Goal: Information Seeking & Learning: Learn about a topic

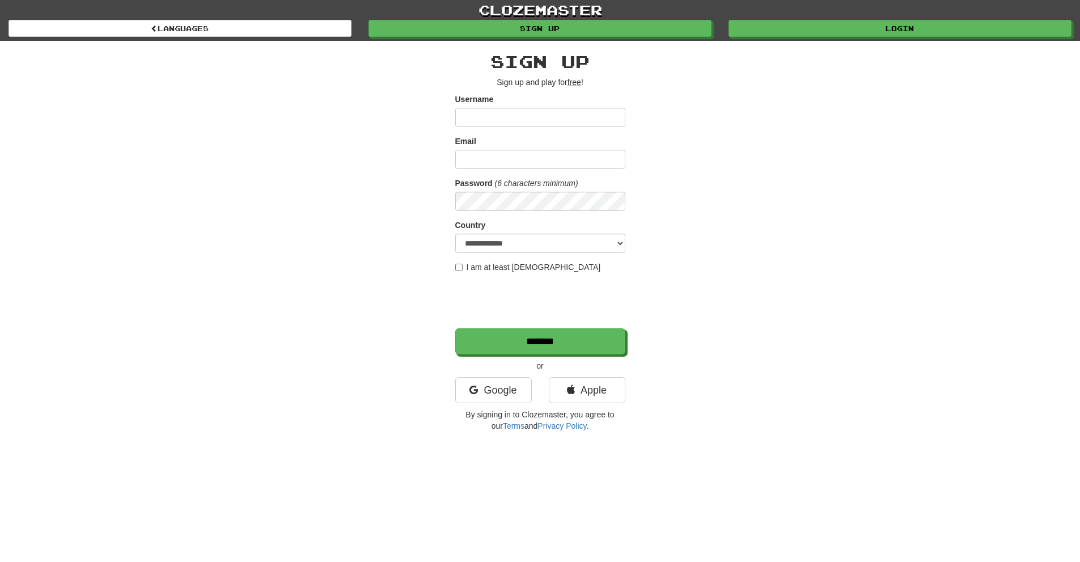
click at [532, 390] on div "Google" at bounding box center [494, 393] width 94 height 32
click at [517, 388] on link "Google" at bounding box center [493, 390] width 77 height 26
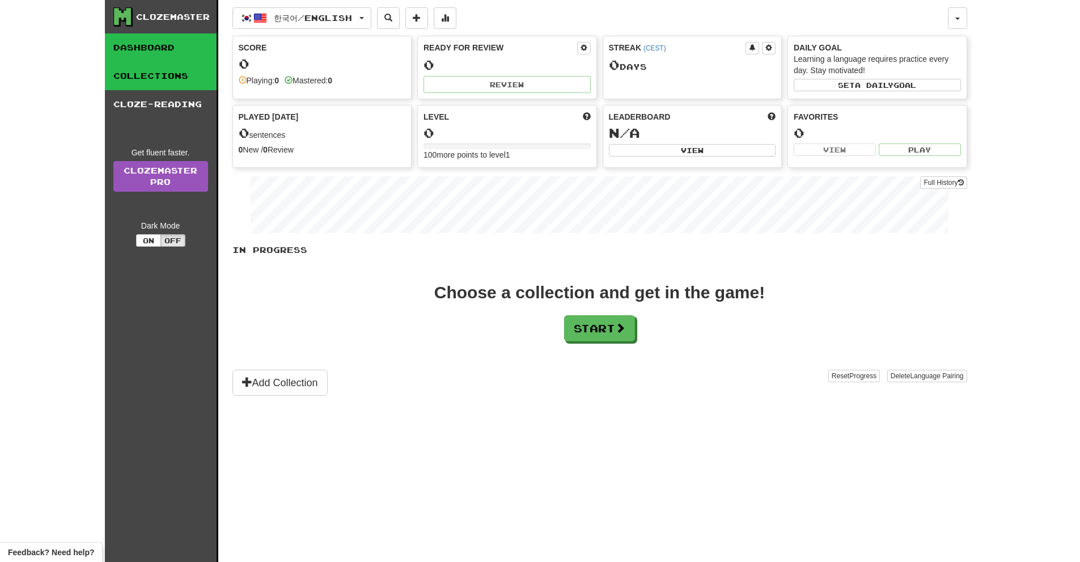
click at [159, 83] on link "Collections" at bounding box center [161, 76] width 112 height 28
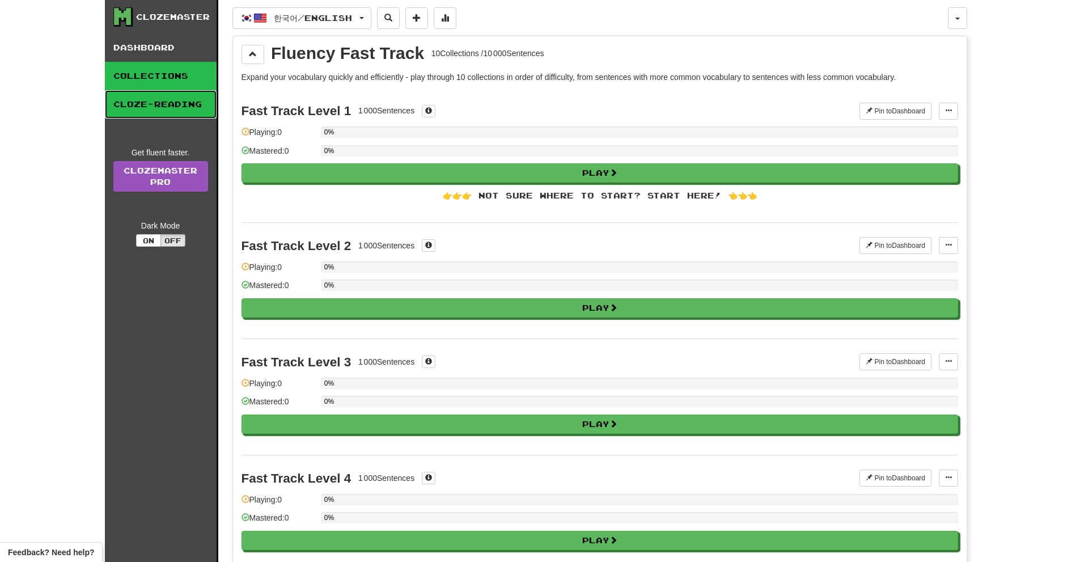
click at [159, 111] on link "Cloze-Reading" at bounding box center [161, 104] width 112 height 28
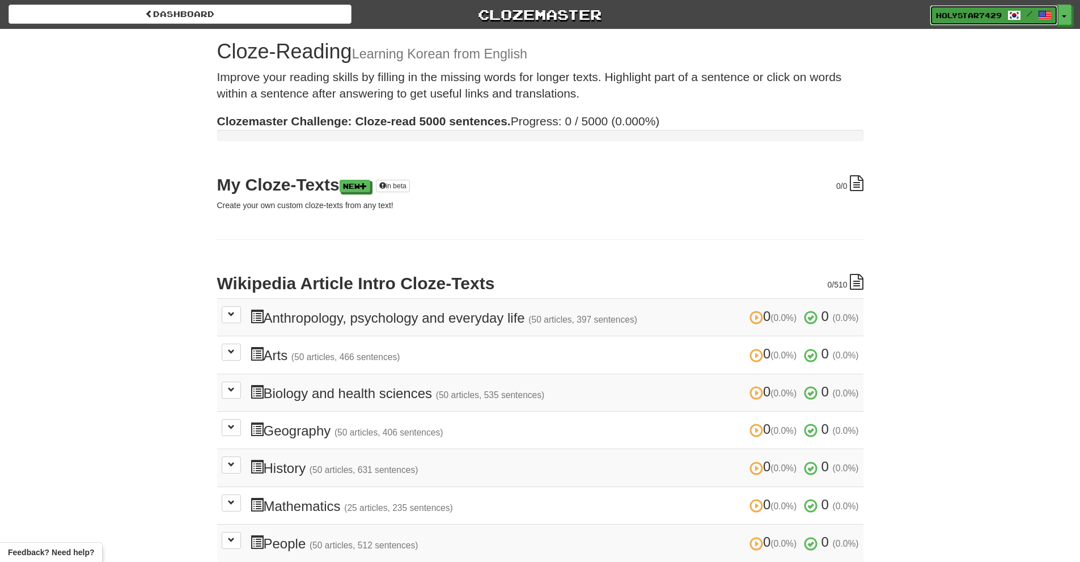
click at [1006, 19] on link "HolyStar7429 /" at bounding box center [994, 15] width 128 height 20
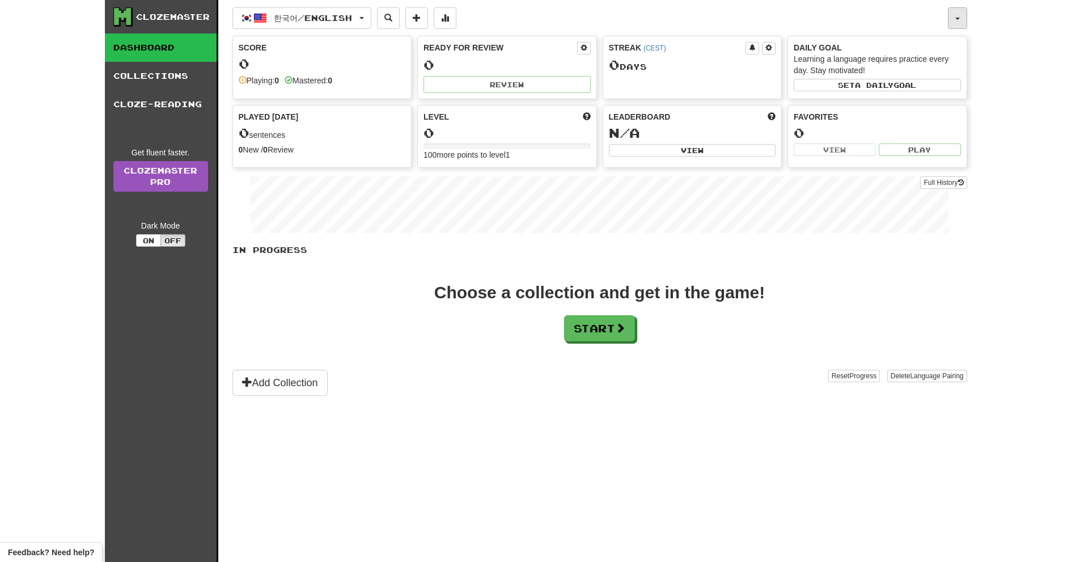
click at [958, 18] on span "button" at bounding box center [958, 19] width 5 height 2
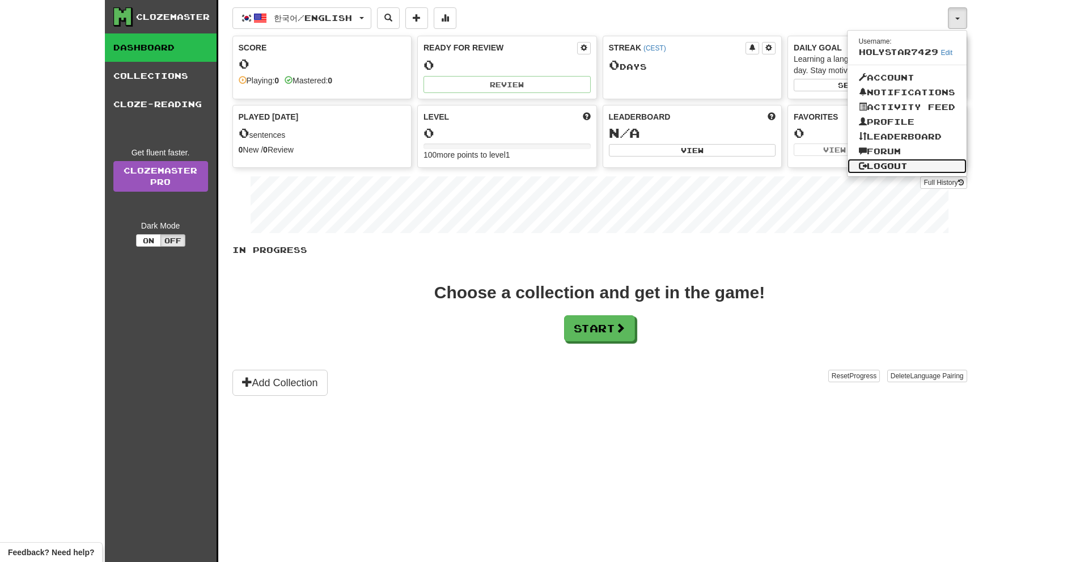
click at [897, 159] on link "Logout" at bounding box center [907, 166] width 119 height 15
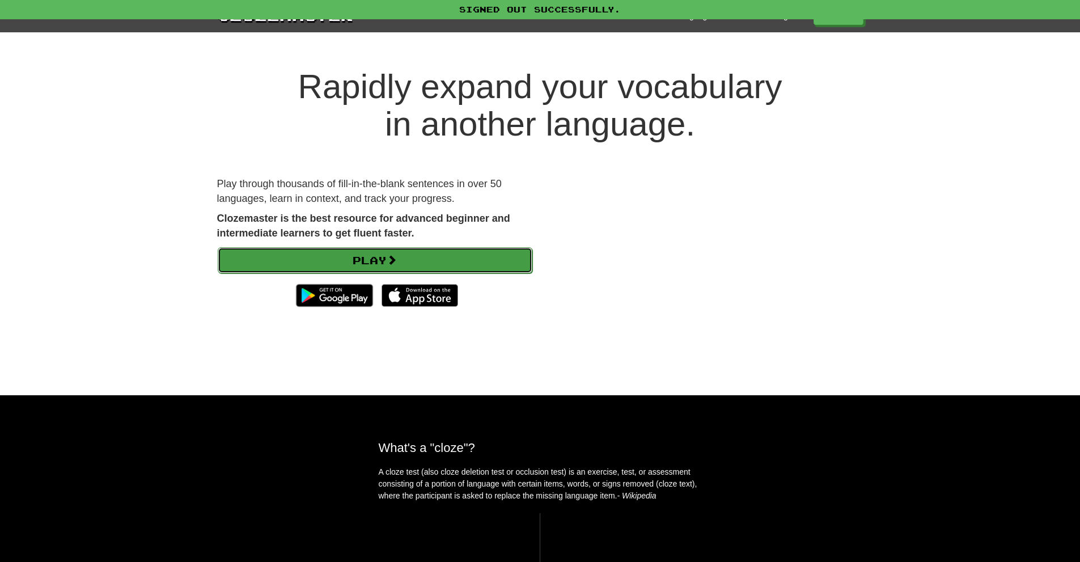
click at [402, 251] on link "Play" at bounding box center [375, 260] width 315 height 26
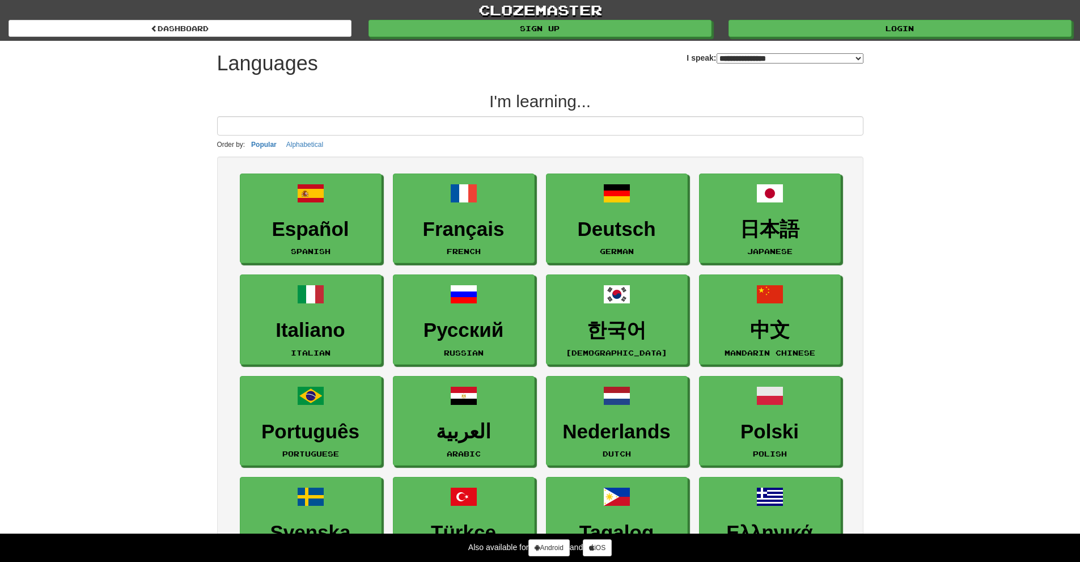
select select "*******"
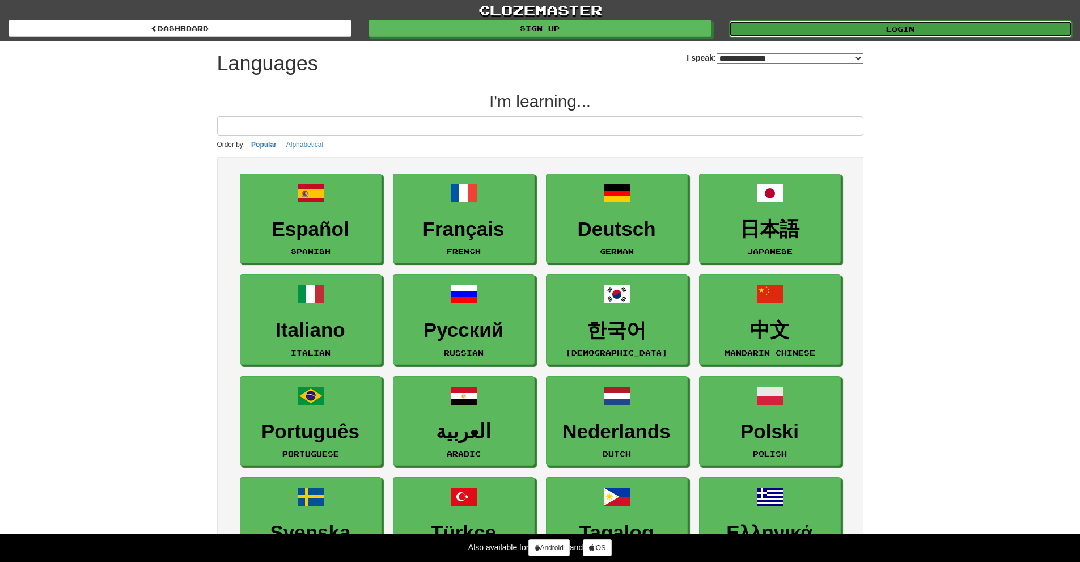
click at [808, 24] on link "Login" at bounding box center [900, 28] width 343 height 17
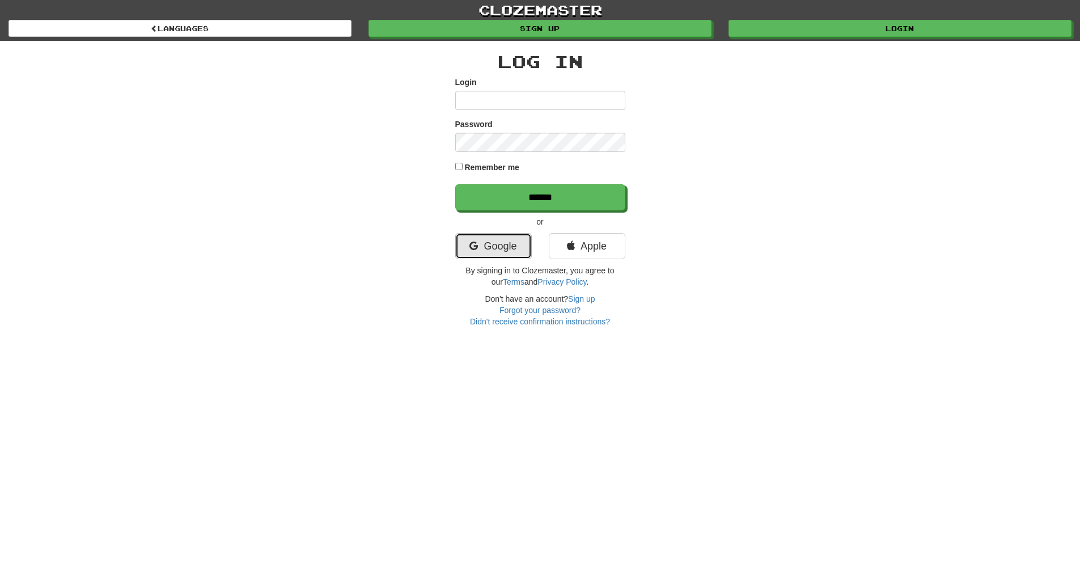
click at [505, 248] on link "Google" at bounding box center [493, 246] width 77 height 26
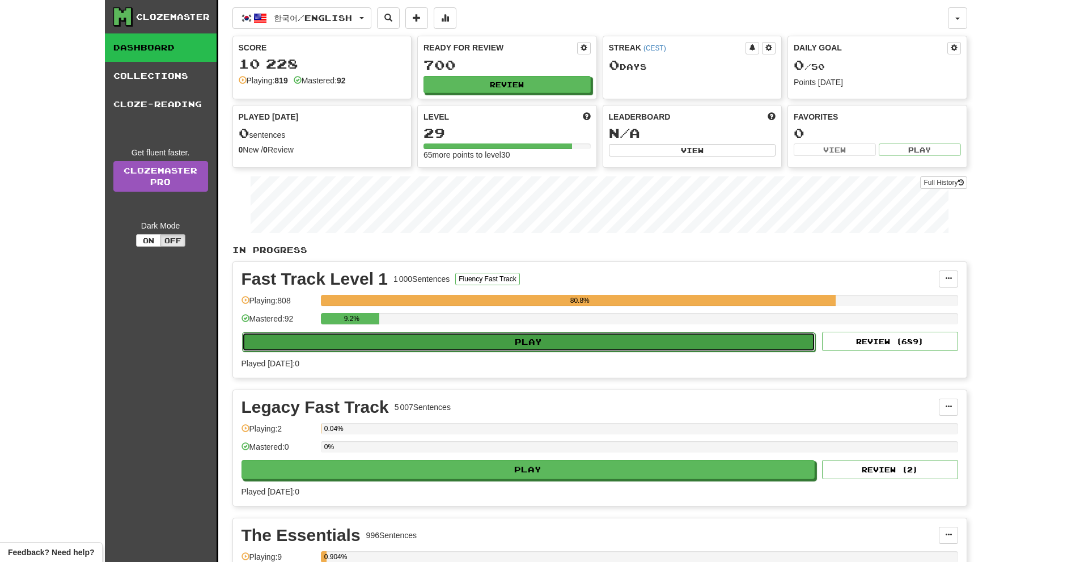
click at [493, 343] on button "Play" at bounding box center [529, 341] width 574 height 19
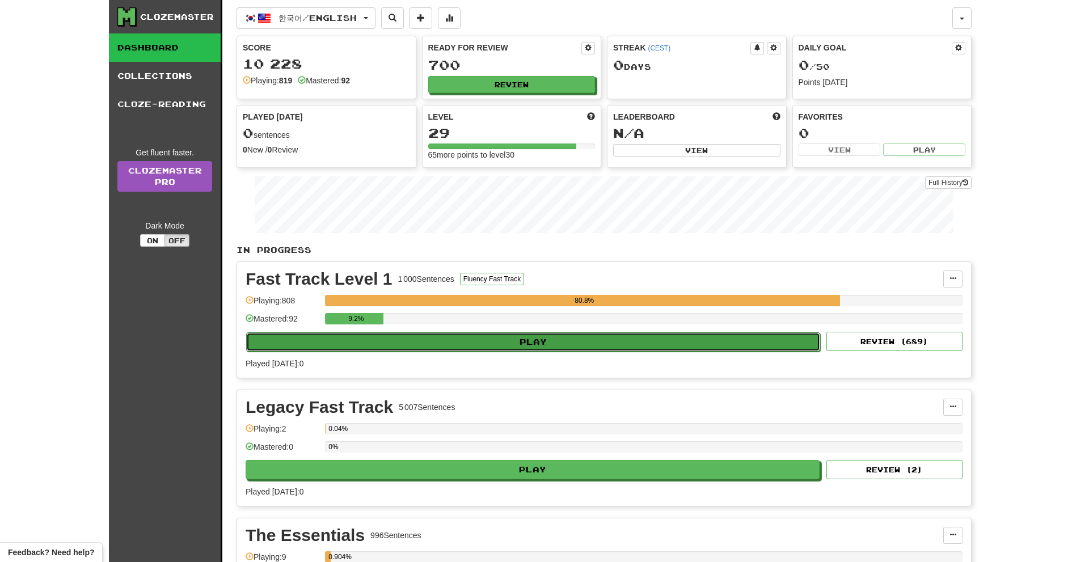
select select "**"
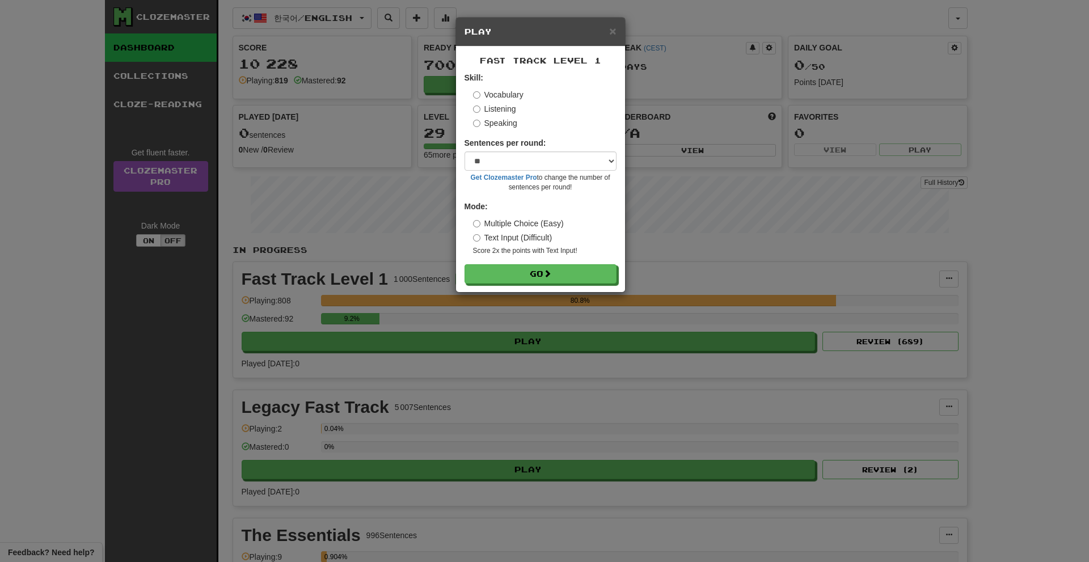
click at [499, 126] on label "Speaking" at bounding box center [495, 122] width 44 height 11
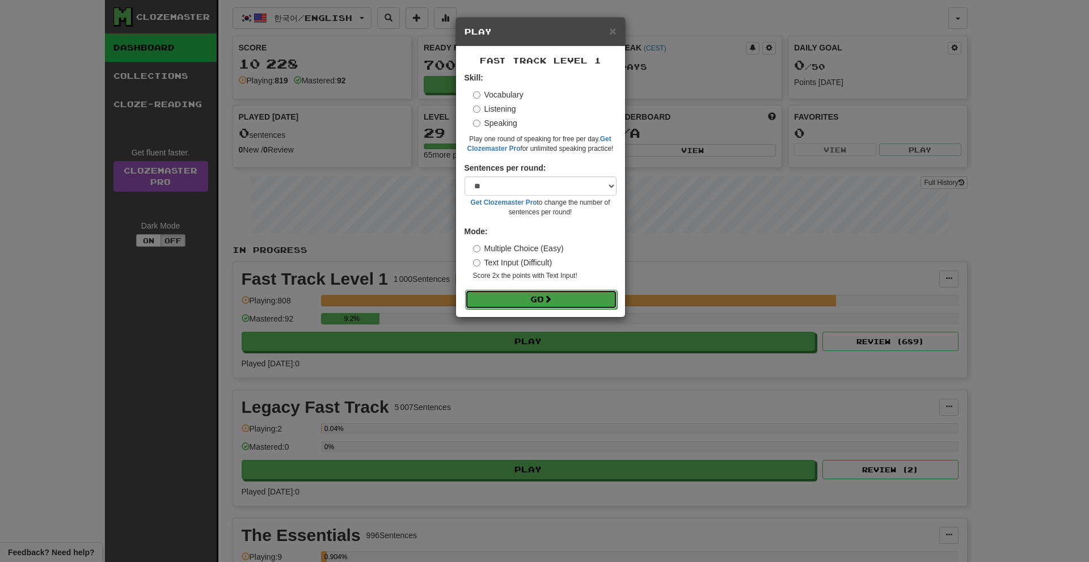
click at [565, 293] on button "Go" at bounding box center [541, 299] width 152 height 19
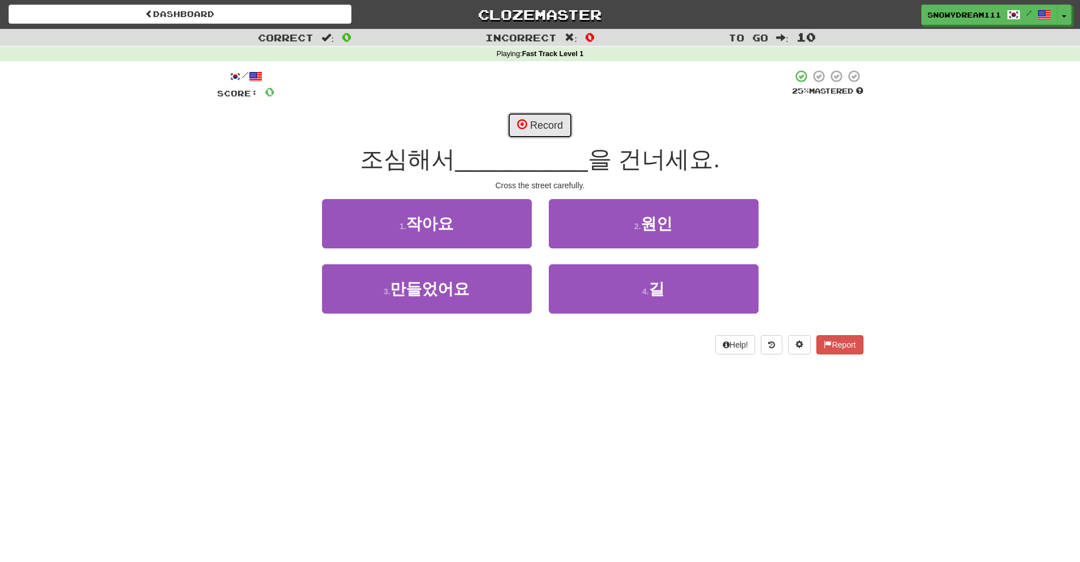
click at [526, 121] on span at bounding box center [522, 124] width 10 height 10
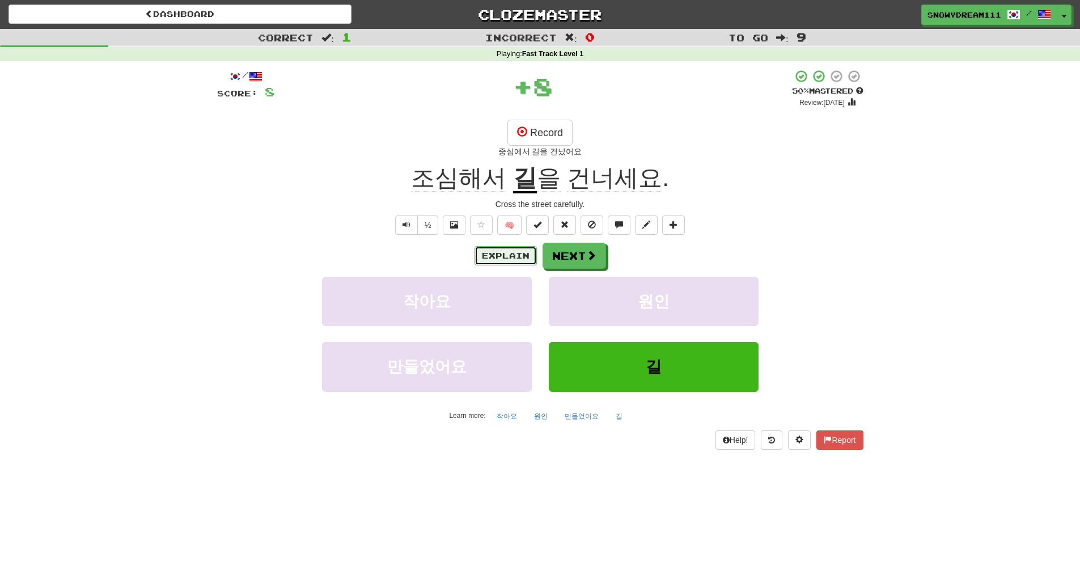
click at [508, 255] on button "Explain" at bounding box center [506, 255] width 62 height 19
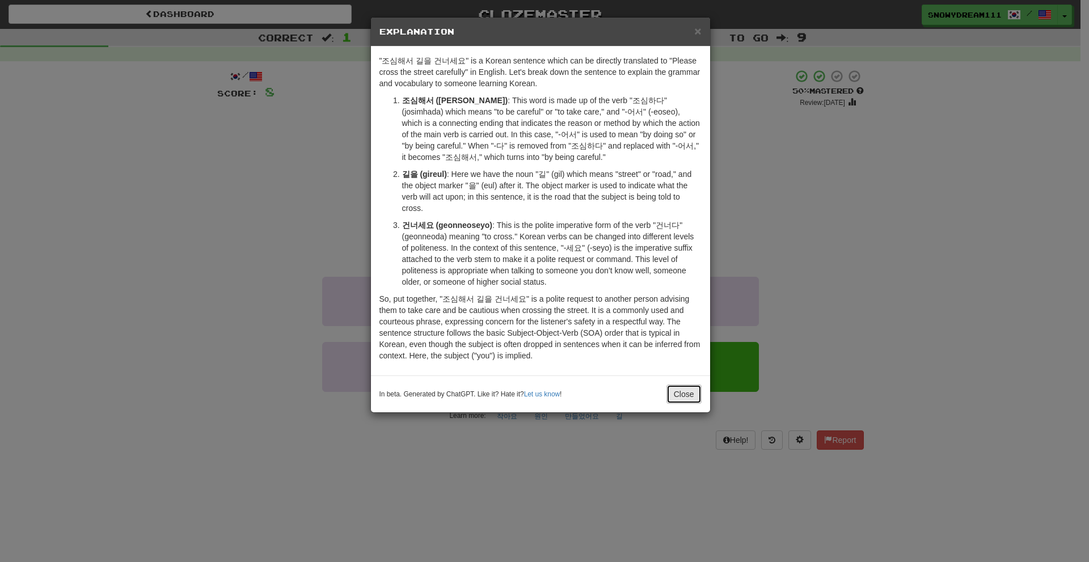
click at [680, 392] on button "Close" at bounding box center [683, 393] width 35 height 19
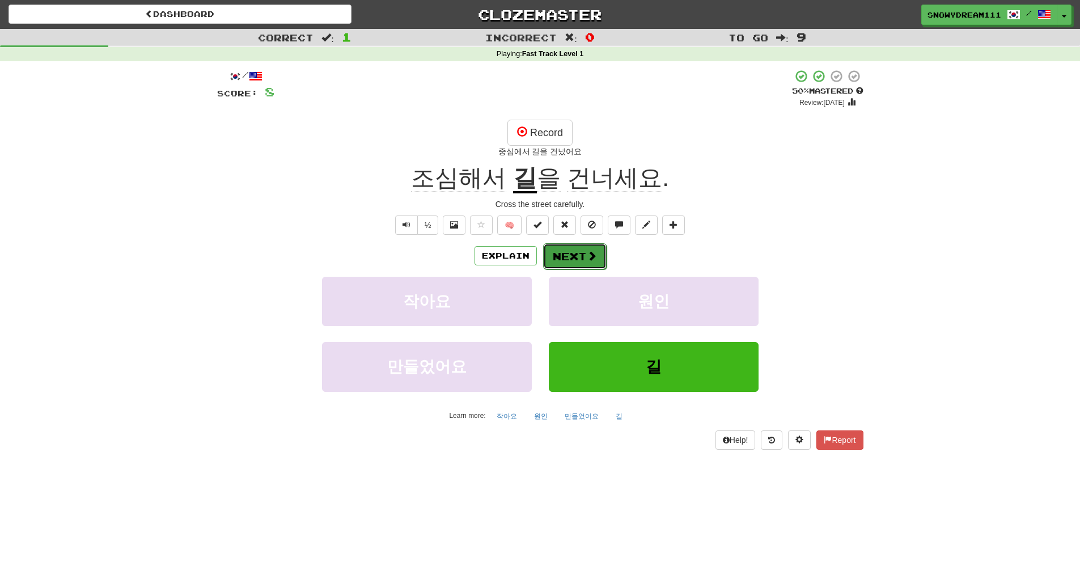
click at [589, 253] on span at bounding box center [592, 256] width 10 height 10
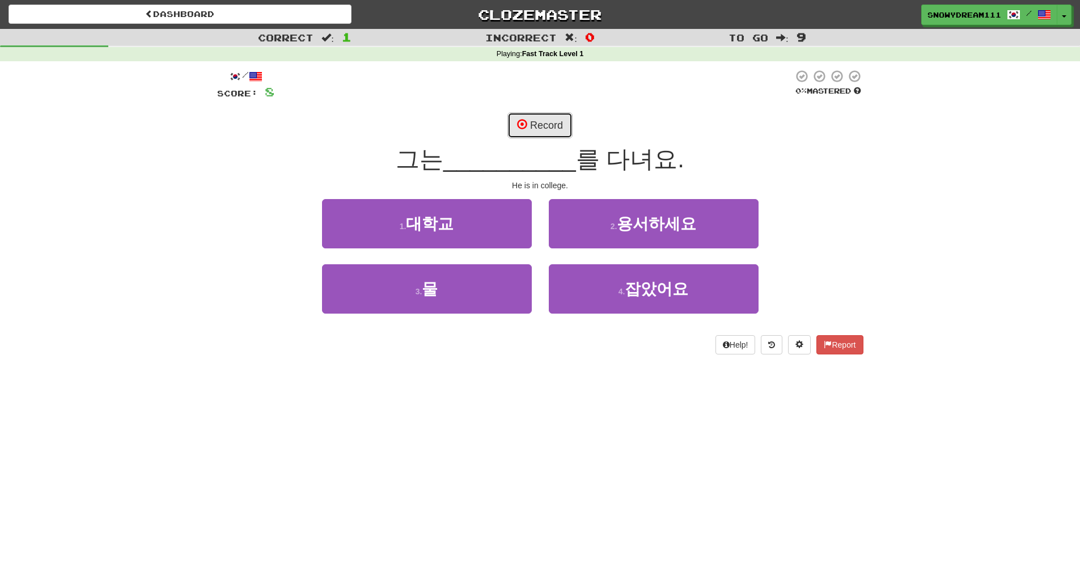
click at [538, 130] on button "Record" at bounding box center [540, 125] width 65 height 26
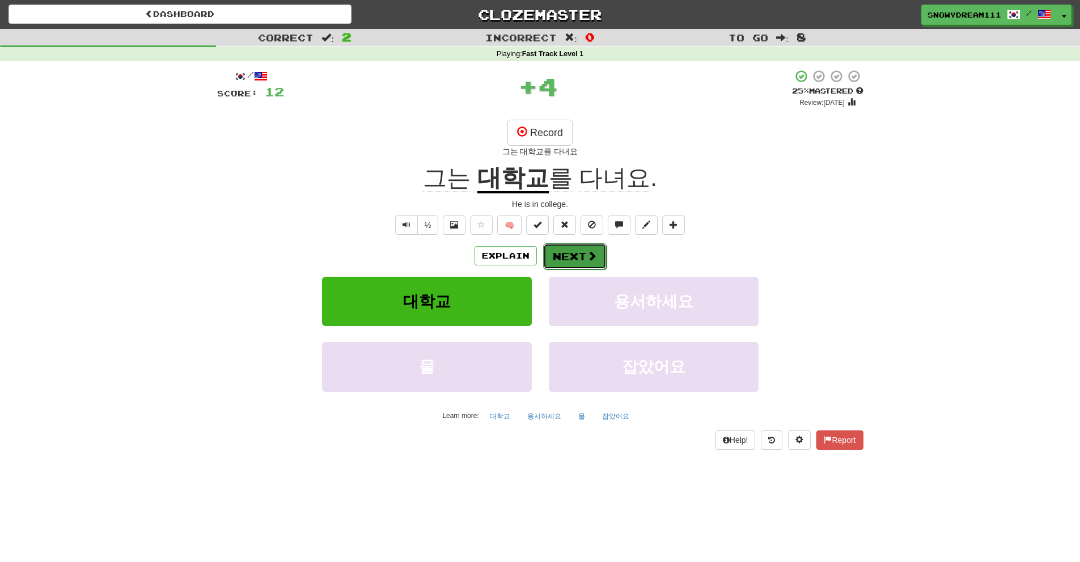
click at [557, 247] on button "Next" at bounding box center [575, 256] width 64 height 26
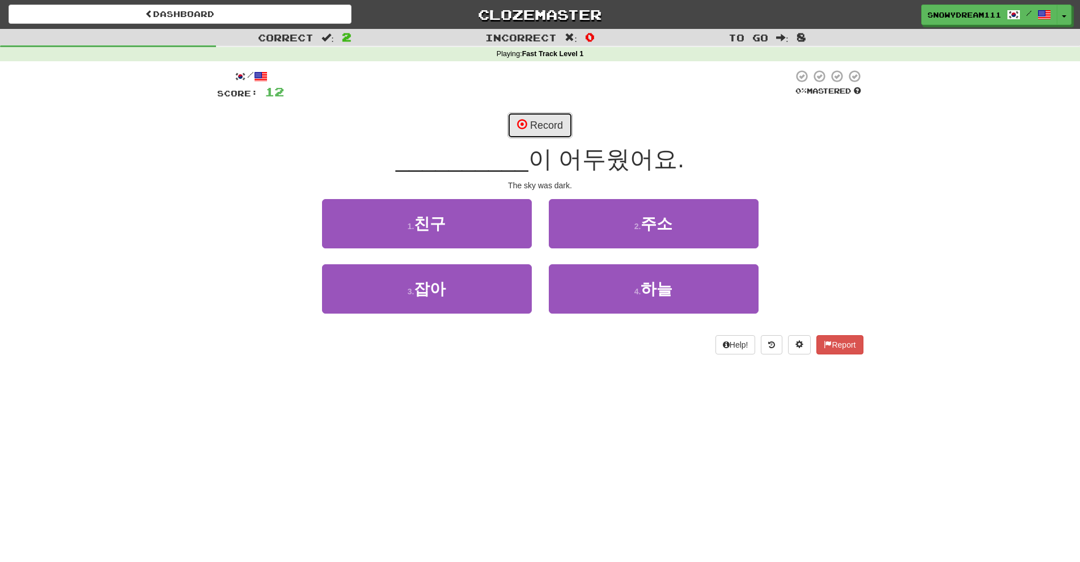
click at [536, 121] on button "Record" at bounding box center [540, 125] width 65 height 26
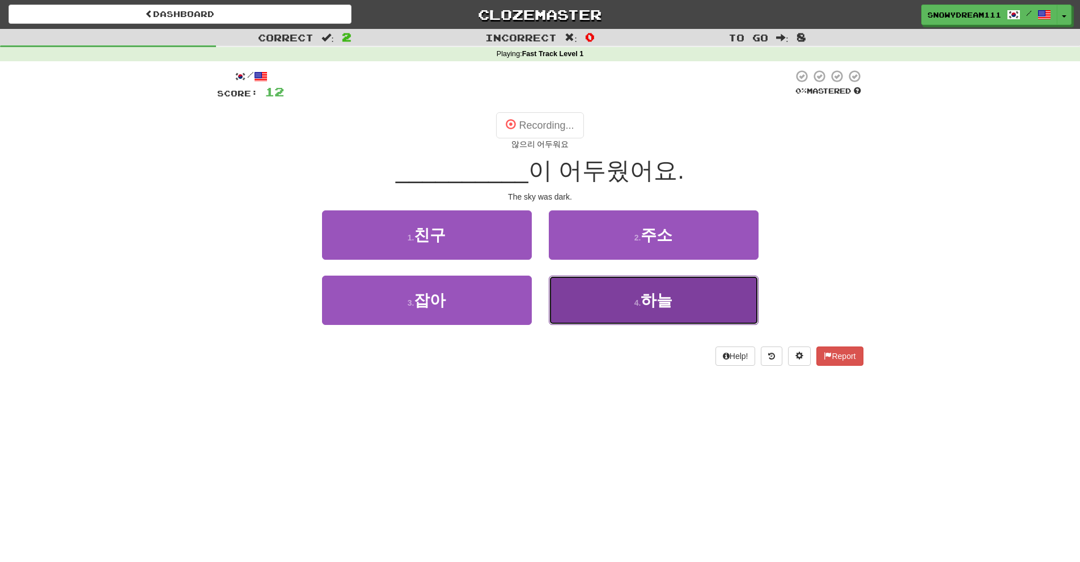
click at [648, 305] on span "하늘" at bounding box center [657, 300] width 32 height 18
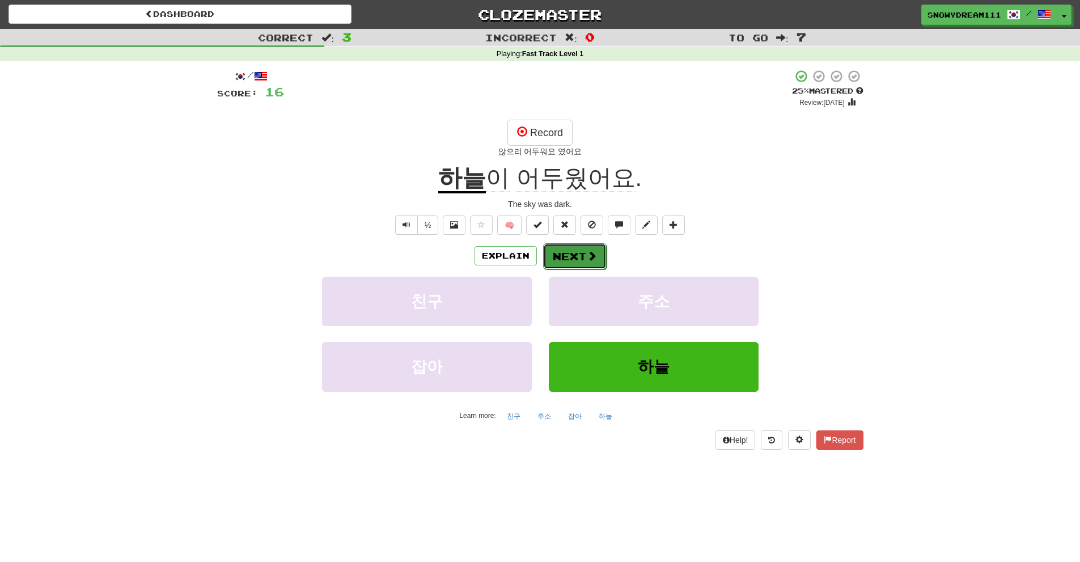
click at [564, 260] on button "Next" at bounding box center [575, 256] width 64 height 26
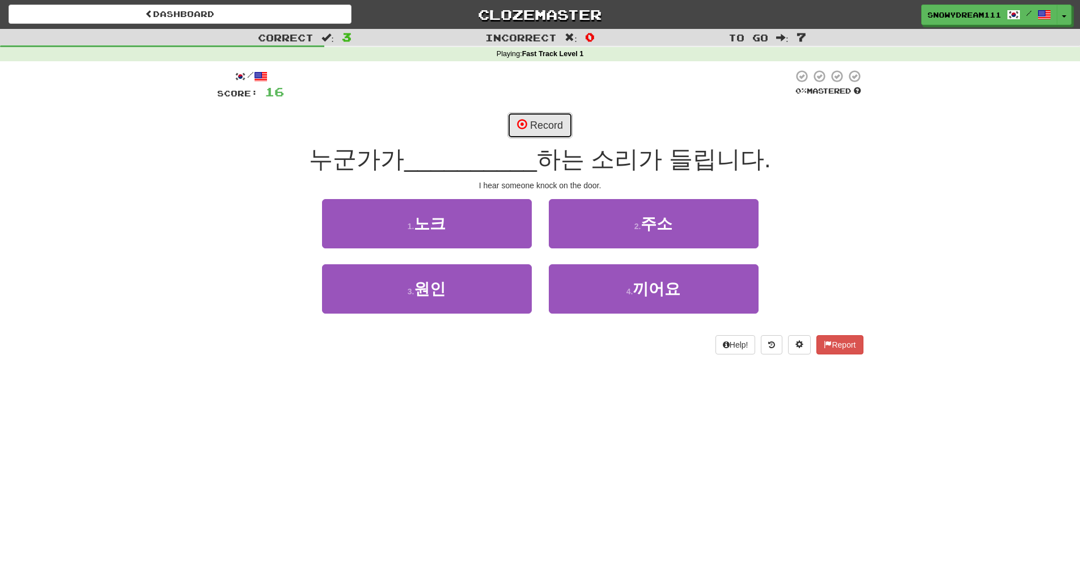
click at [537, 134] on button "Record" at bounding box center [540, 125] width 65 height 26
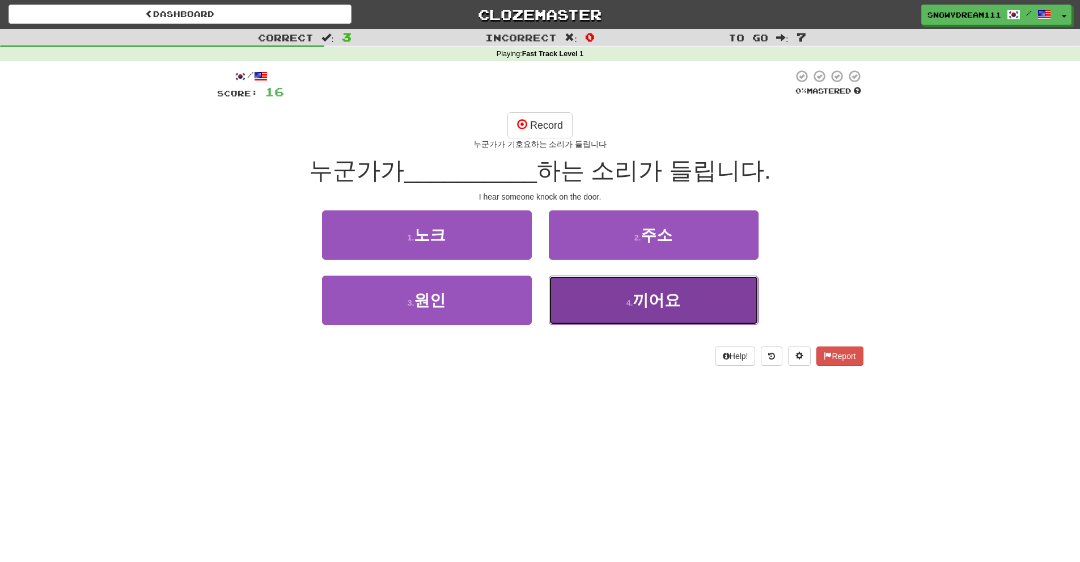
click at [611, 300] on button "4 . 끼어요" at bounding box center [654, 300] width 210 height 49
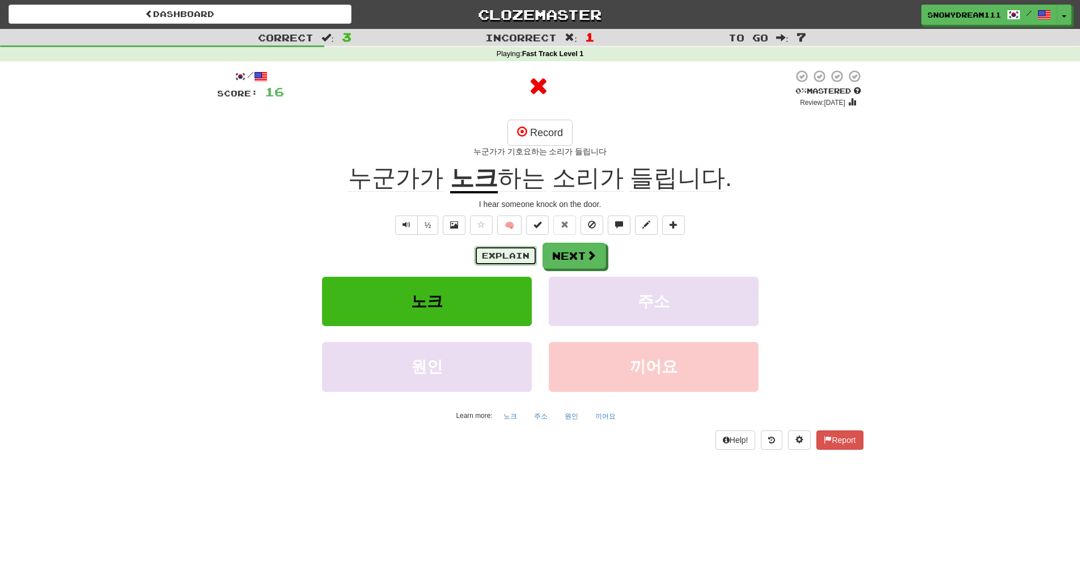
click at [492, 259] on button "Explain" at bounding box center [506, 255] width 62 height 19
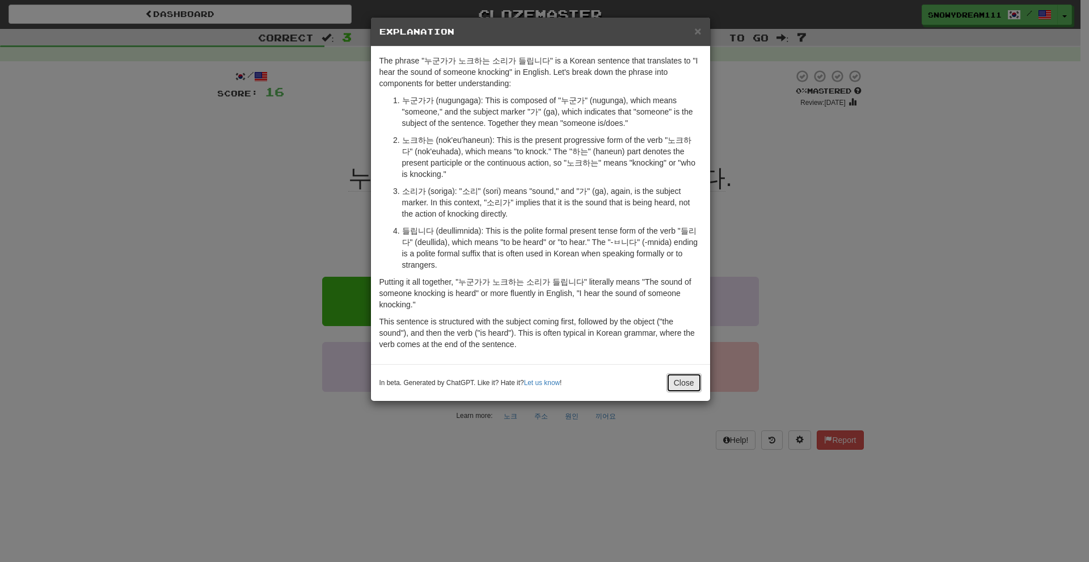
click at [673, 386] on button "Close" at bounding box center [683, 382] width 35 height 19
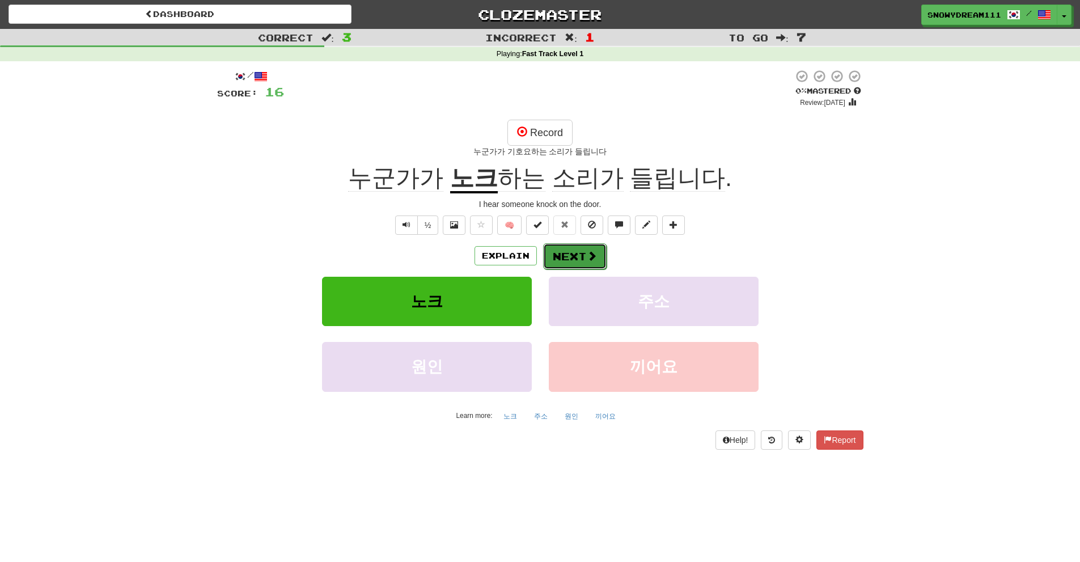
click at [582, 257] on button "Next" at bounding box center [575, 256] width 64 height 26
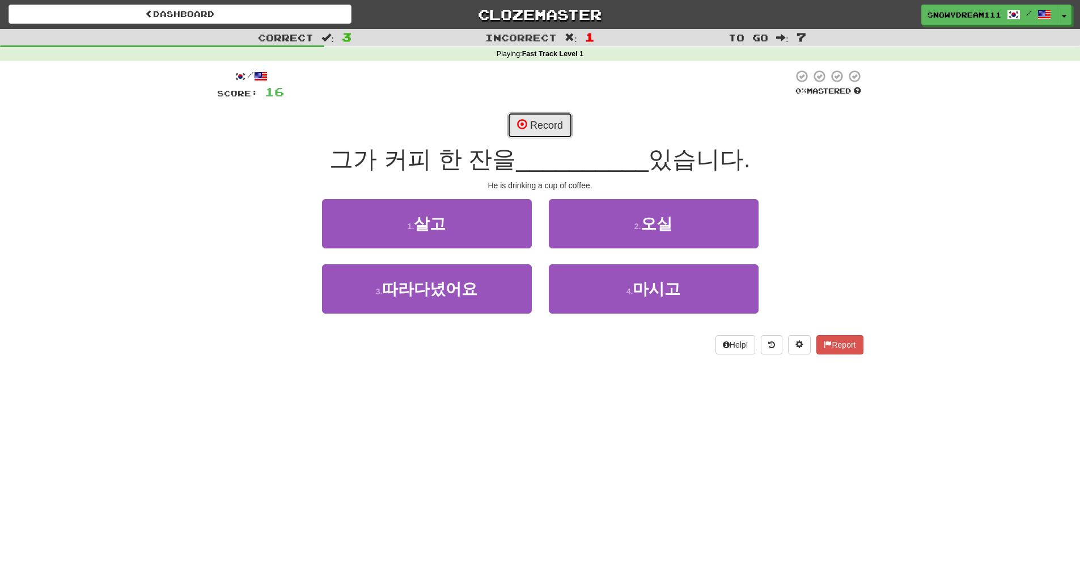
click at [561, 122] on button "Record" at bounding box center [540, 125] width 65 height 26
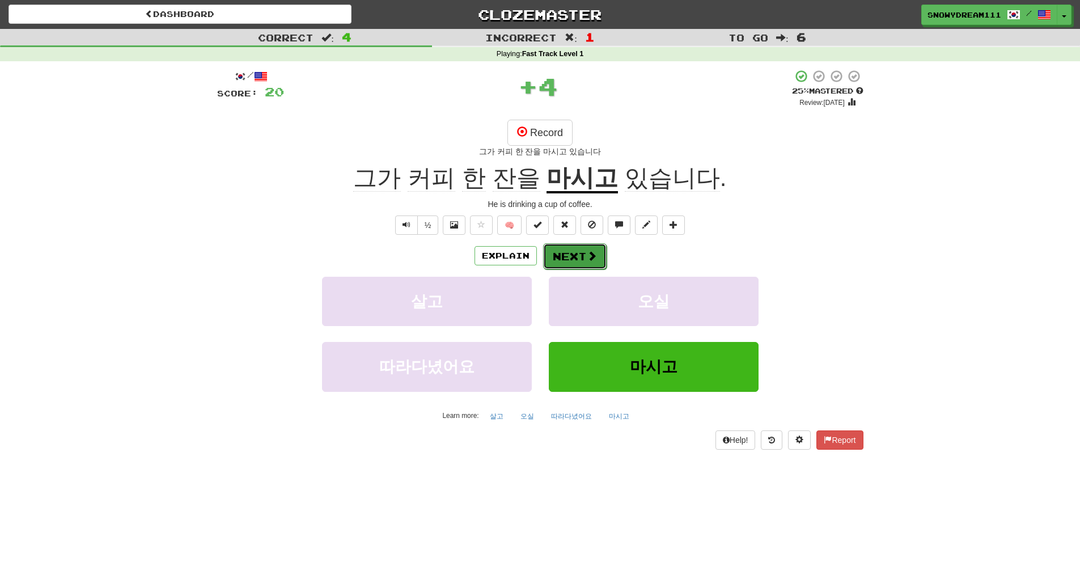
click at [565, 246] on button "Next" at bounding box center [575, 256] width 64 height 26
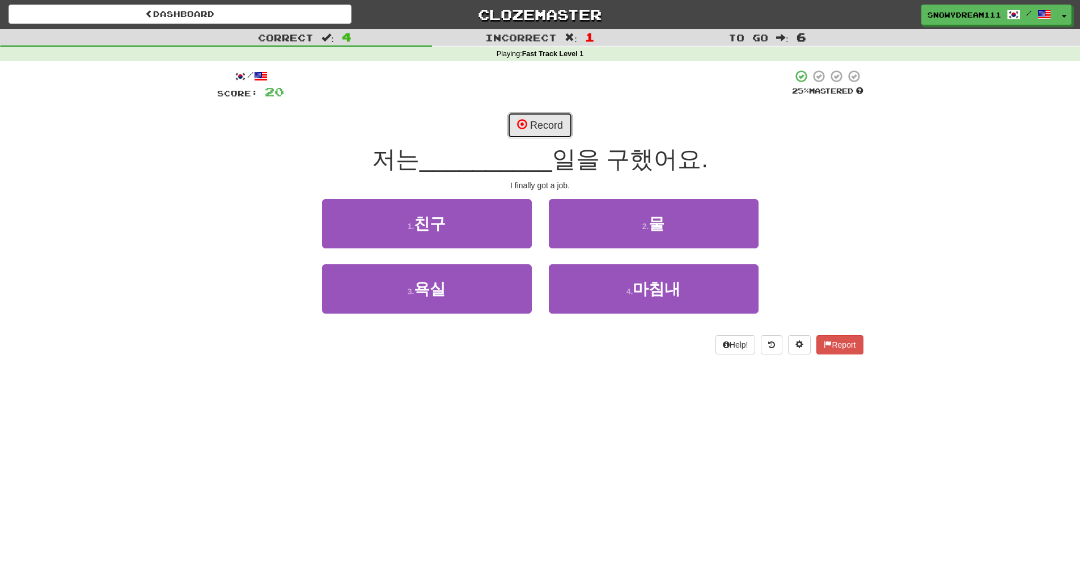
click at [547, 123] on button "Record" at bounding box center [540, 125] width 65 height 26
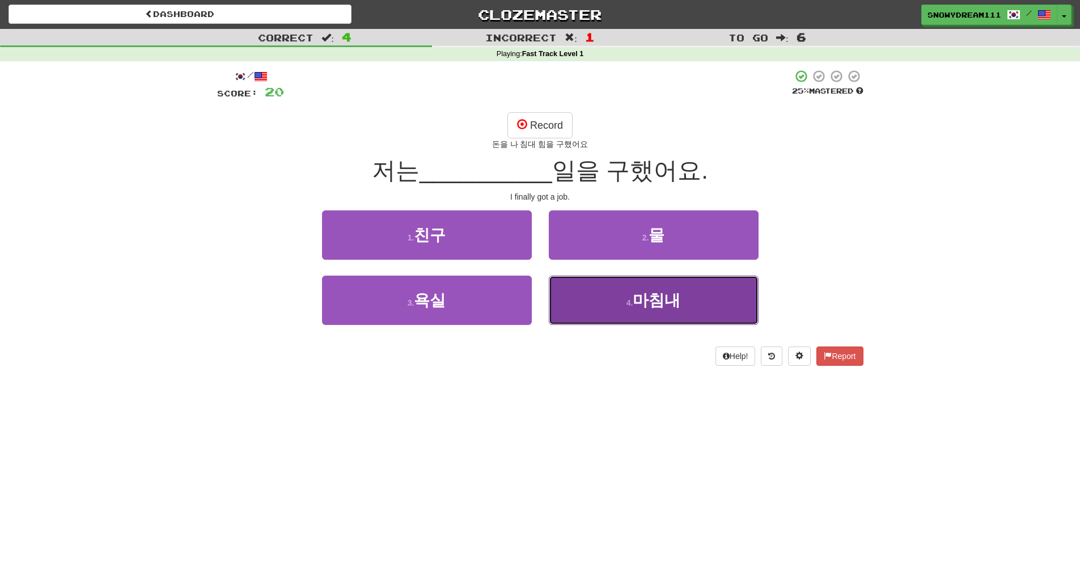
click at [639, 323] on button "4 . 마침내" at bounding box center [654, 300] width 210 height 49
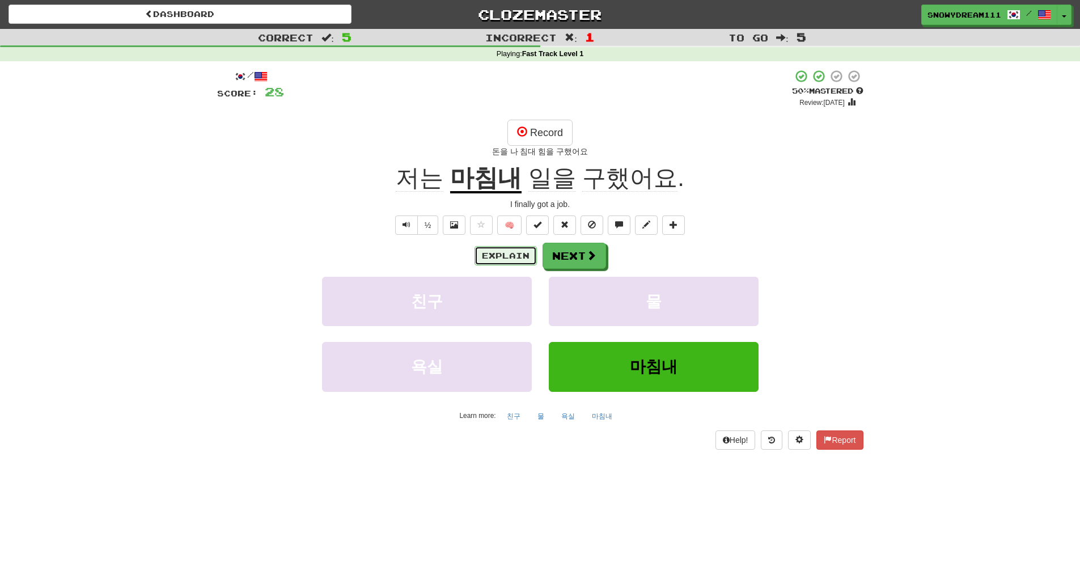
click at [490, 257] on button "Explain" at bounding box center [506, 255] width 62 height 19
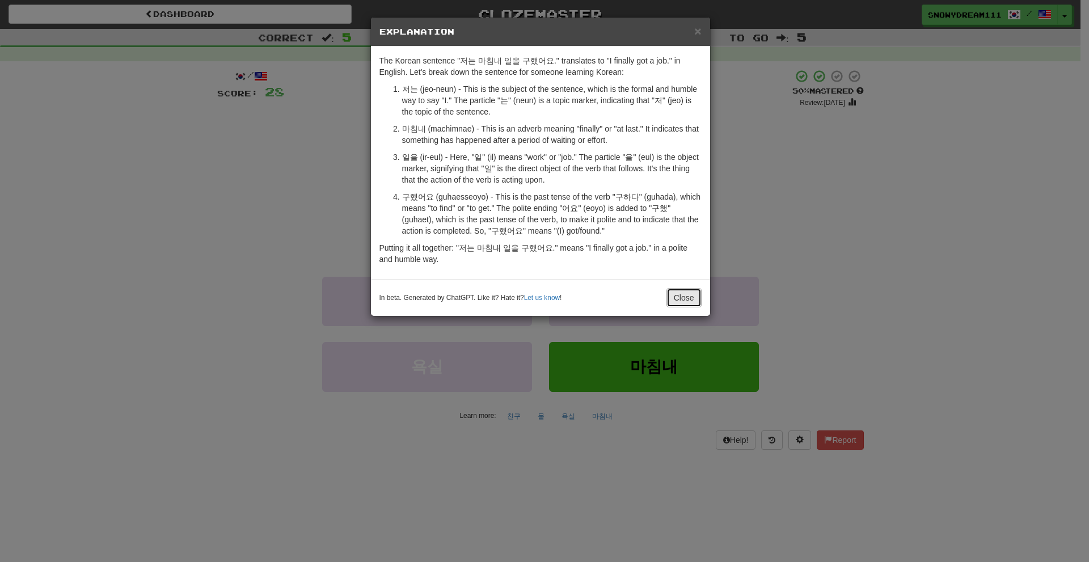
click at [682, 301] on button "Close" at bounding box center [683, 297] width 35 height 19
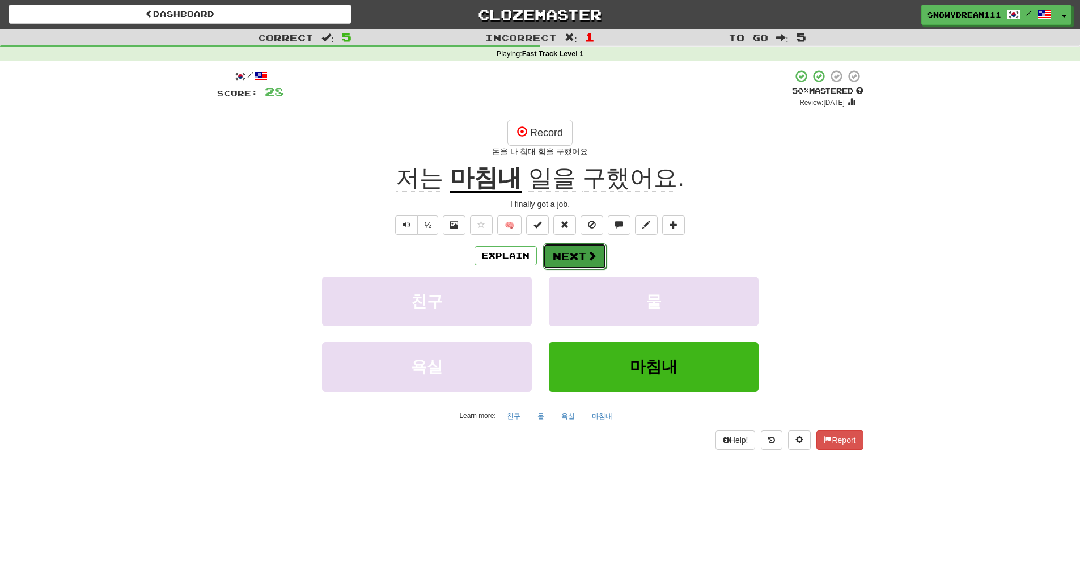
click at [552, 263] on button "Next" at bounding box center [575, 256] width 64 height 26
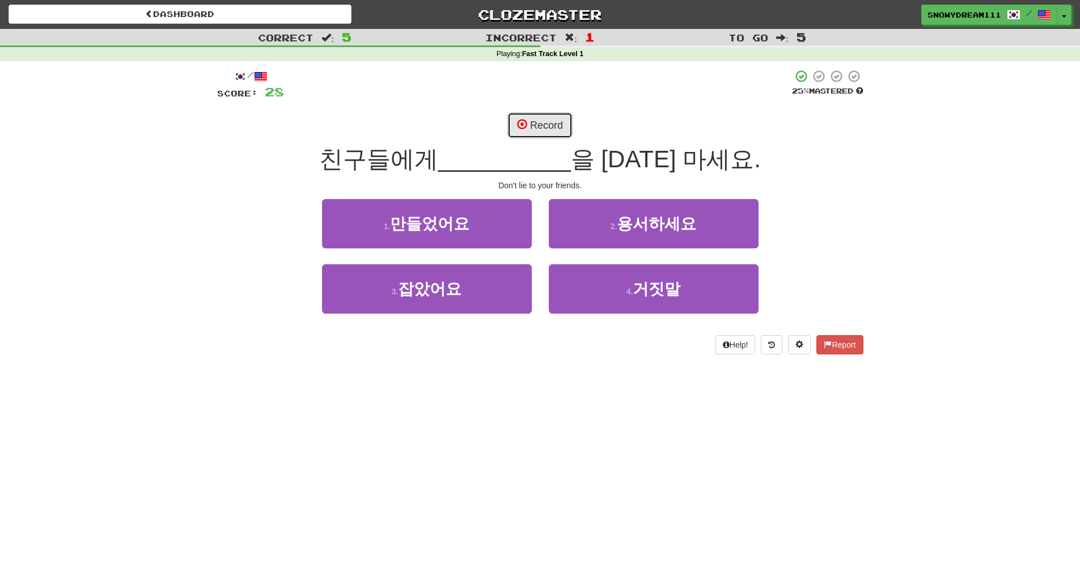
click at [544, 121] on button "Record" at bounding box center [540, 125] width 65 height 26
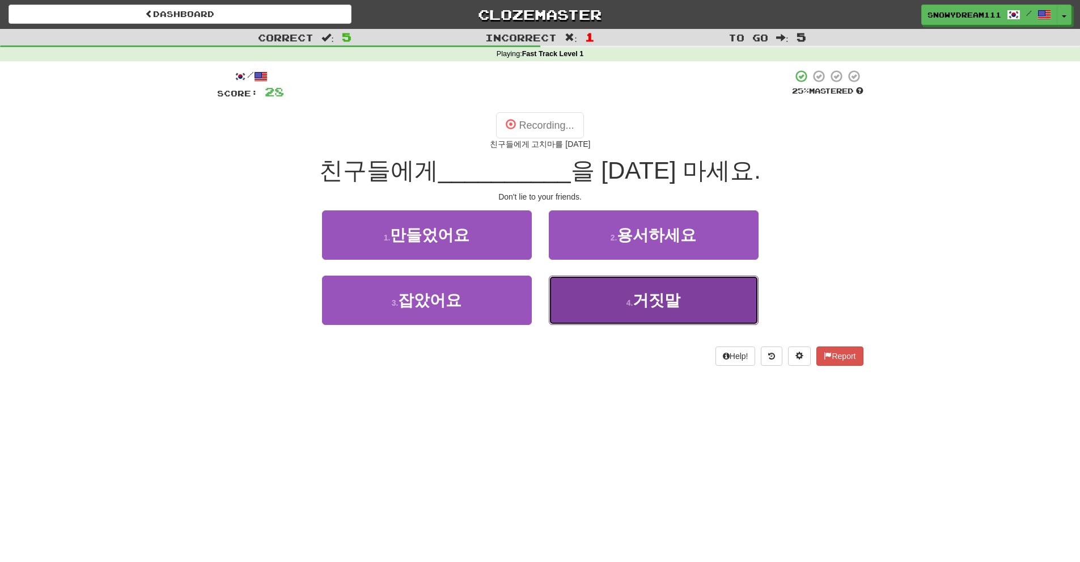
click at [649, 321] on button "4 . 거짓말" at bounding box center [654, 300] width 210 height 49
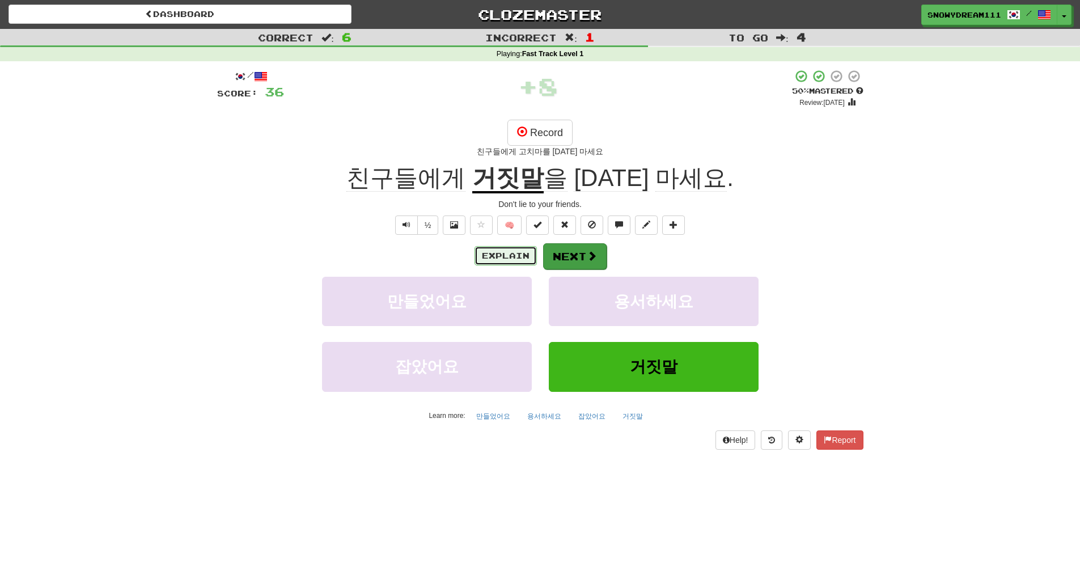
drag, startPoint x: 490, startPoint y: 251, endPoint x: 585, endPoint y: 255, distance: 95.3
click at [602, 258] on div "Explain Next" at bounding box center [540, 256] width 646 height 26
click at [582, 254] on button "Next" at bounding box center [575, 256] width 64 height 26
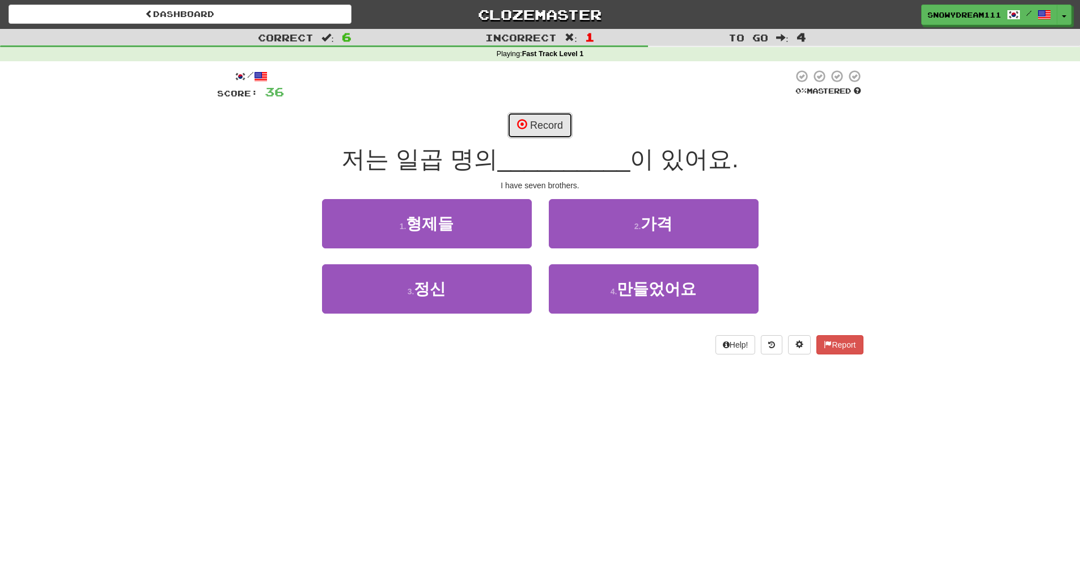
click at [521, 122] on span at bounding box center [522, 124] width 10 height 10
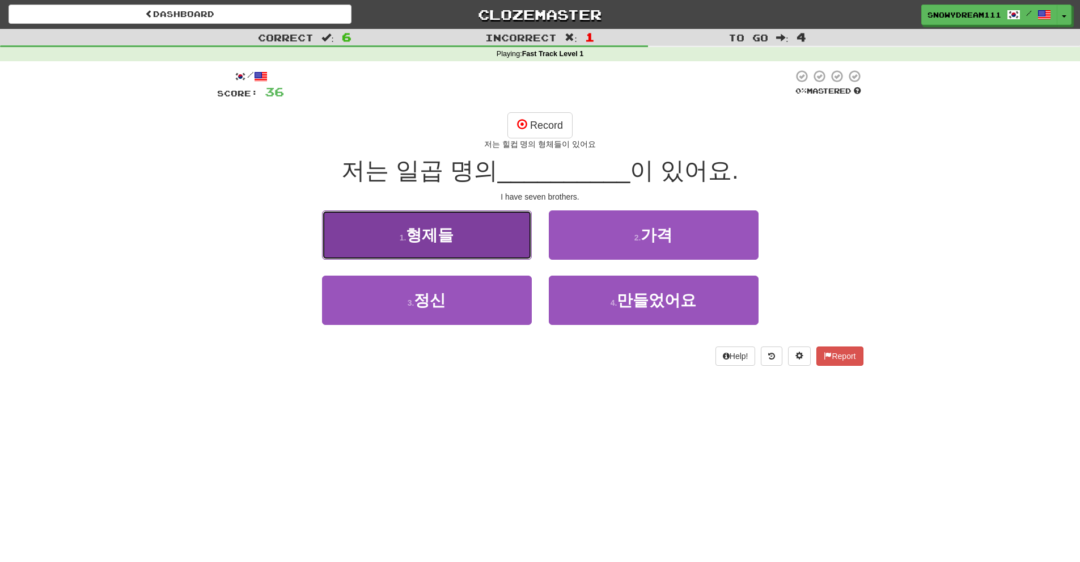
click at [494, 234] on button "1 . 형제들" at bounding box center [427, 234] width 210 height 49
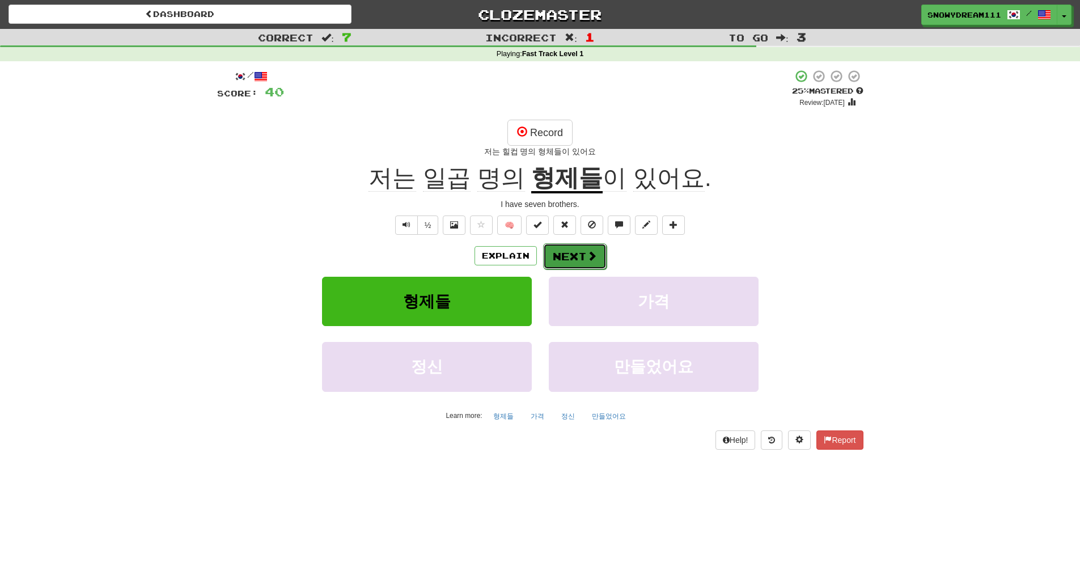
click at [549, 266] on button "Next" at bounding box center [575, 256] width 64 height 26
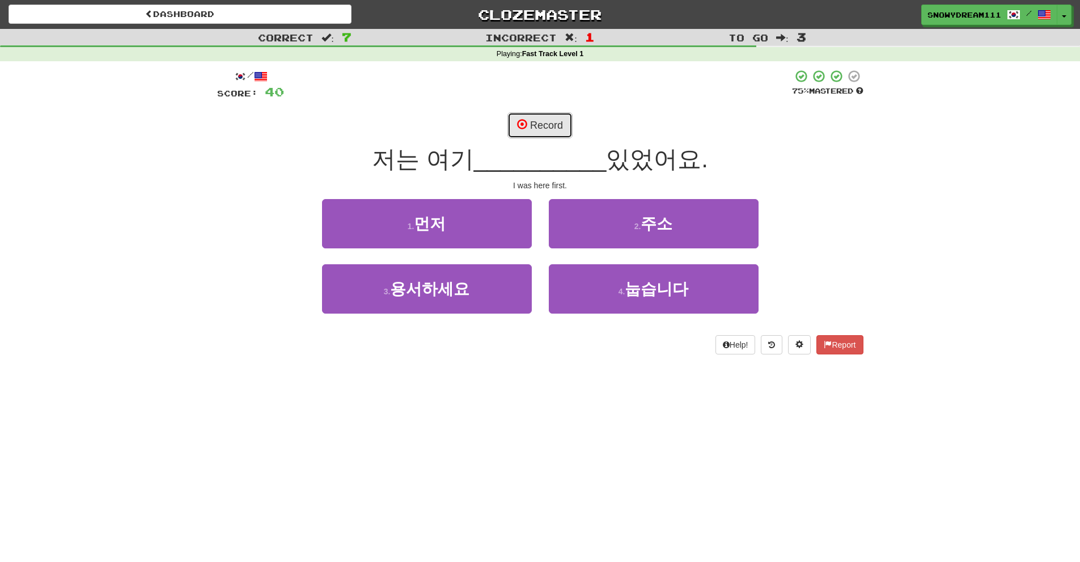
click at [560, 125] on button "Record" at bounding box center [540, 125] width 65 height 26
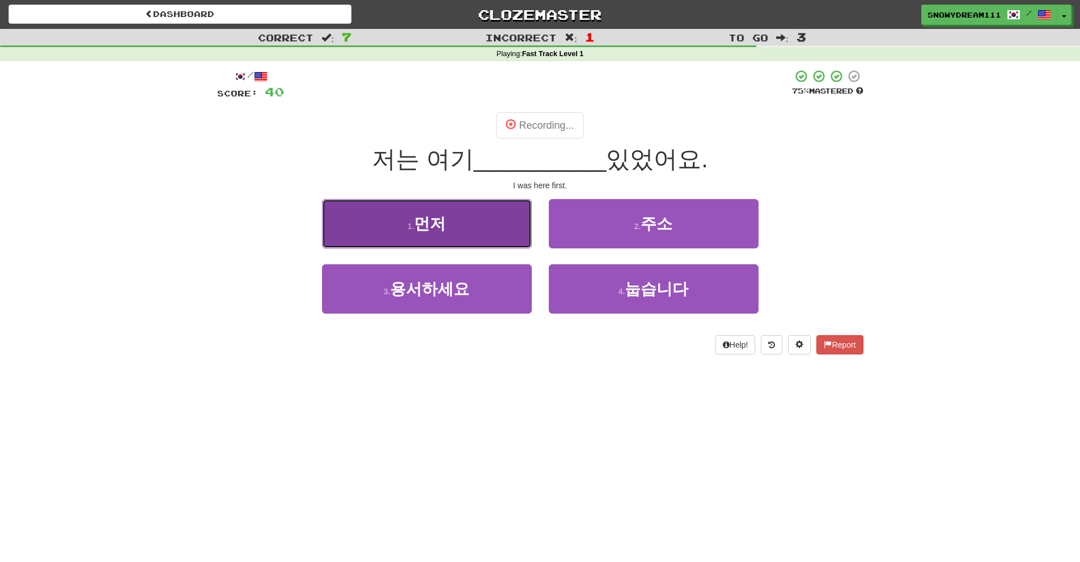
click at [459, 220] on button "1 . 먼저" at bounding box center [427, 223] width 210 height 49
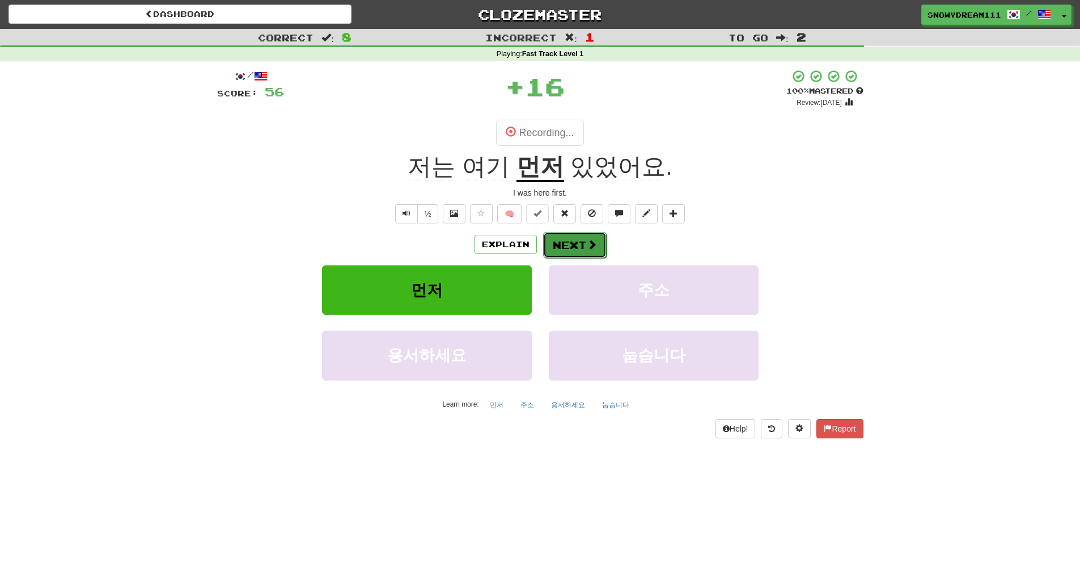
click at [567, 244] on button "Next" at bounding box center [575, 245] width 64 height 26
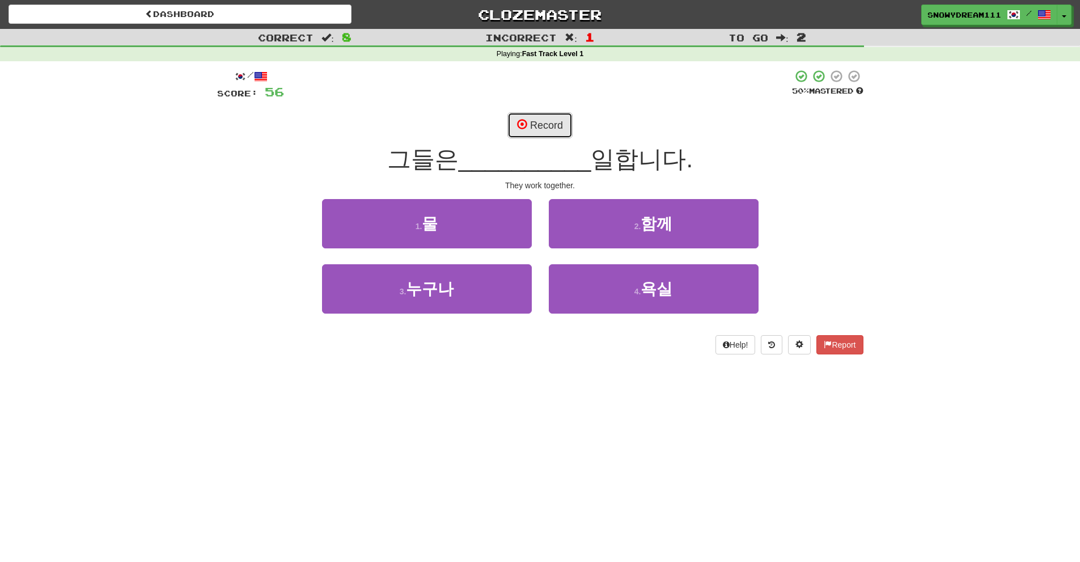
click at [551, 122] on button "Record" at bounding box center [540, 125] width 65 height 26
click at [550, 135] on button "Record" at bounding box center [540, 125] width 65 height 26
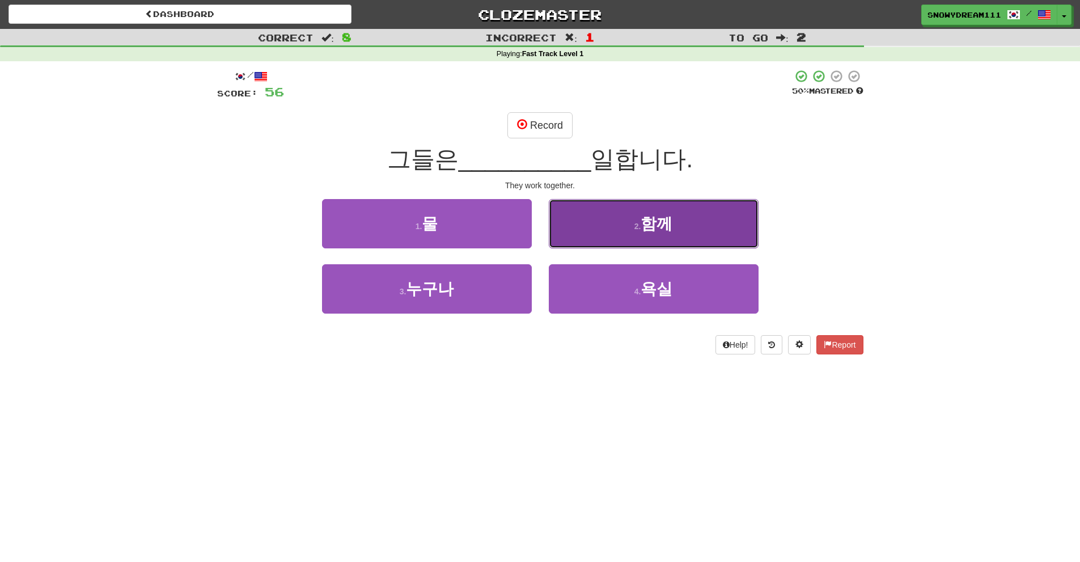
click at [649, 216] on span "함께" at bounding box center [657, 224] width 32 height 18
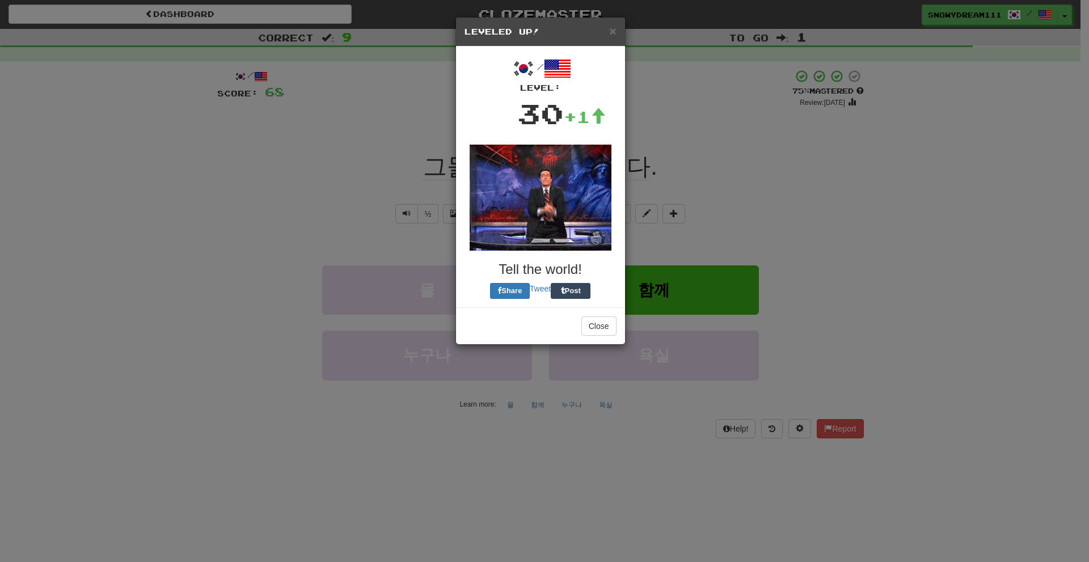
click at [606, 307] on div "/ Level: 30 +1 Tell the world! Share Tweet Post" at bounding box center [540, 177] width 169 height 261
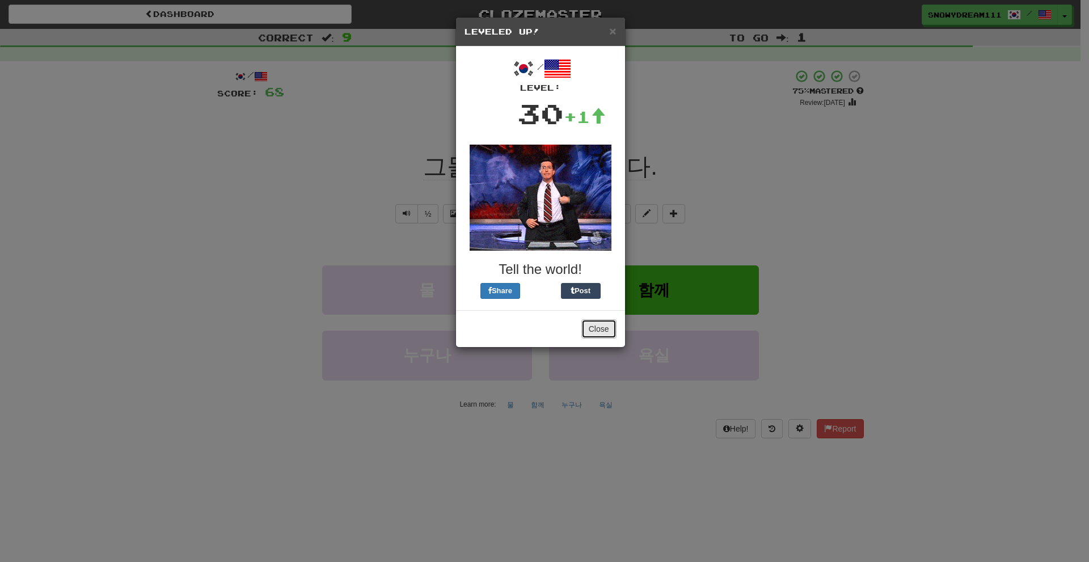
click at [607, 331] on button "Close" at bounding box center [598, 328] width 35 height 19
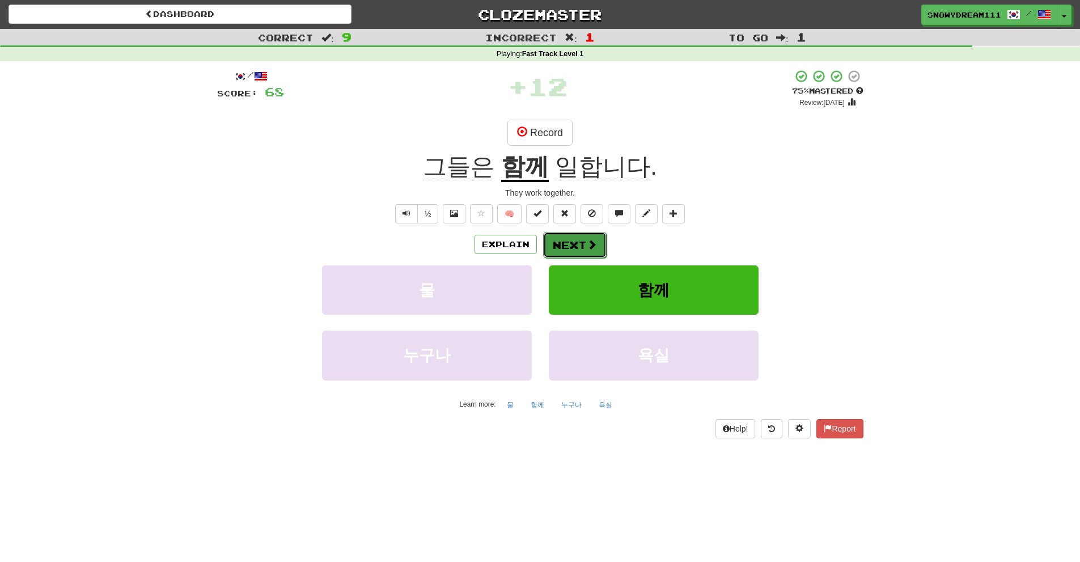
click at [568, 246] on button "Next" at bounding box center [575, 245] width 64 height 26
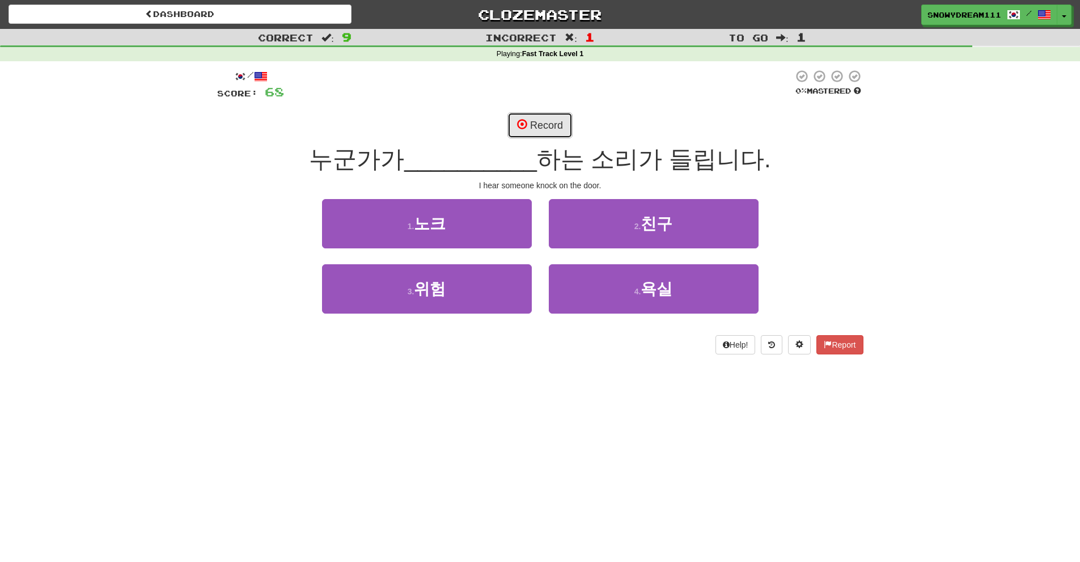
click at [529, 126] on button "Record" at bounding box center [540, 125] width 65 height 26
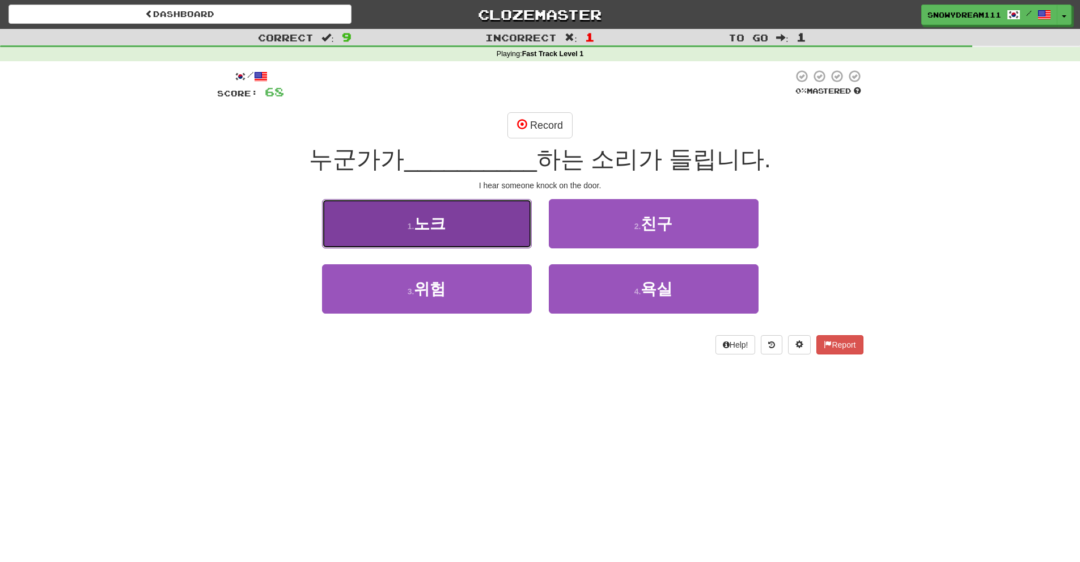
click at [488, 243] on button "1 . 노크" at bounding box center [427, 223] width 210 height 49
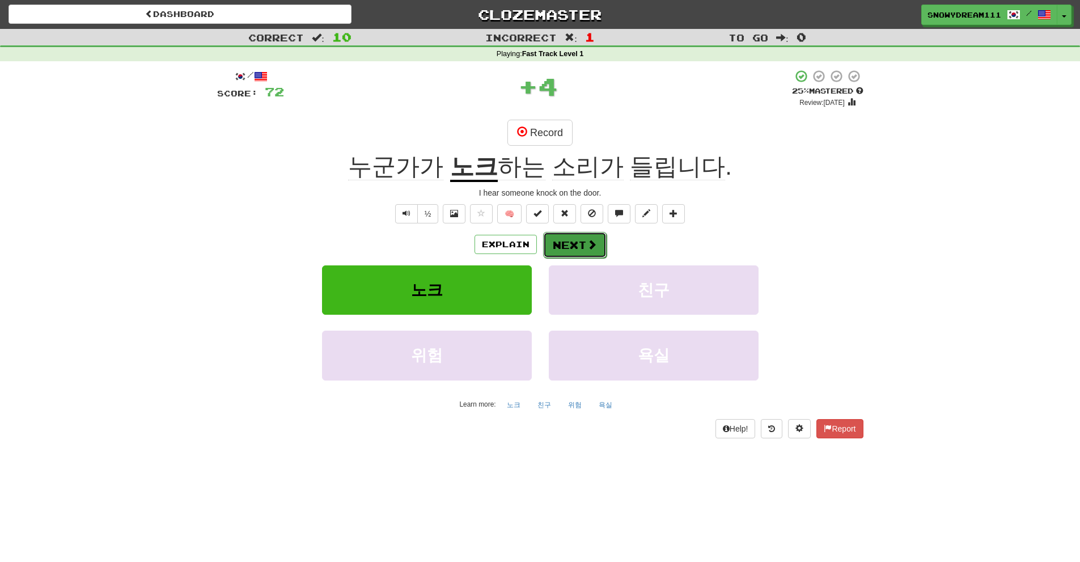
click at [574, 240] on button "Next" at bounding box center [575, 245] width 64 height 26
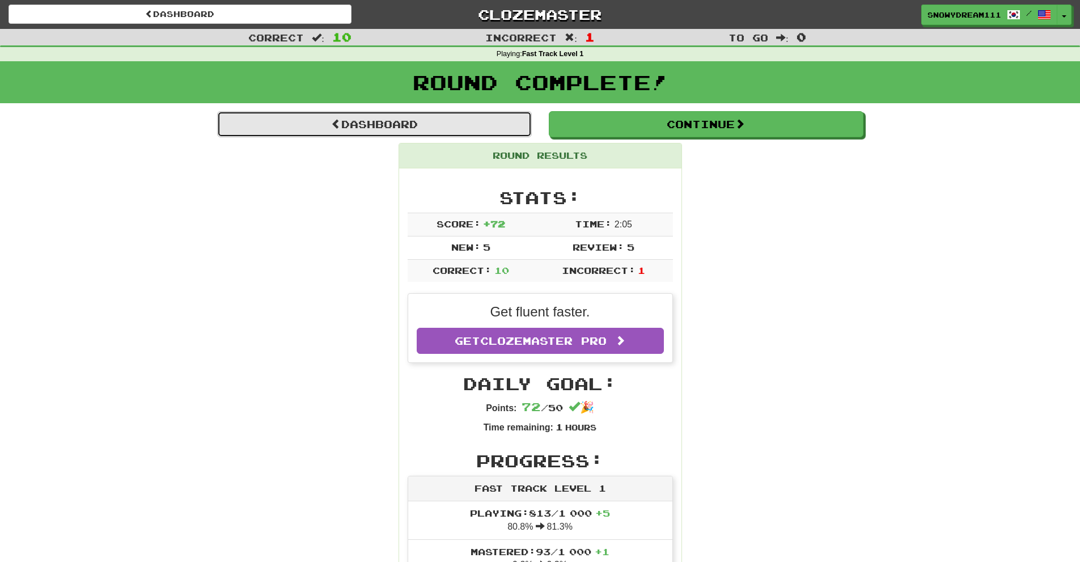
click at [478, 127] on link "Dashboard" at bounding box center [374, 124] width 315 height 26
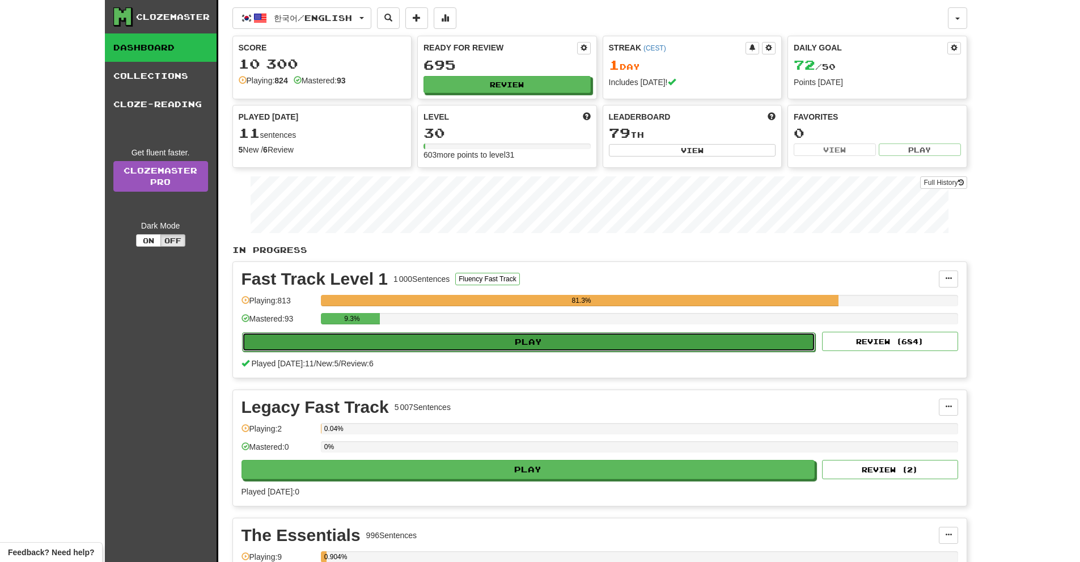
click at [478, 349] on button "Play" at bounding box center [529, 341] width 574 height 19
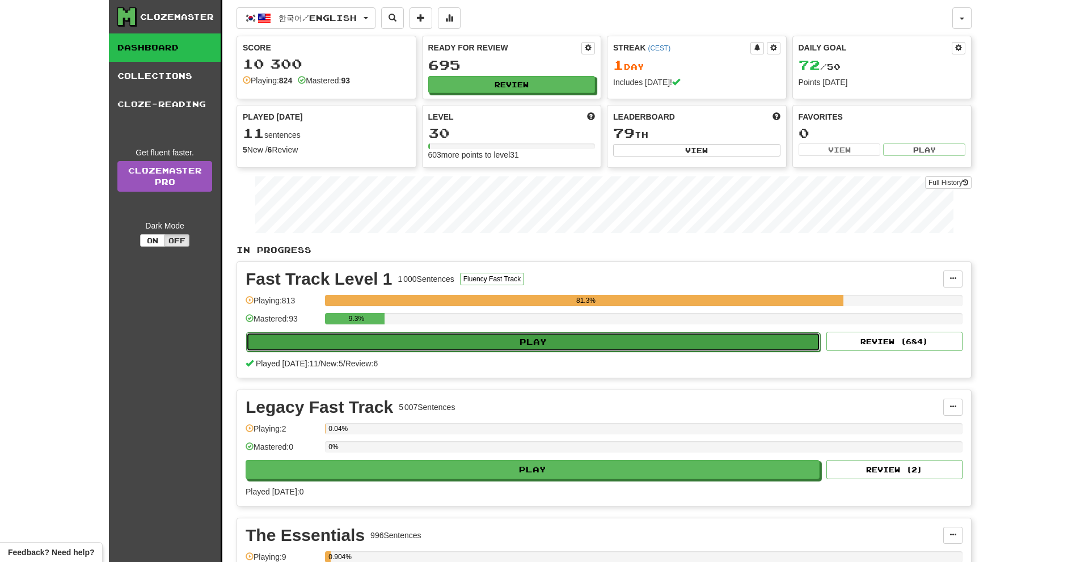
select select "**"
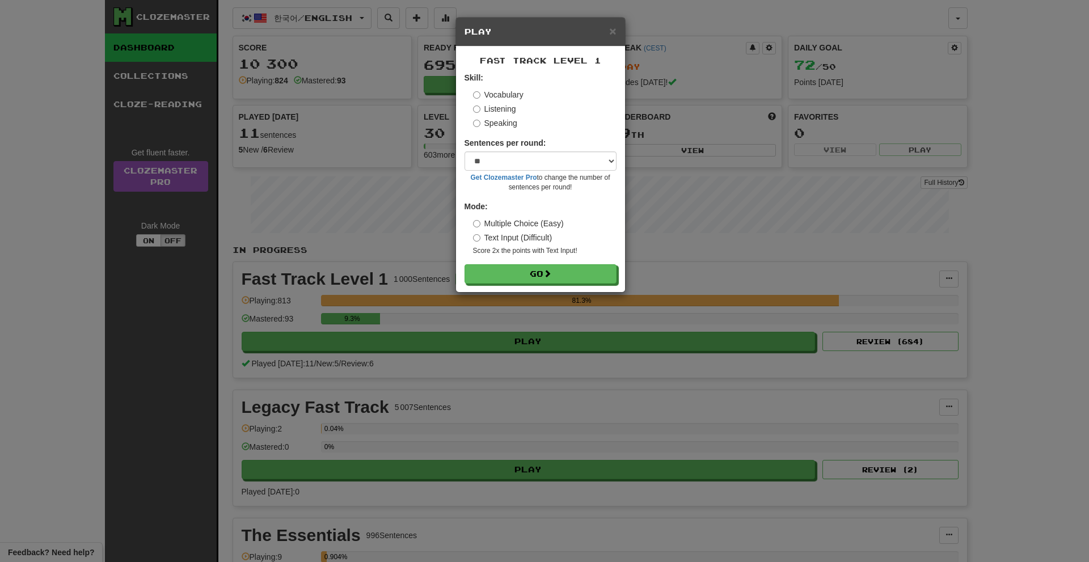
click at [502, 112] on label "Listening" at bounding box center [494, 108] width 43 height 11
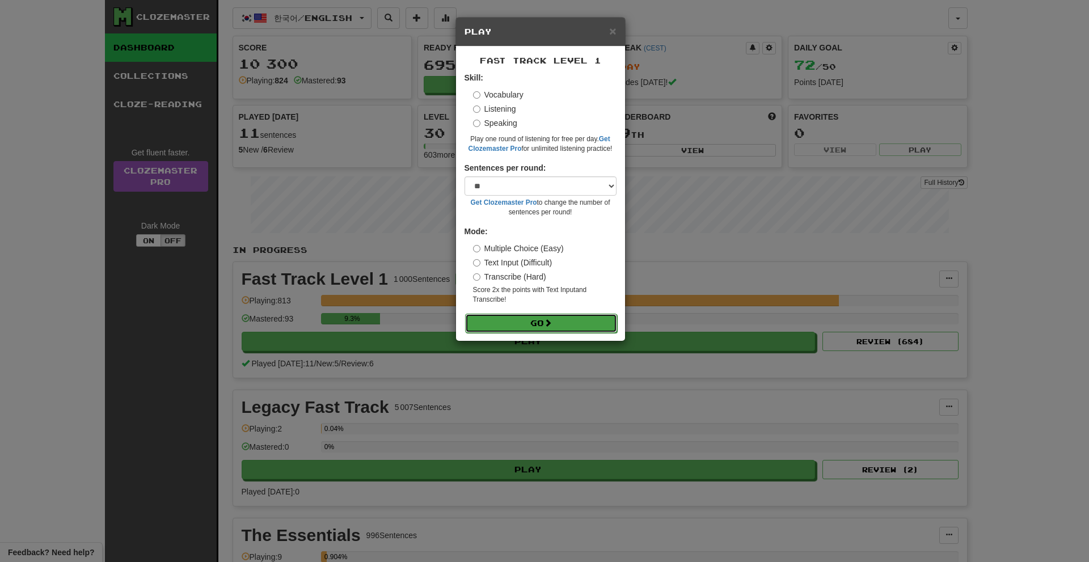
click at [560, 316] on button "Go" at bounding box center [541, 323] width 152 height 19
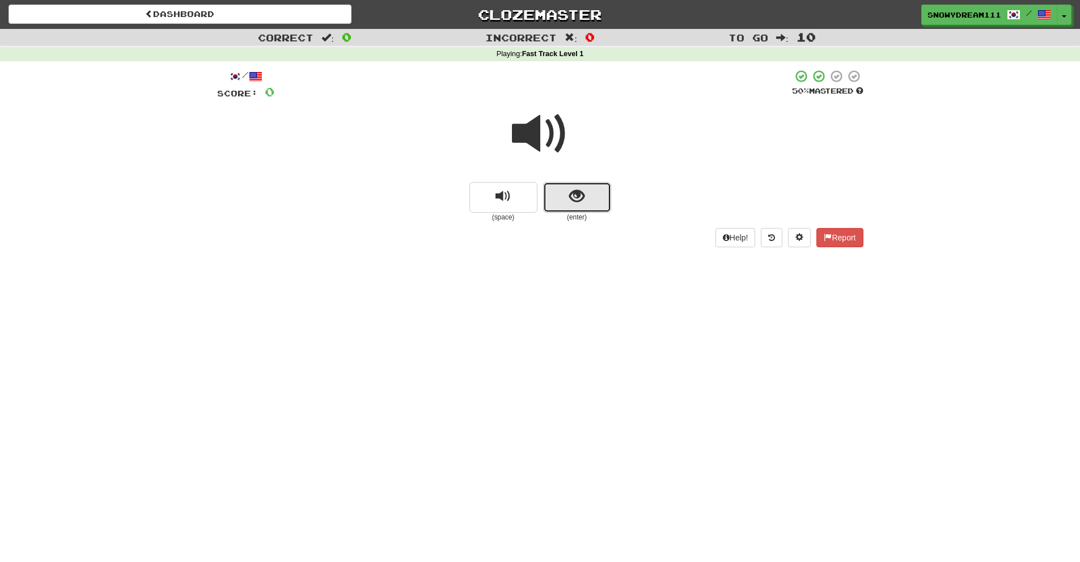
click at [589, 202] on button "show sentence" at bounding box center [577, 197] width 68 height 31
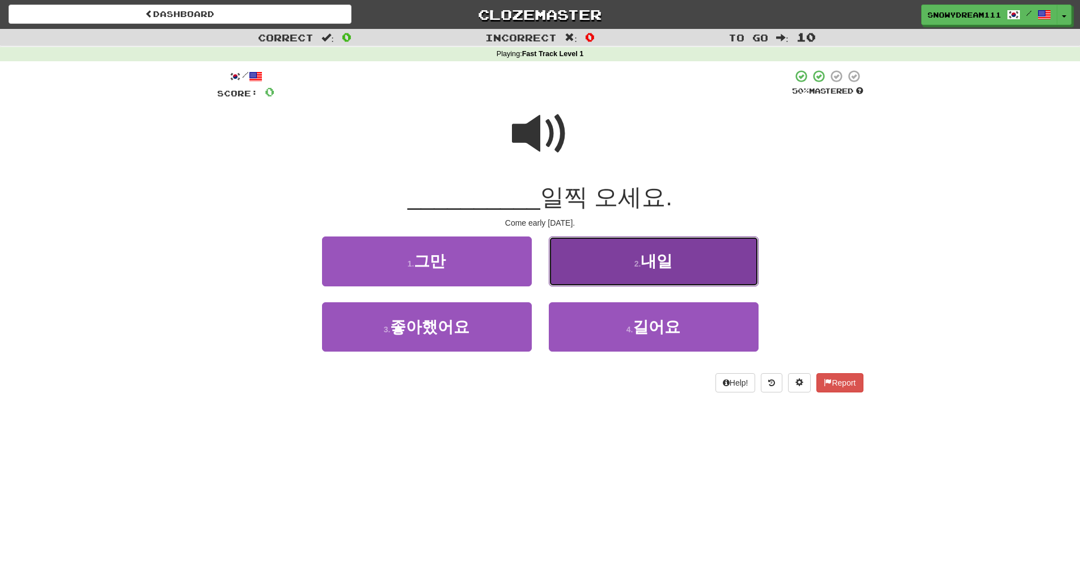
click at [639, 268] on small "2 ." at bounding box center [638, 263] width 7 height 9
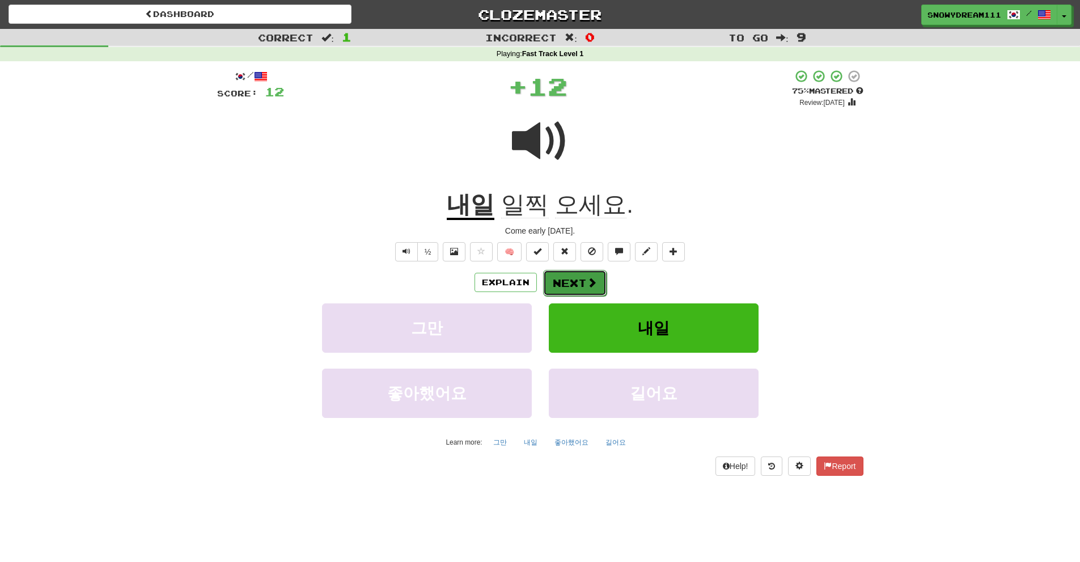
click at [564, 279] on button "Next" at bounding box center [575, 283] width 64 height 26
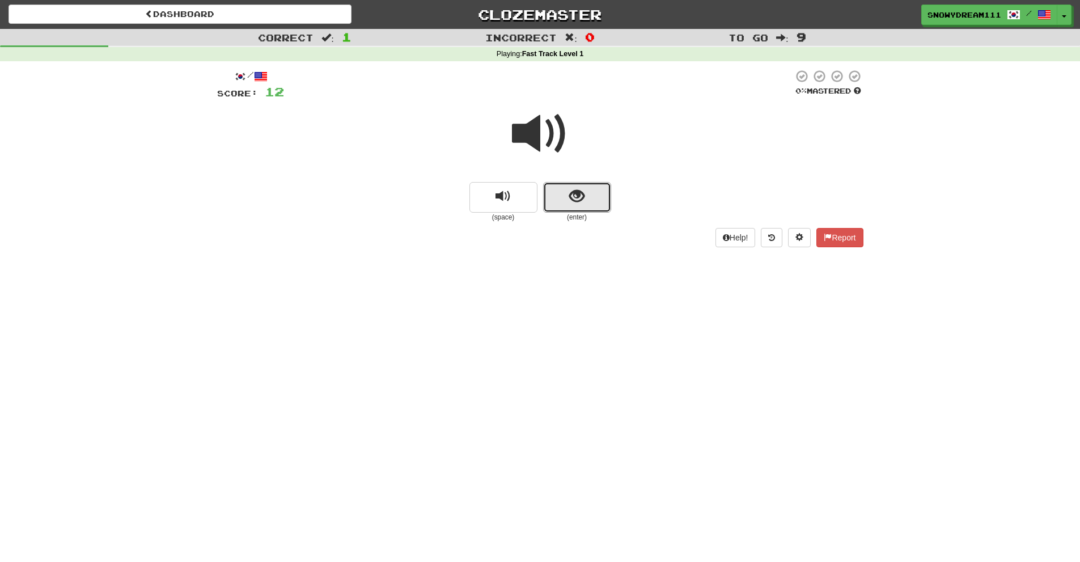
click at [590, 198] on button "show sentence" at bounding box center [577, 197] width 68 height 31
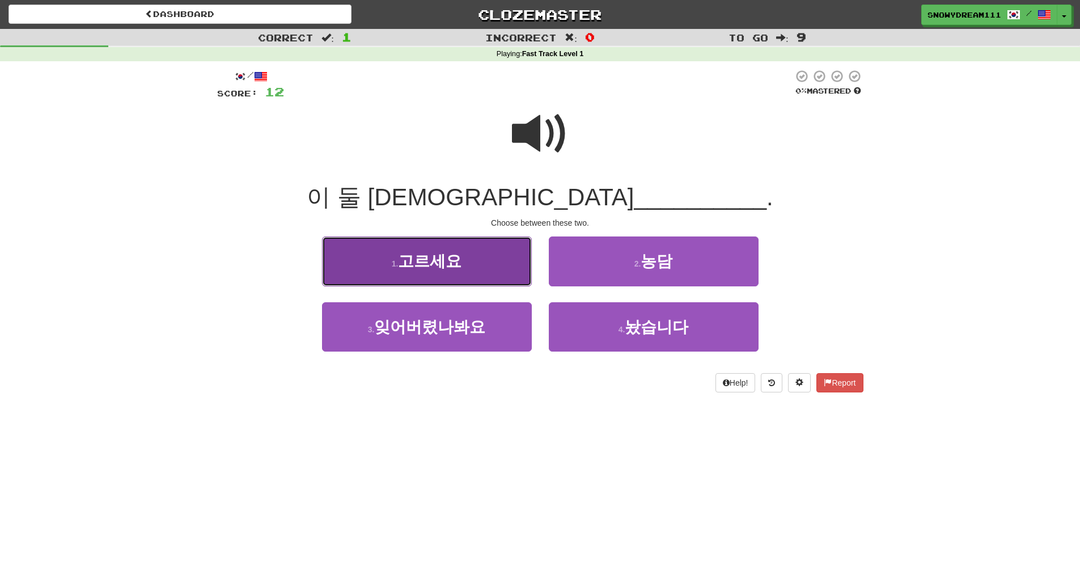
click at [491, 260] on button "1 . 고르세요" at bounding box center [427, 260] width 210 height 49
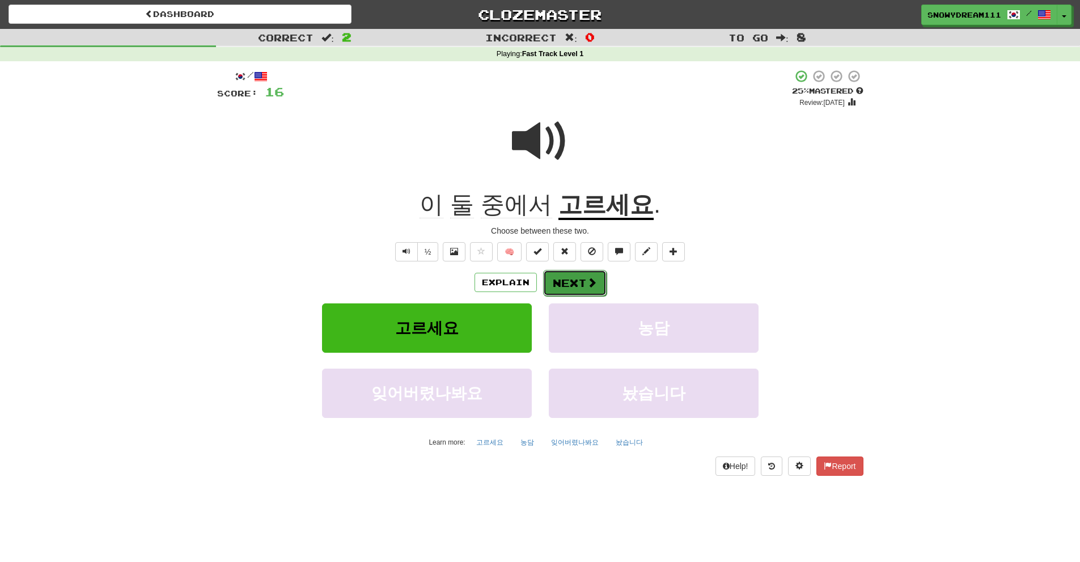
click at [565, 276] on button "Next" at bounding box center [575, 283] width 64 height 26
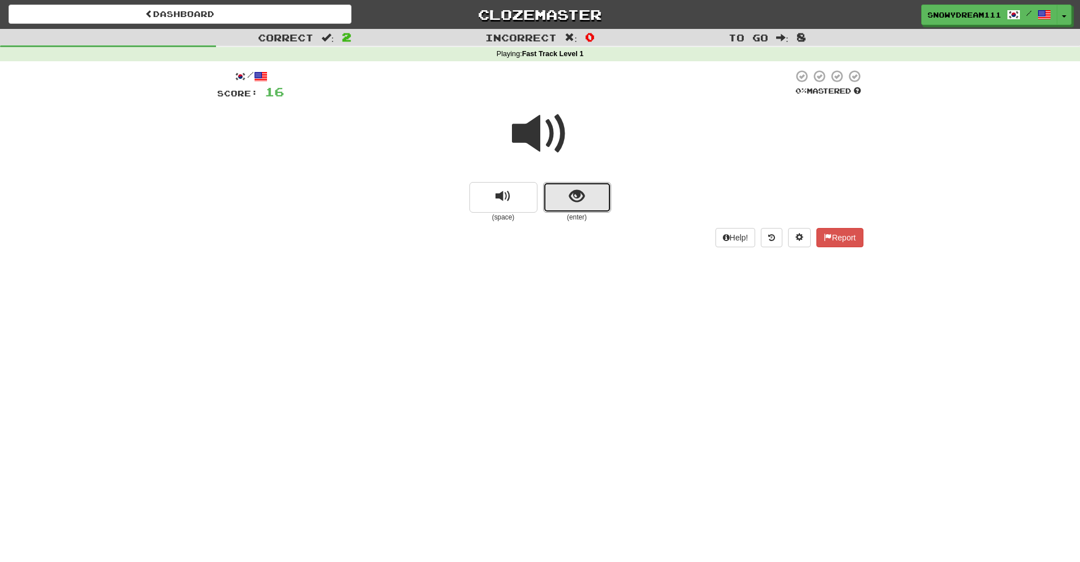
click at [575, 185] on button "show sentence" at bounding box center [577, 197] width 68 height 31
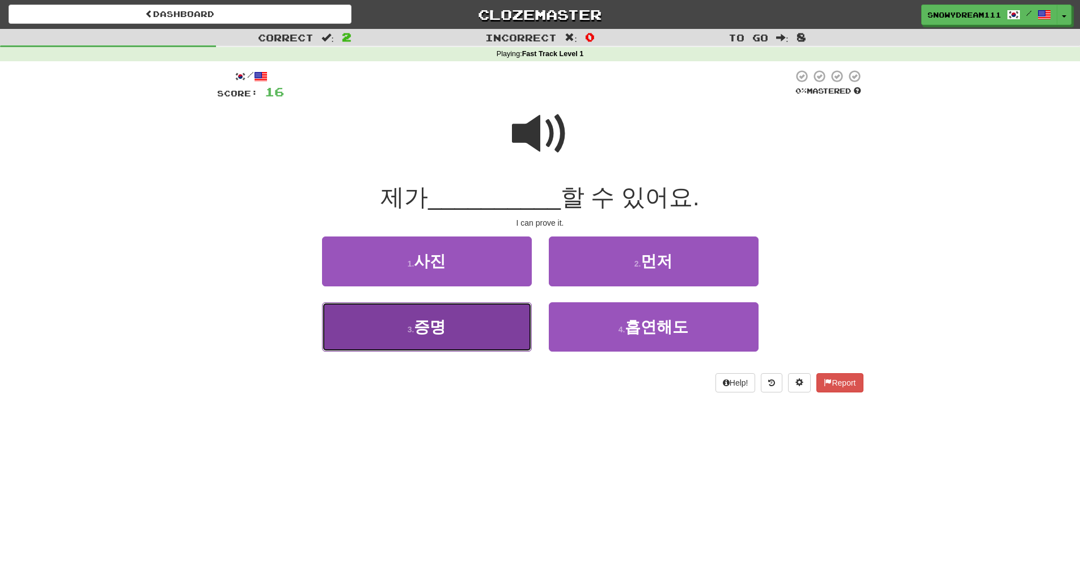
click at [477, 317] on button "3 . 증명" at bounding box center [427, 326] width 210 height 49
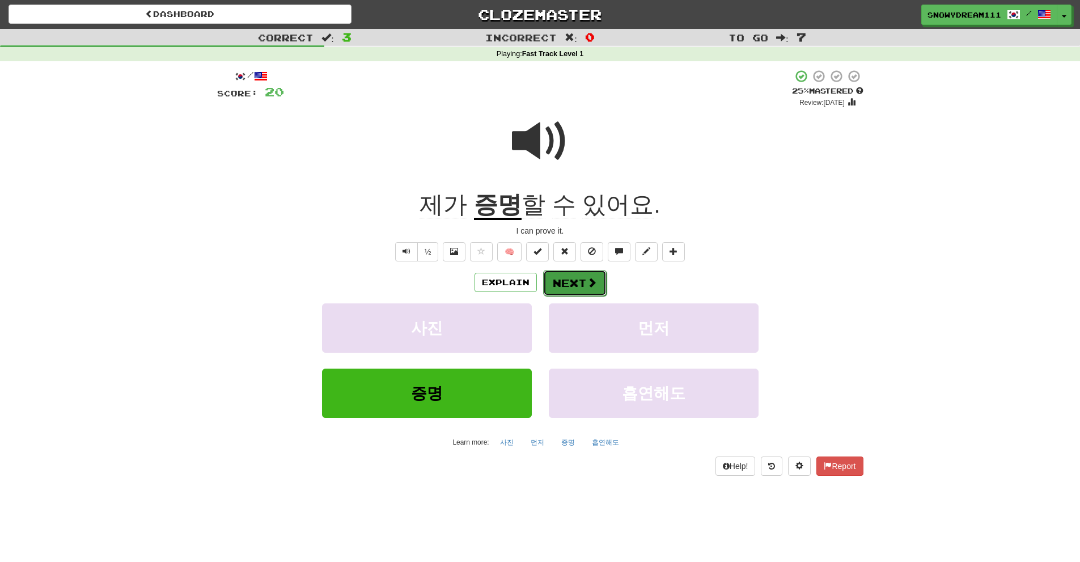
click at [563, 282] on button "Next" at bounding box center [575, 283] width 64 height 26
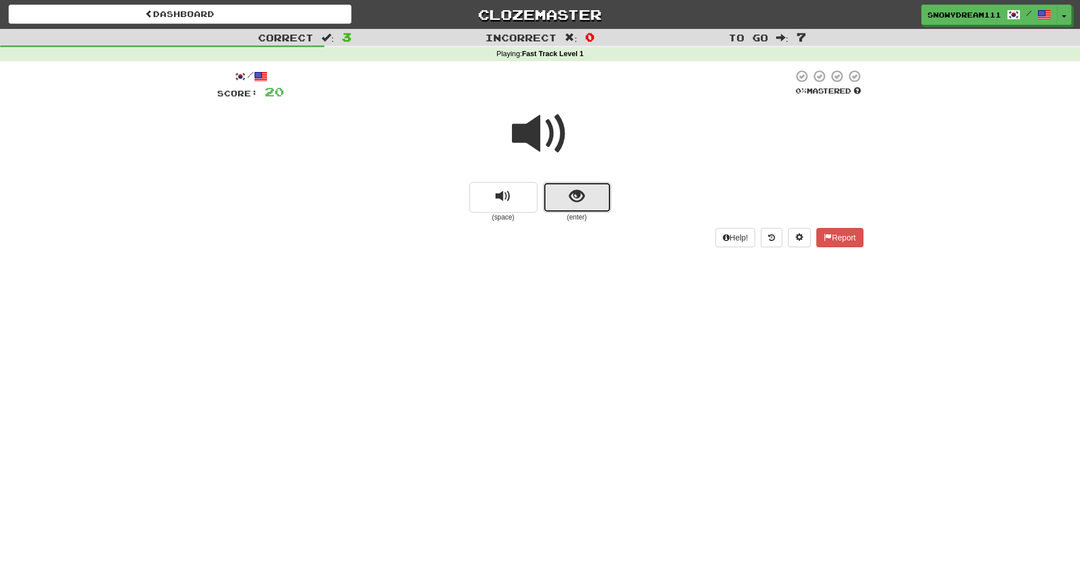
click at [581, 195] on span "show sentence" at bounding box center [576, 196] width 15 height 15
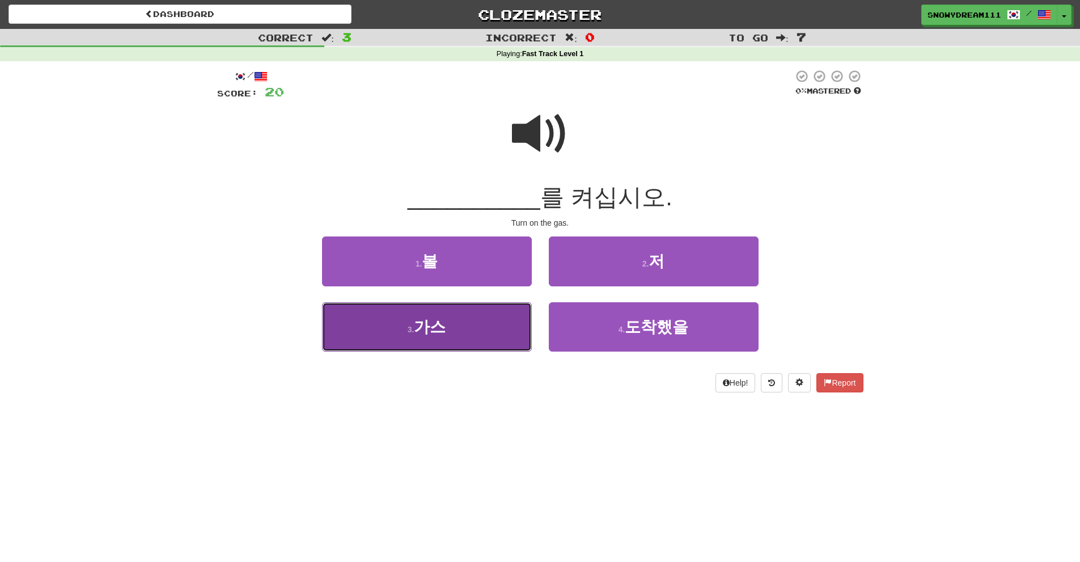
click at [467, 335] on button "3 . 가스" at bounding box center [427, 326] width 210 height 49
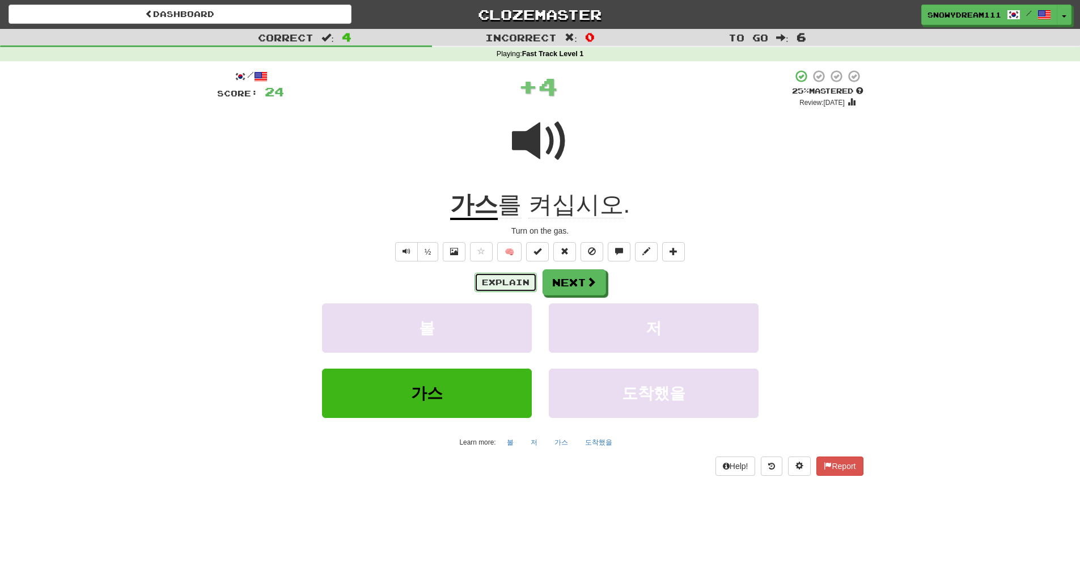
click at [533, 278] on button "Explain" at bounding box center [506, 282] width 62 height 19
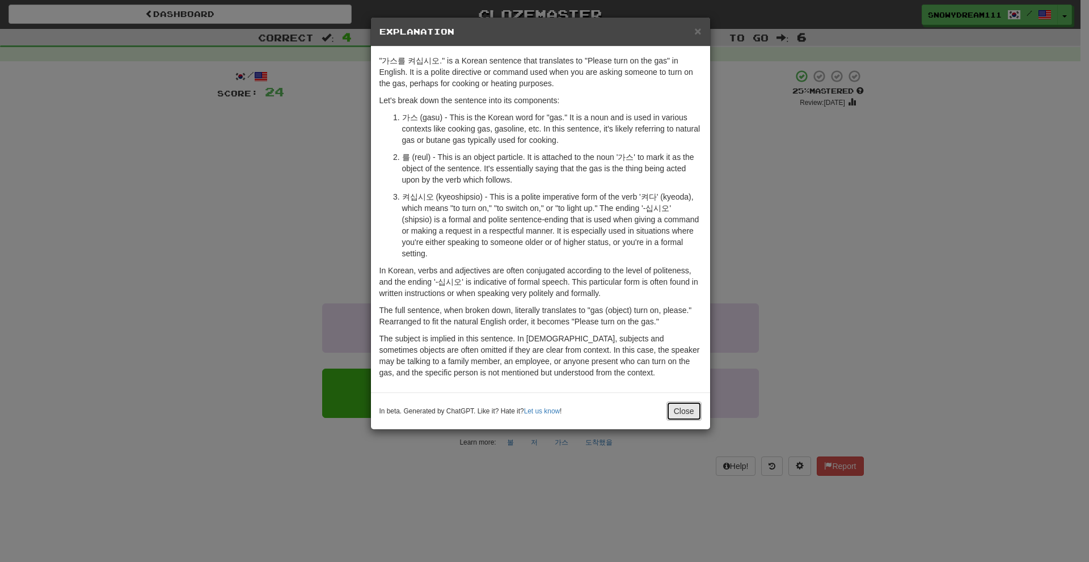
click at [670, 407] on button "Close" at bounding box center [683, 411] width 35 height 19
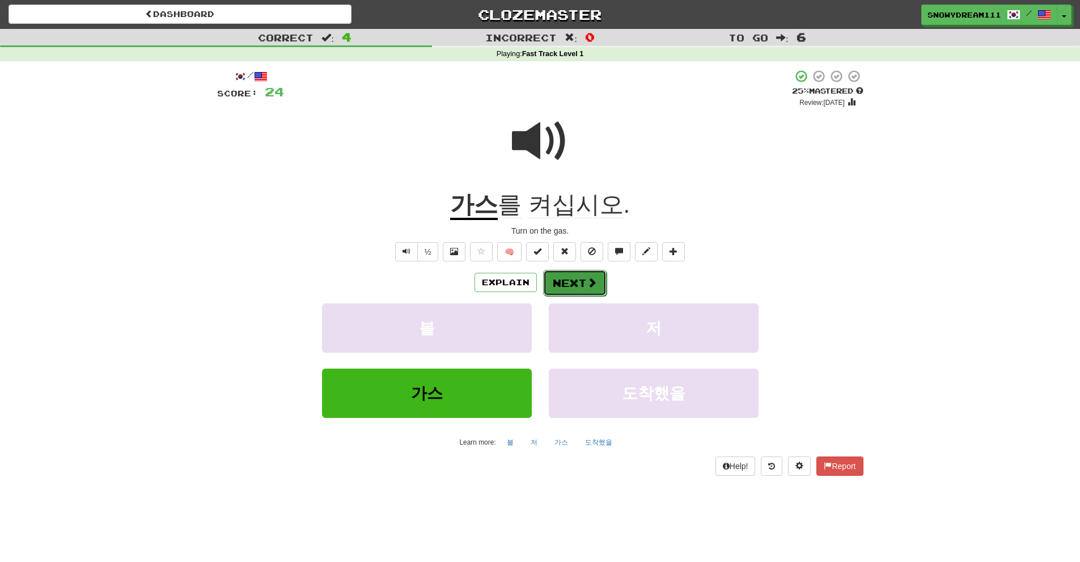
click at [580, 283] on button "Next" at bounding box center [575, 283] width 64 height 26
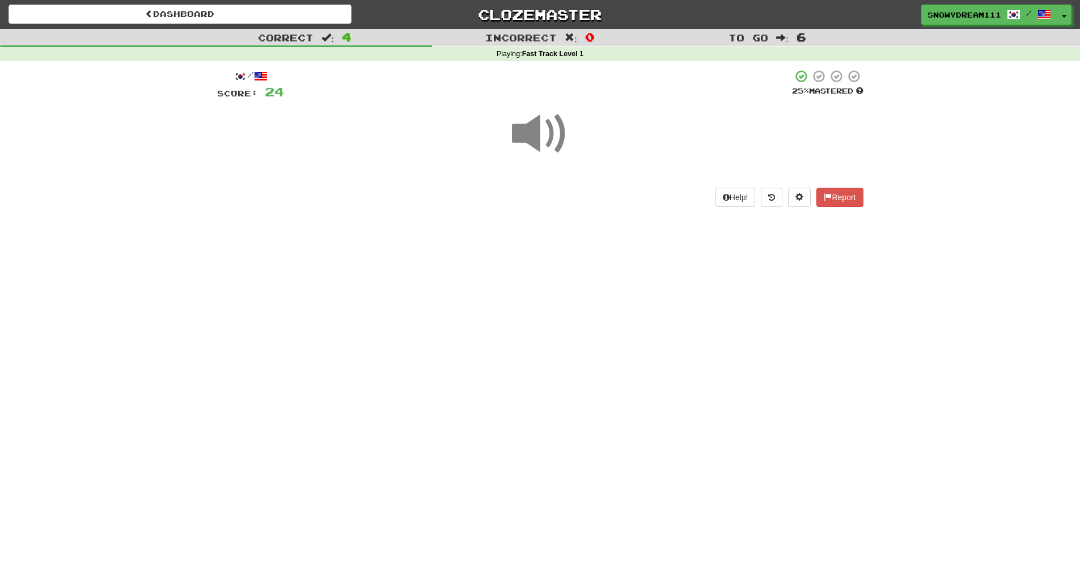
click at [580, 181] on div at bounding box center [540, 141] width 646 height 81
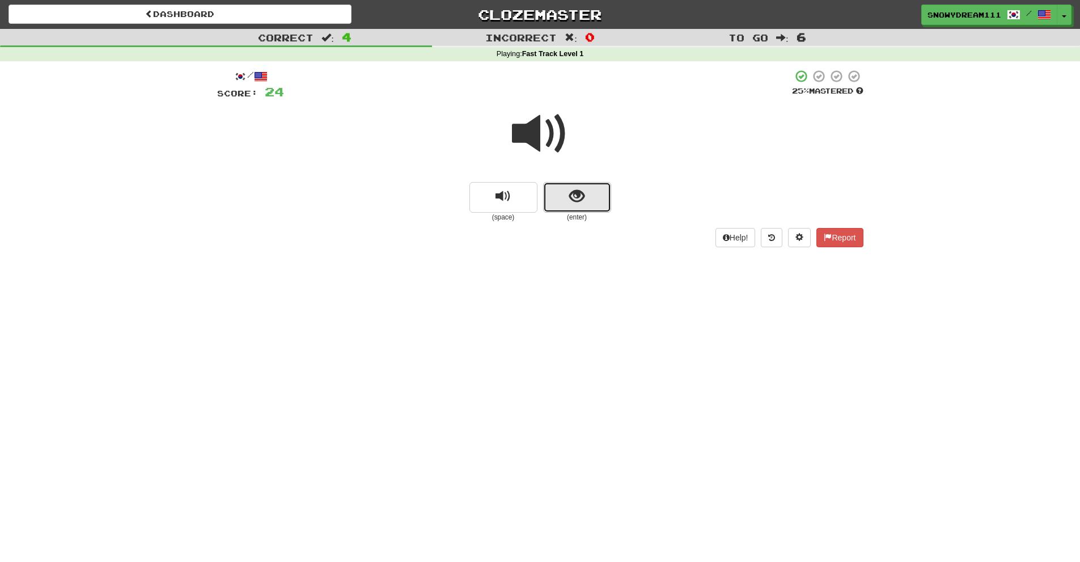
click at [595, 195] on button "show sentence" at bounding box center [577, 197] width 68 height 31
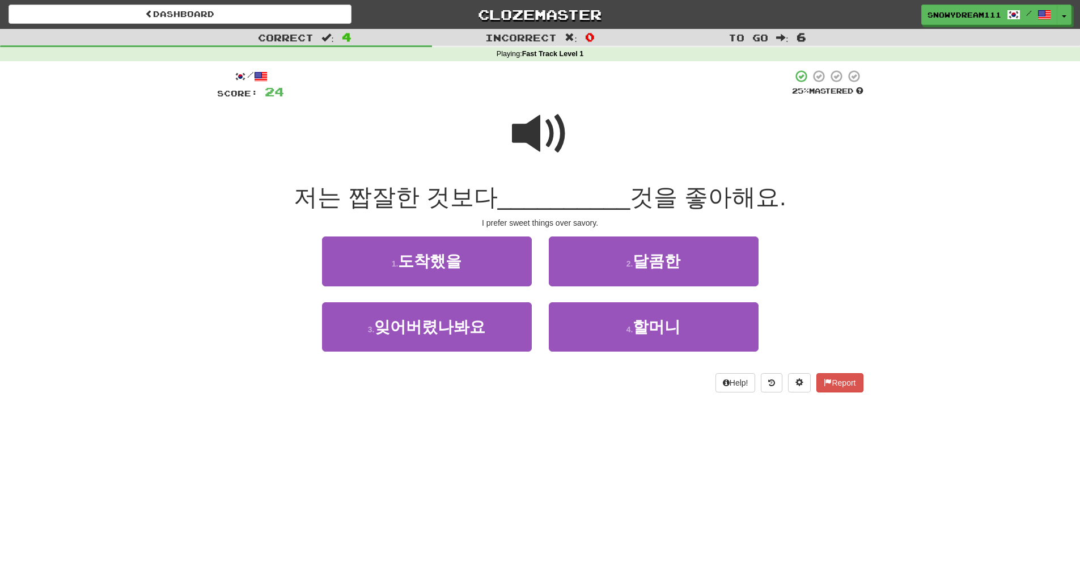
click at [548, 130] on span at bounding box center [540, 133] width 57 height 57
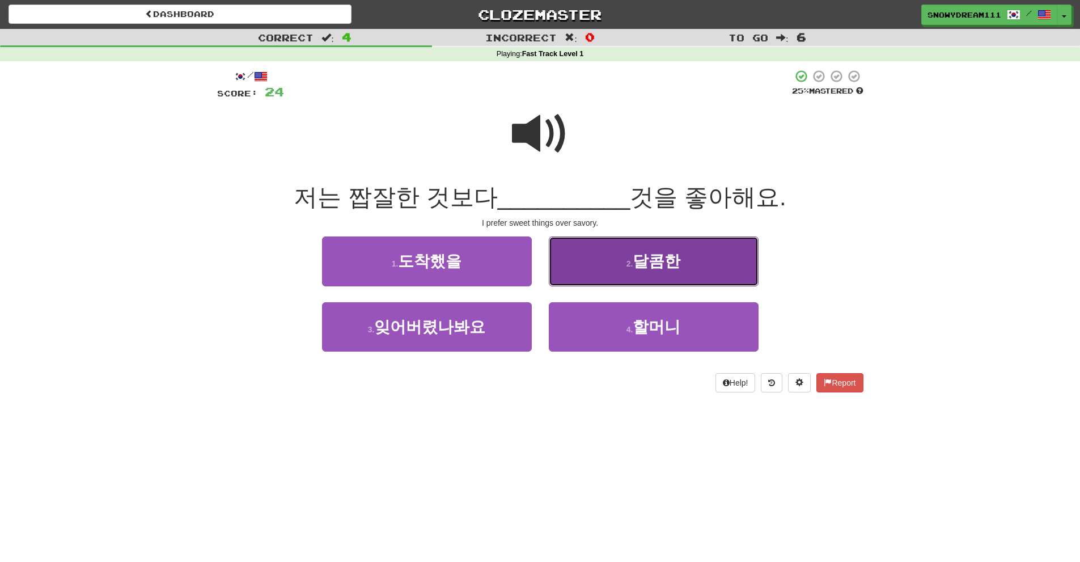
click at [671, 274] on button "2 . 달콤한" at bounding box center [654, 260] width 210 height 49
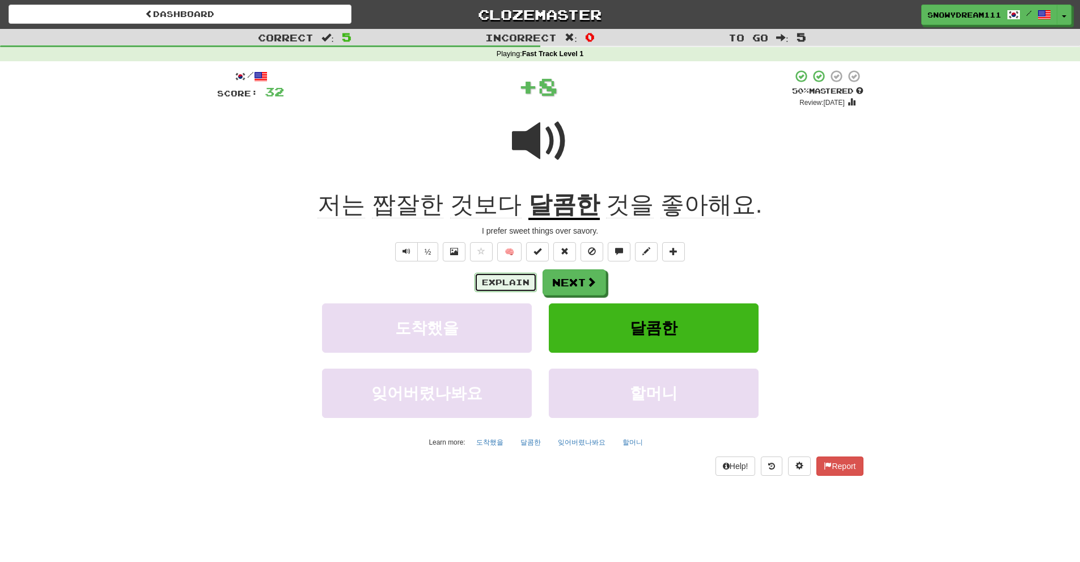
click at [515, 277] on button "Explain" at bounding box center [506, 282] width 62 height 19
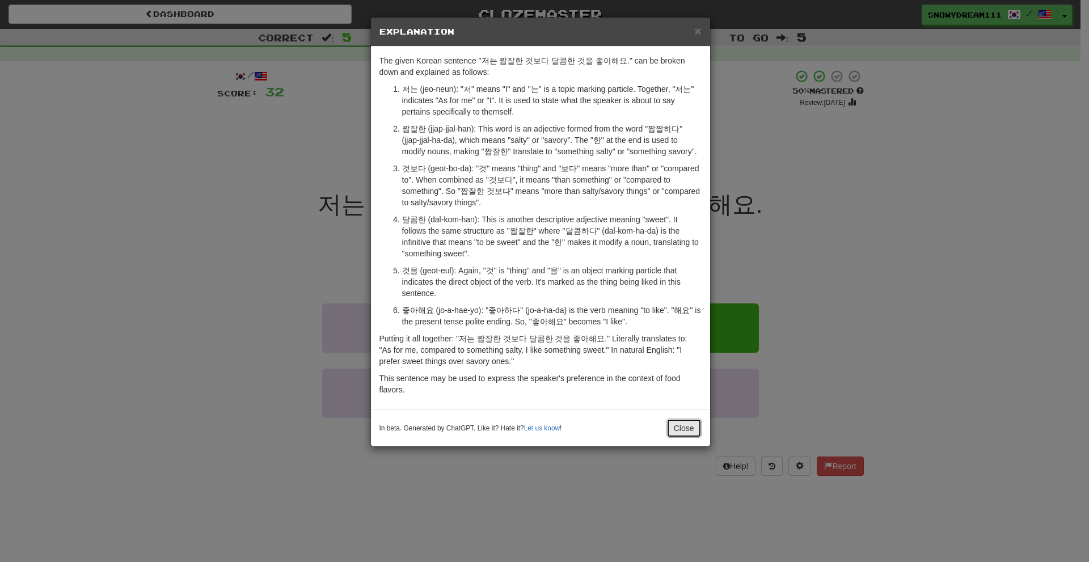
click at [678, 424] on button "Close" at bounding box center [683, 428] width 35 height 19
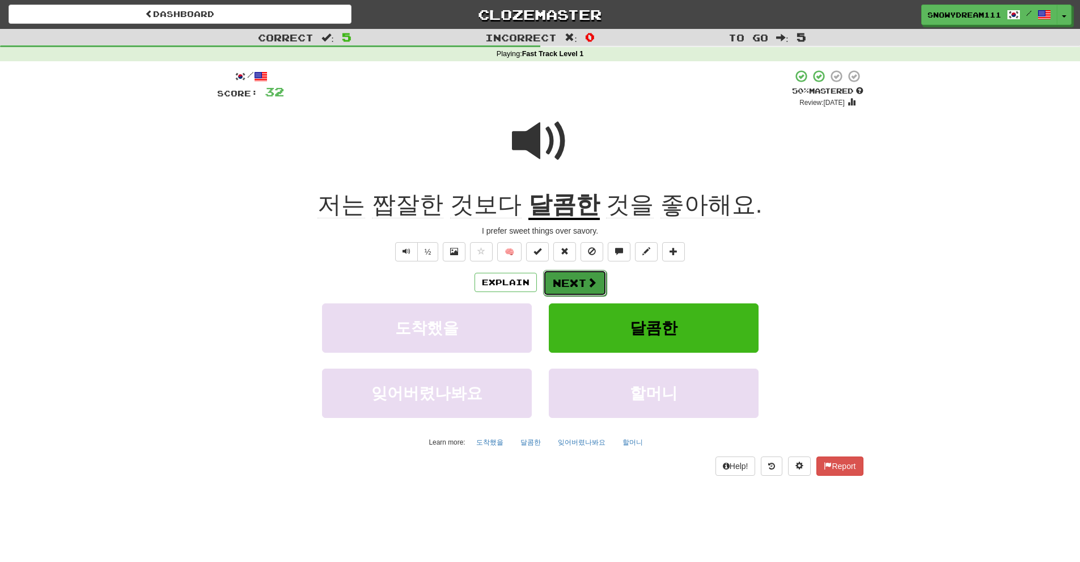
click at [587, 294] on button "Next" at bounding box center [575, 283] width 64 height 26
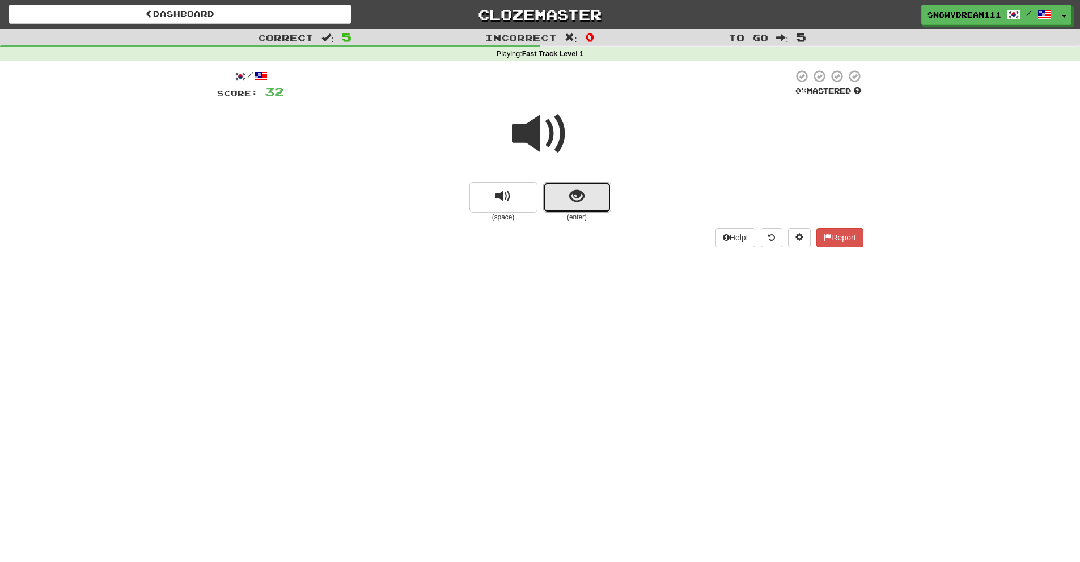
click at [589, 204] on button "show sentence" at bounding box center [577, 197] width 68 height 31
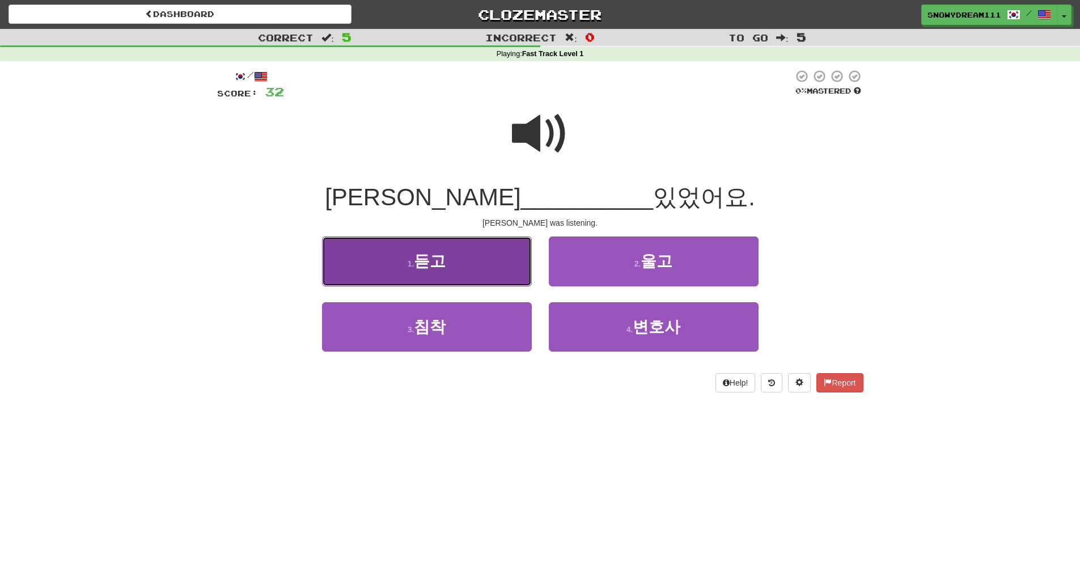
click at [501, 251] on button "1 . 듣고" at bounding box center [427, 260] width 210 height 49
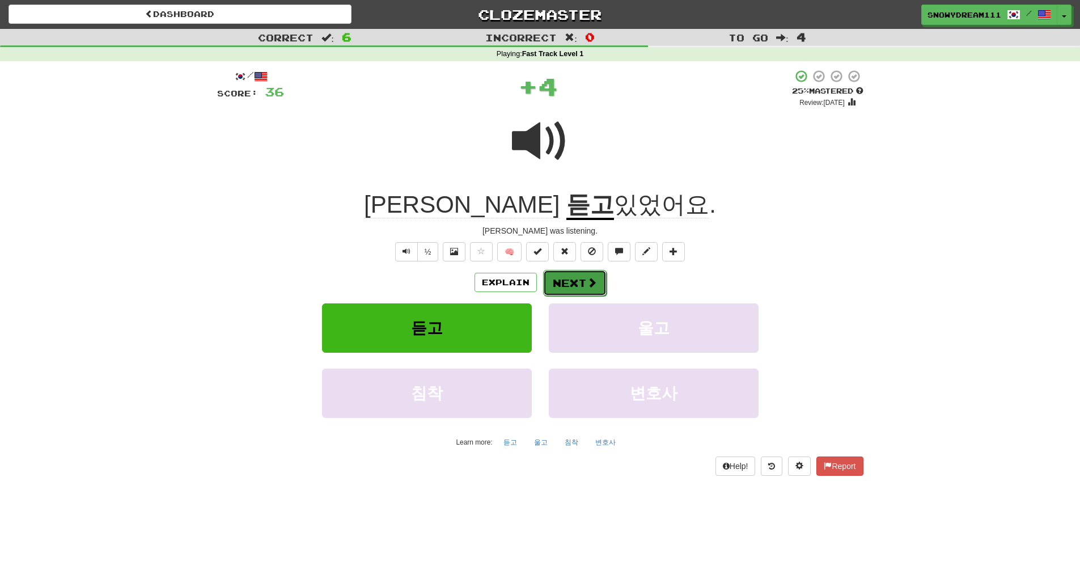
click at [588, 289] on button "Next" at bounding box center [575, 283] width 64 height 26
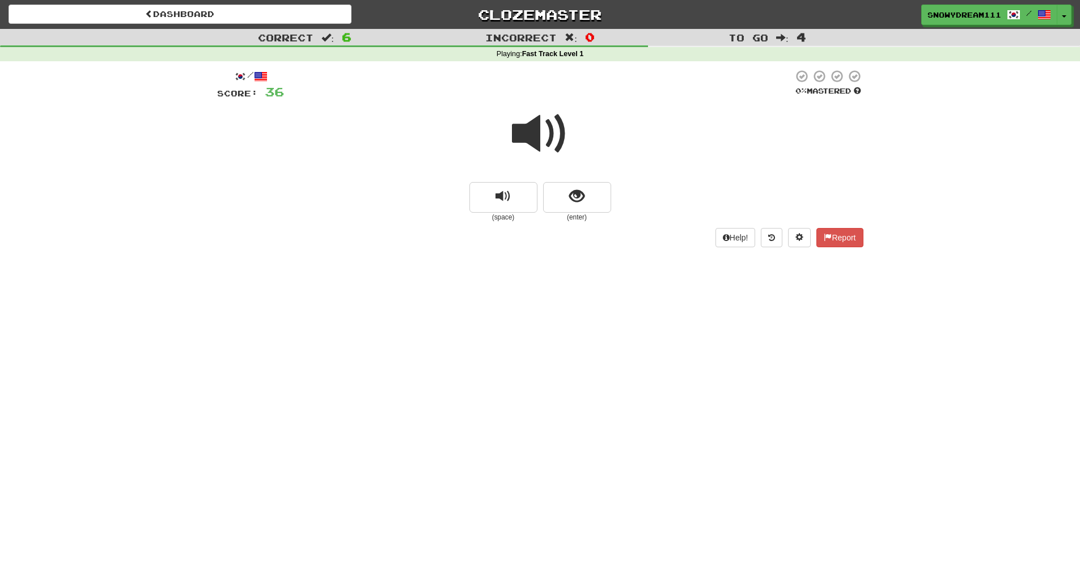
drag, startPoint x: 570, startPoint y: 235, endPoint x: 569, endPoint y: 217, distance: 18.7
click at [570, 234] on div "Help! Report" at bounding box center [540, 237] width 646 height 19
click at [570, 216] on small "(enter)" at bounding box center [577, 218] width 68 height 10
click at [572, 206] on button "show sentence" at bounding box center [577, 197] width 68 height 31
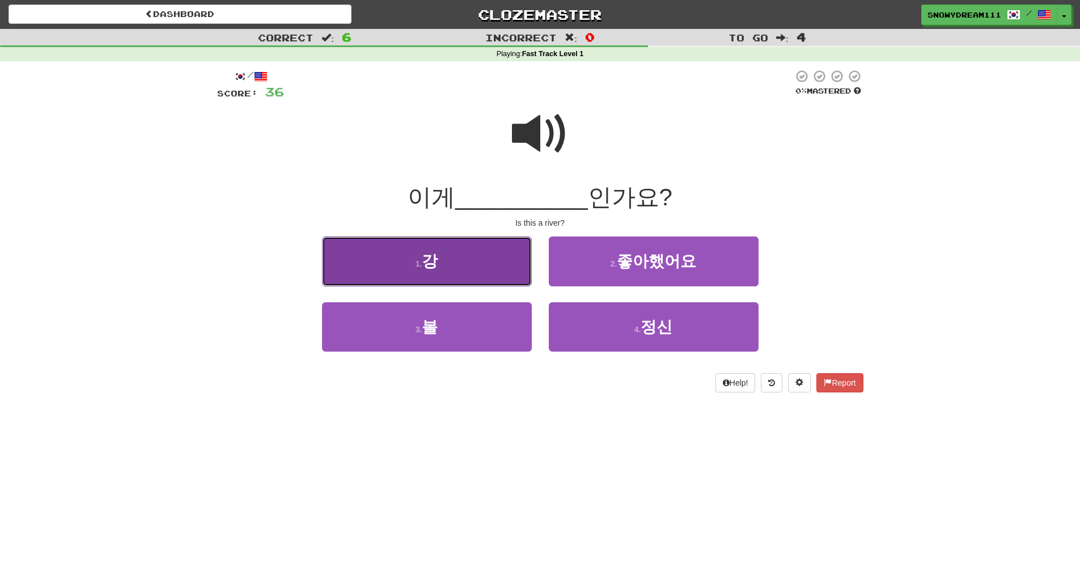
click at [502, 262] on button "1 . 강" at bounding box center [427, 260] width 210 height 49
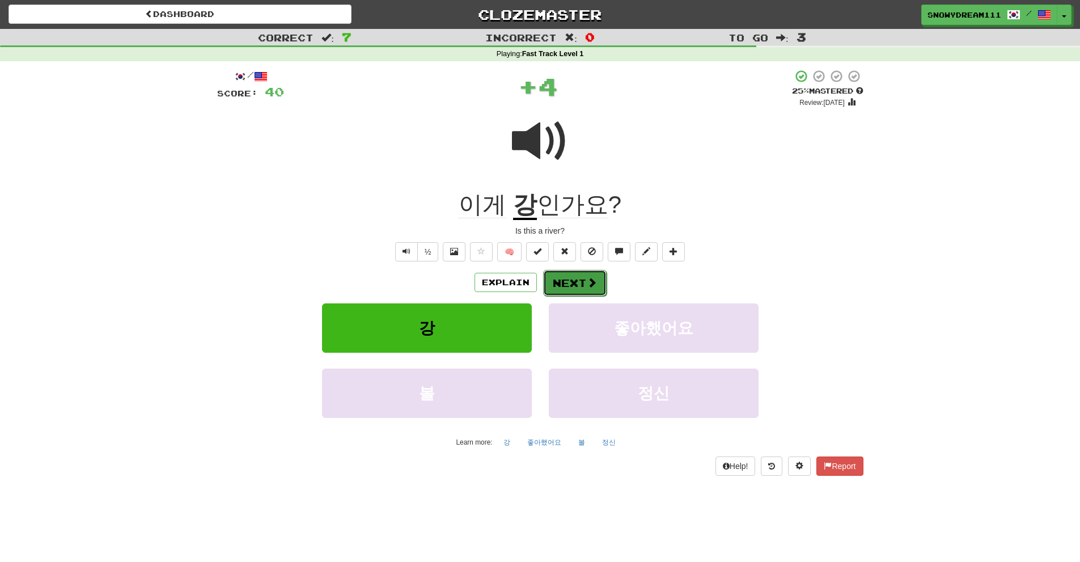
click at [573, 282] on button "Next" at bounding box center [575, 283] width 64 height 26
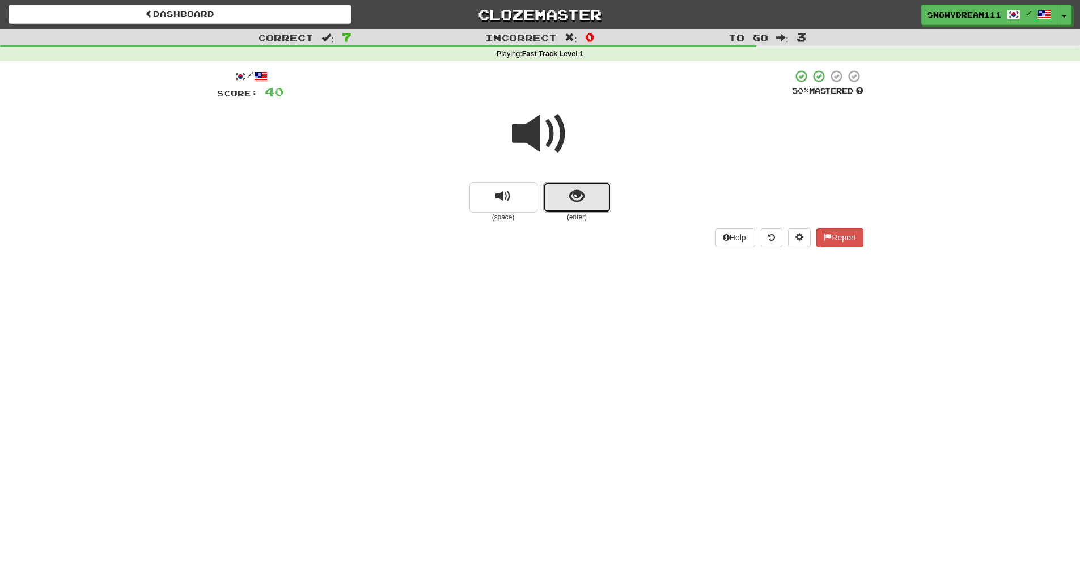
click at [576, 189] on span "show sentence" at bounding box center [576, 196] width 15 height 15
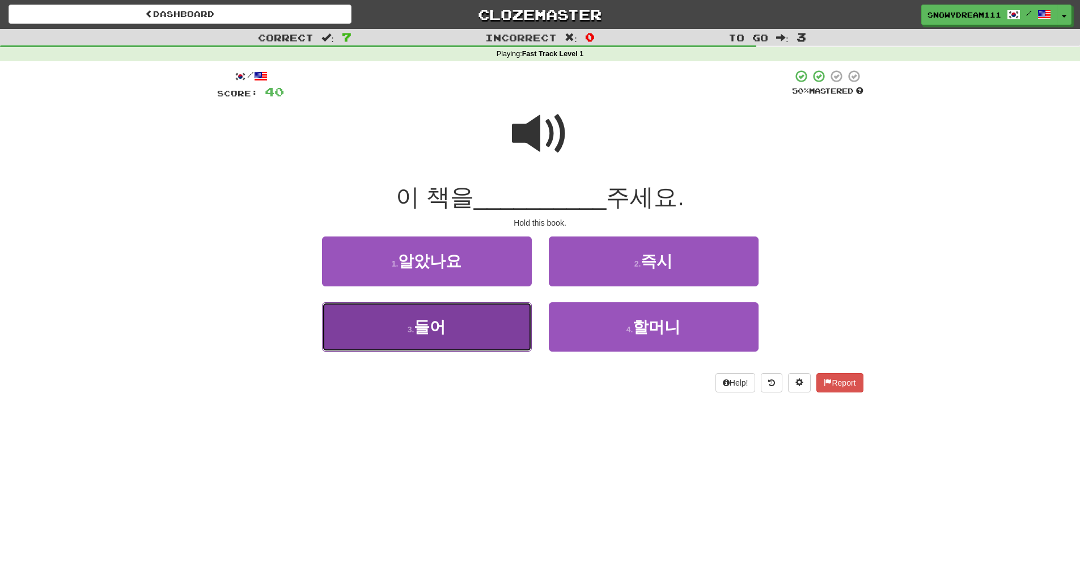
click at [490, 314] on button "3 . 들어" at bounding box center [427, 326] width 210 height 49
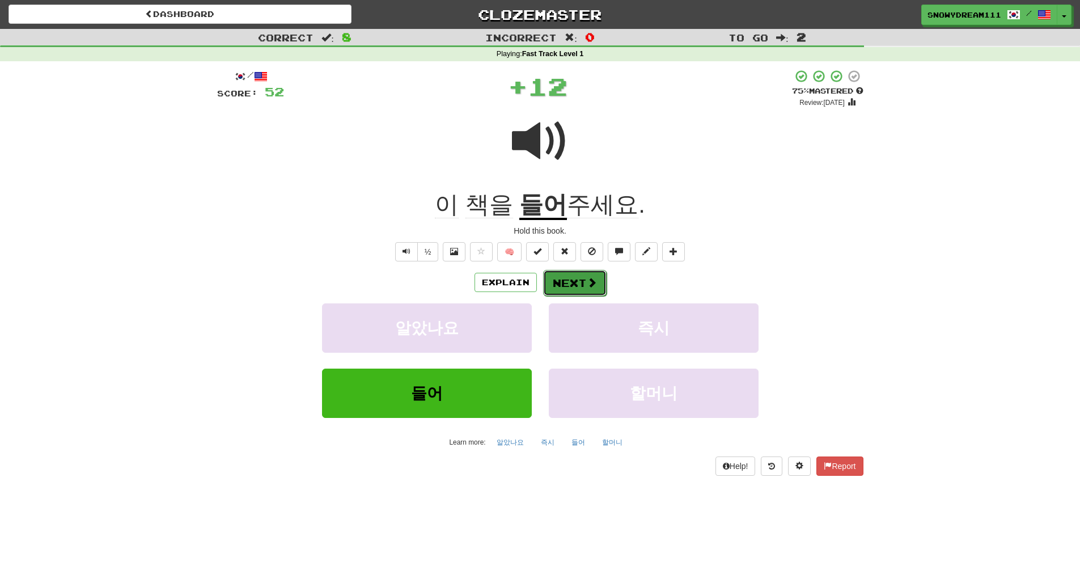
click at [584, 280] on button "Next" at bounding box center [575, 283] width 64 height 26
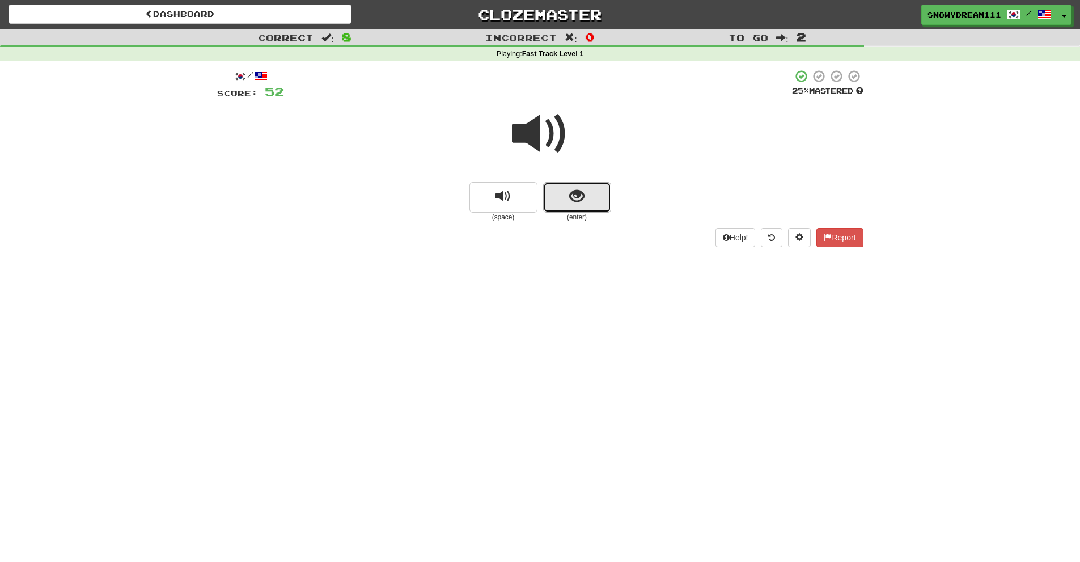
click at [569, 192] on button "show sentence" at bounding box center [577, 197] width 68 height 31
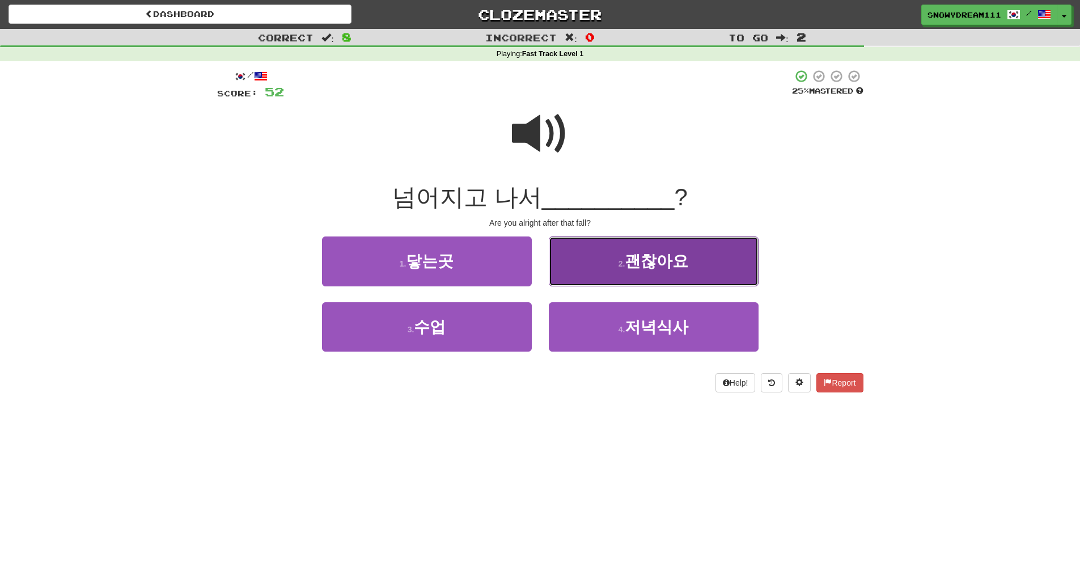
click at [641, 271] on button "2 . 괜찮아요" at bounding box center [654, 260] width 210 height 49
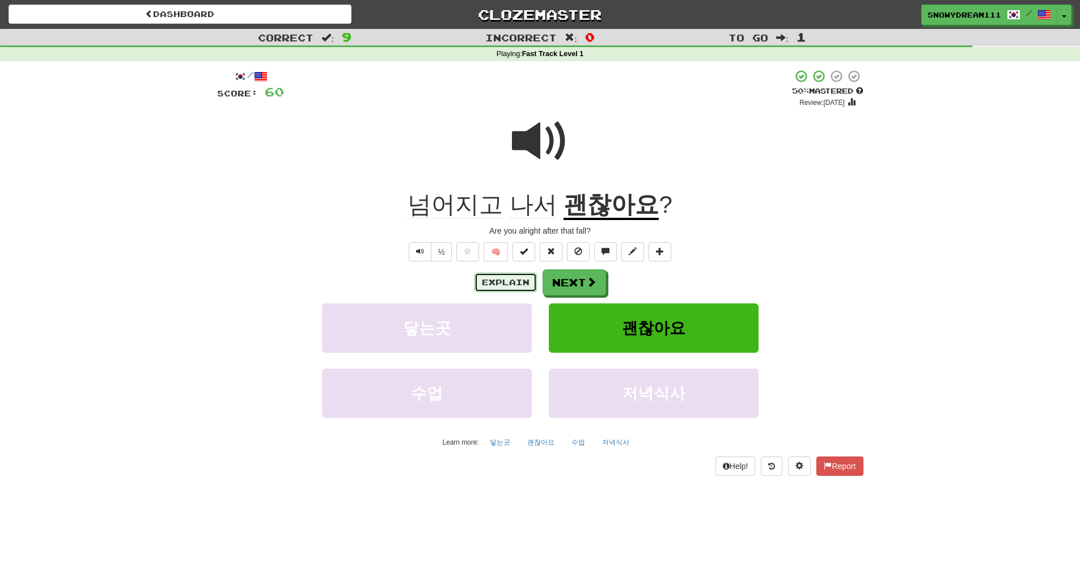
click at [504, 284] on button "Explain" at bounding box center [506, 282] width 62 height 19
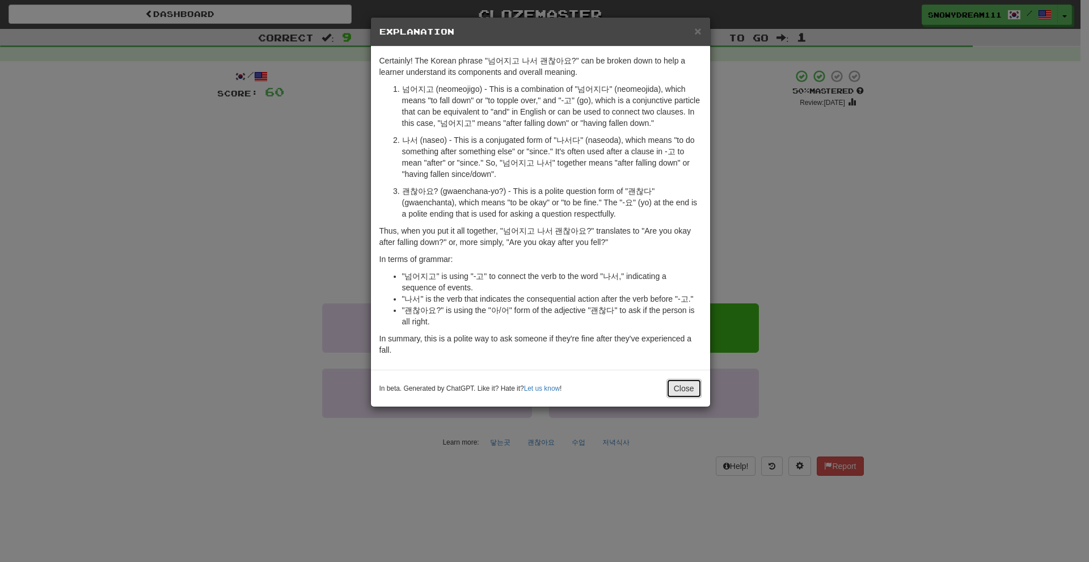
click at [676, 381] on button "Close" at bounding box center [683, 388] width 35 height 19
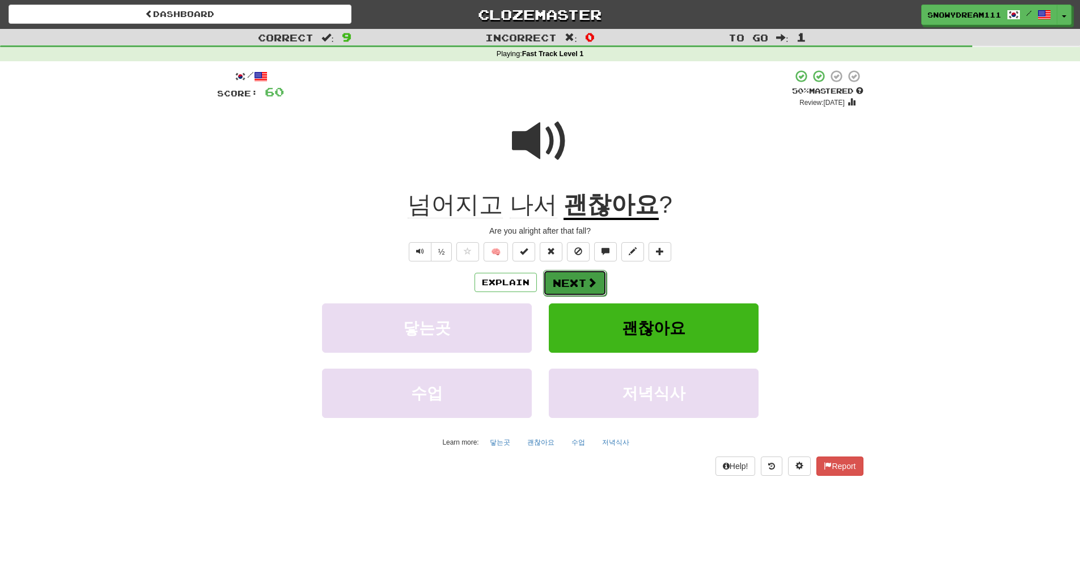
click at [599, 276] on button "Next" at bounding box center [575, 283] width 64 height 26
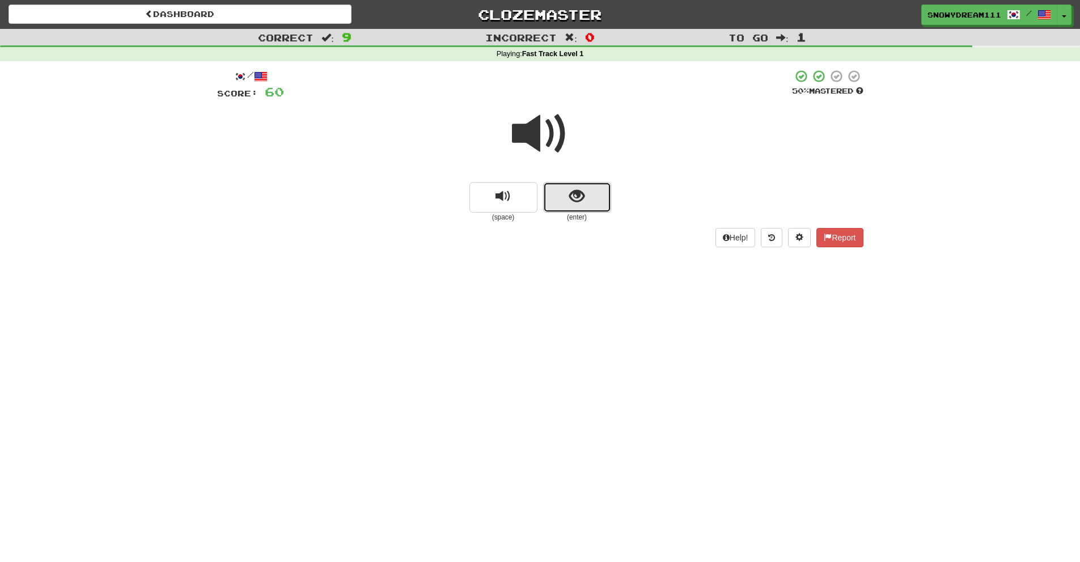
click at [569, 211] on button "show sentence" at bounding box center [577, 197] width 68 height 31
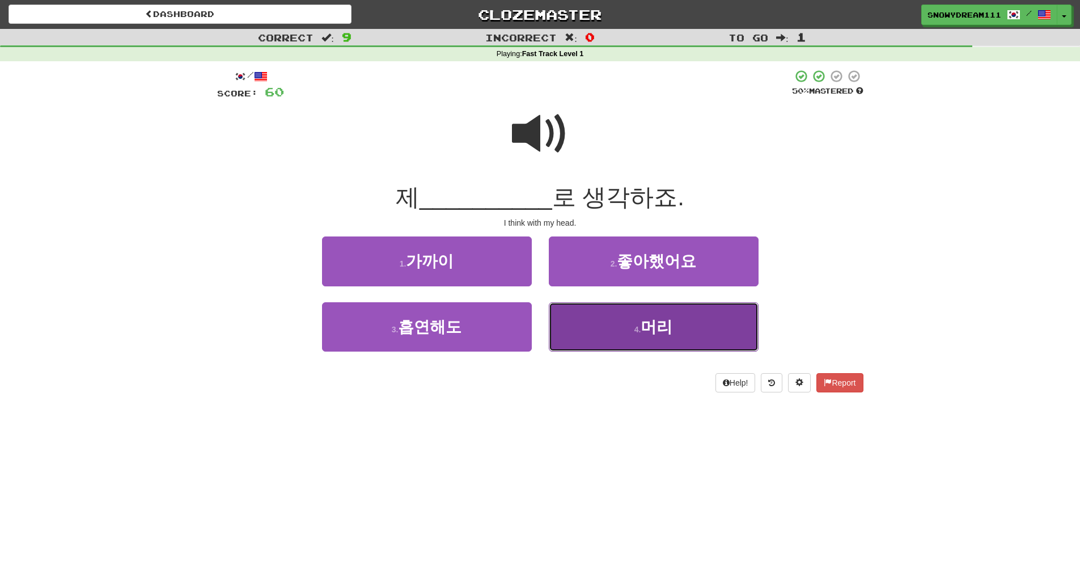
click at [660, 335] on span "머리" at bounding box center [657, 327] width 32 height 18
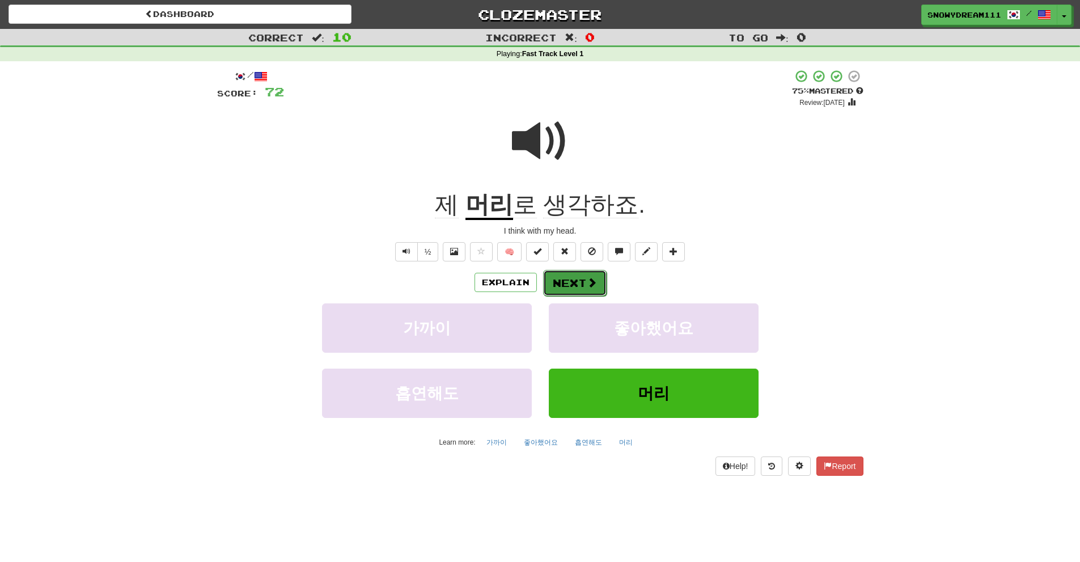
click at [588, 277] on span at bounding box center [592, 282] width 10 height 10
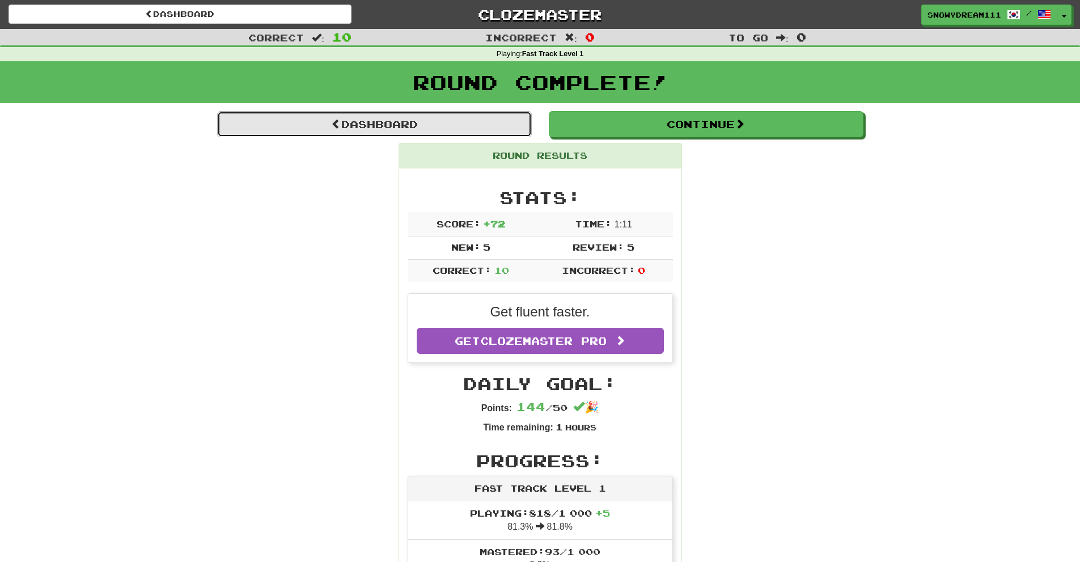
click at [472, 125] on link "Dashboard" at bounding box center [374, 124] width 315 height 26
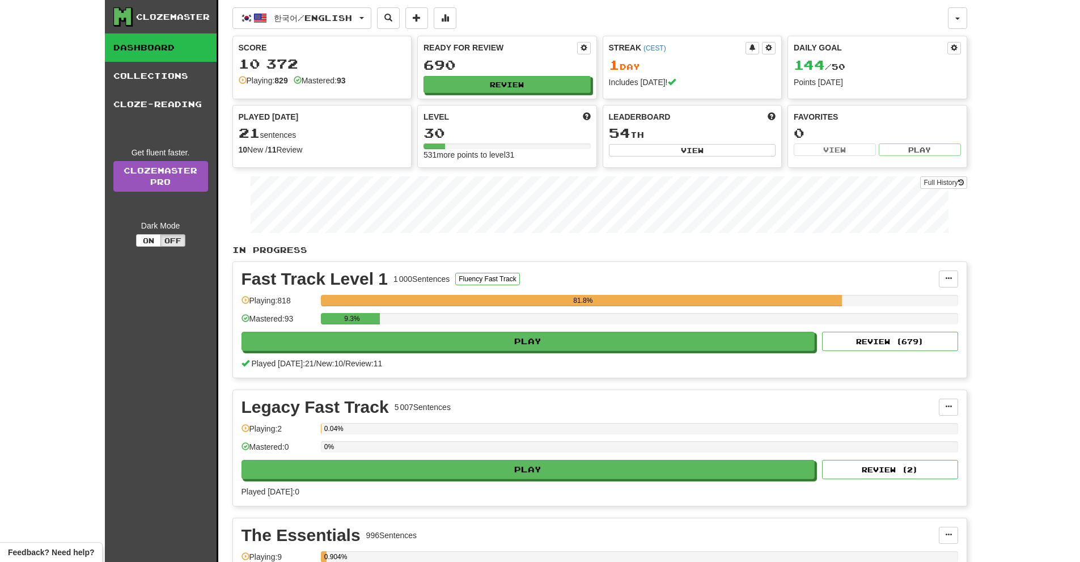
click at [484, 329] on div "9.3%" at bounding box center [639, 322] width 637 height 19
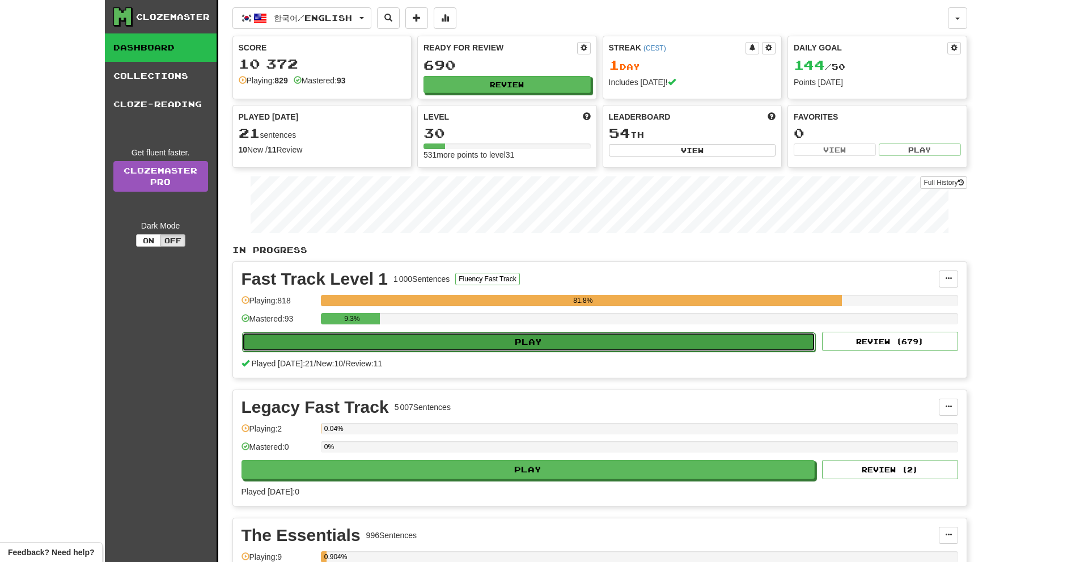
click at [483, 337] on button "Play" at bounding box center [529, 341] width 574 height 19
select select "**"
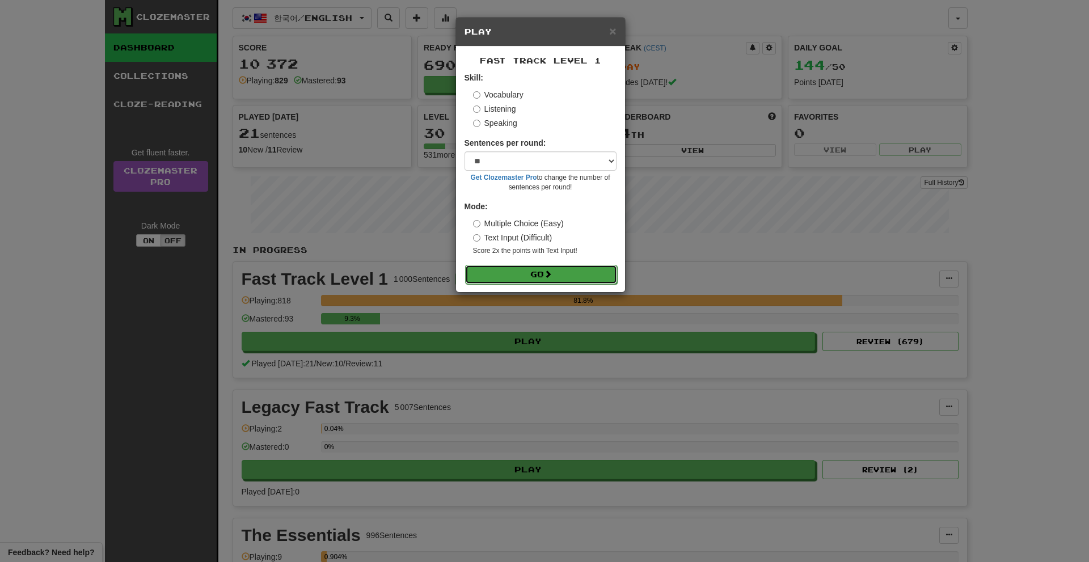
click at [564, 280] on button "Go" at bounding box center [541, 274] width 152 height 19
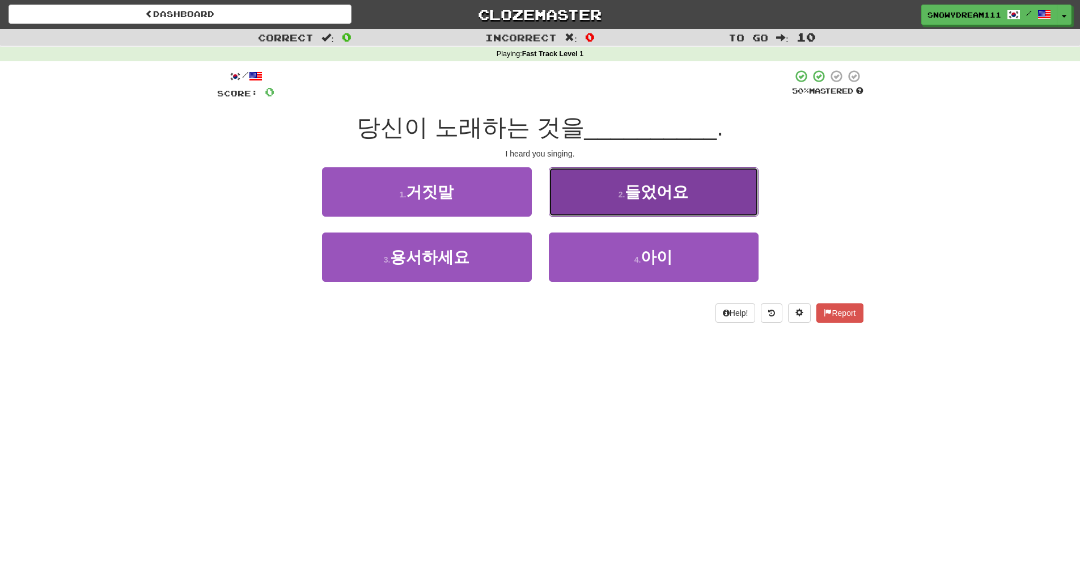
click at [645, 200] on span "들었어요" at bounding box center [657, 192] width 64 height 18
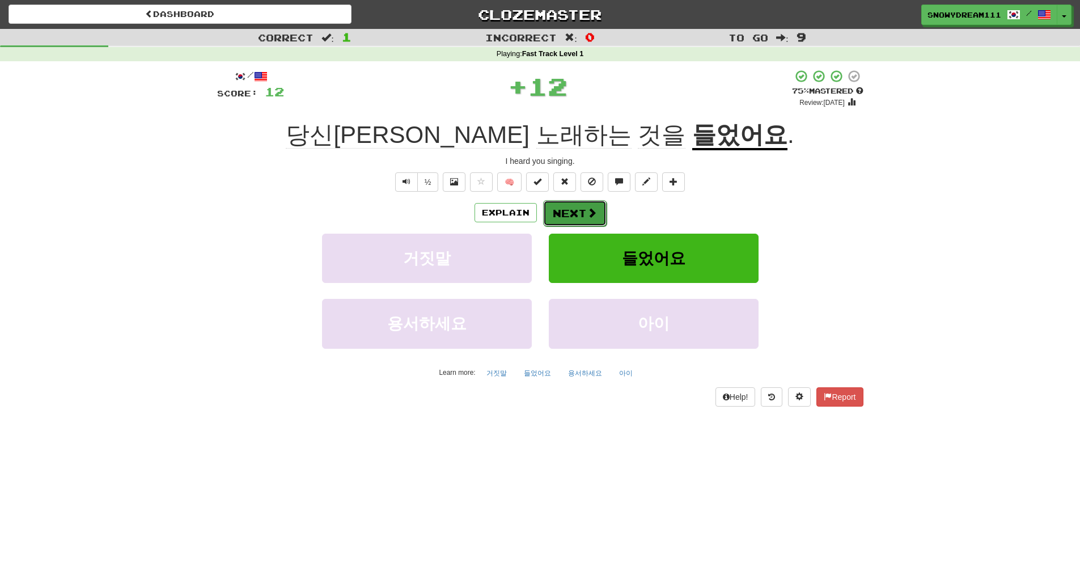
click at [580, 208] on button "Next" at bounding box center [575, 213] width 64 height 26
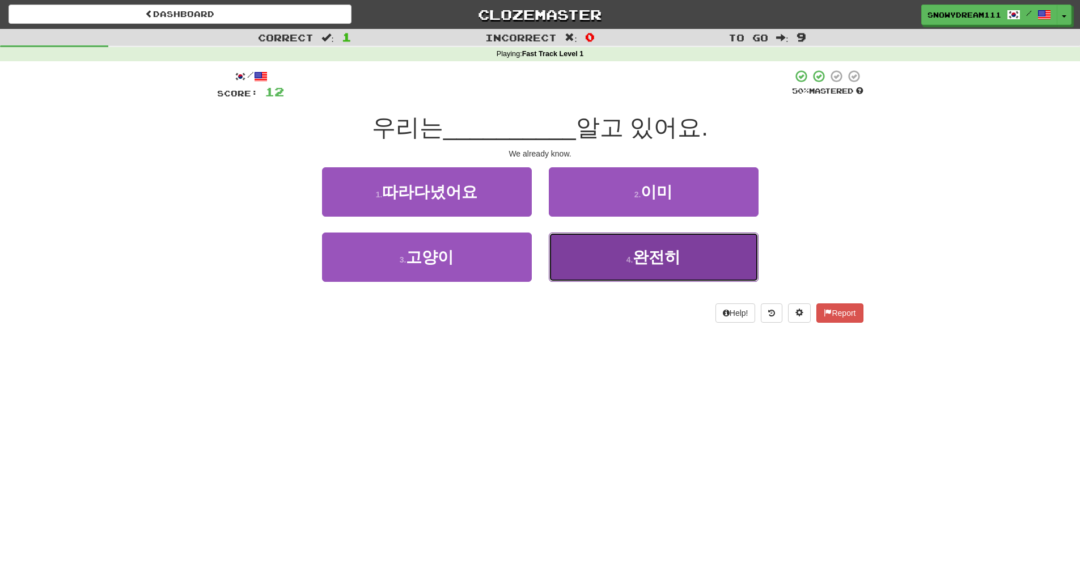
click at [719, 247] on button "4 . 완전히" at bounding box center [654, 257] width 210 height 49
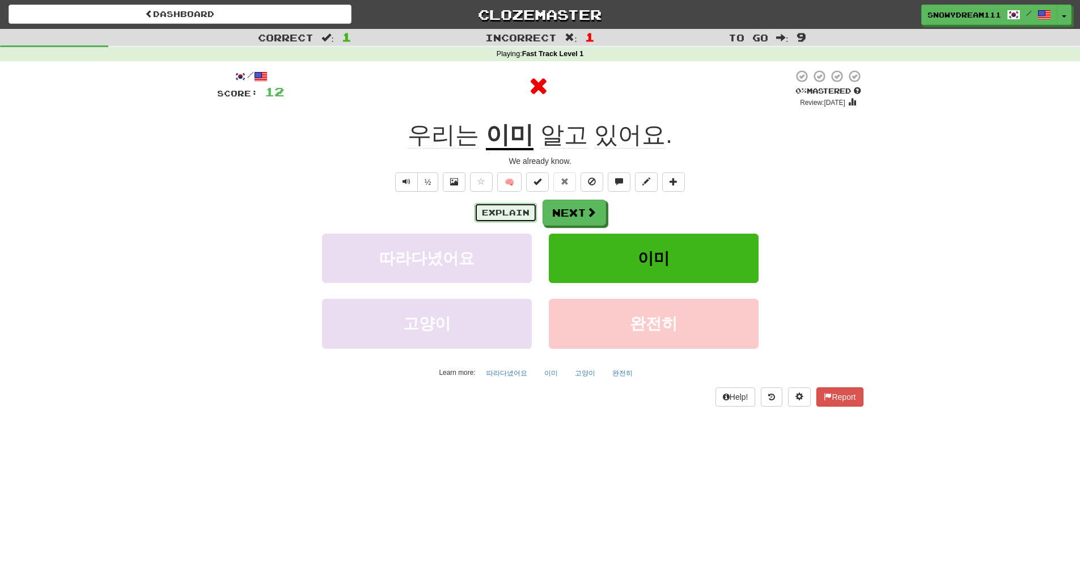
click at [515, 204] on button "Explain" at bounding box center [506, 212] width 62 height 19
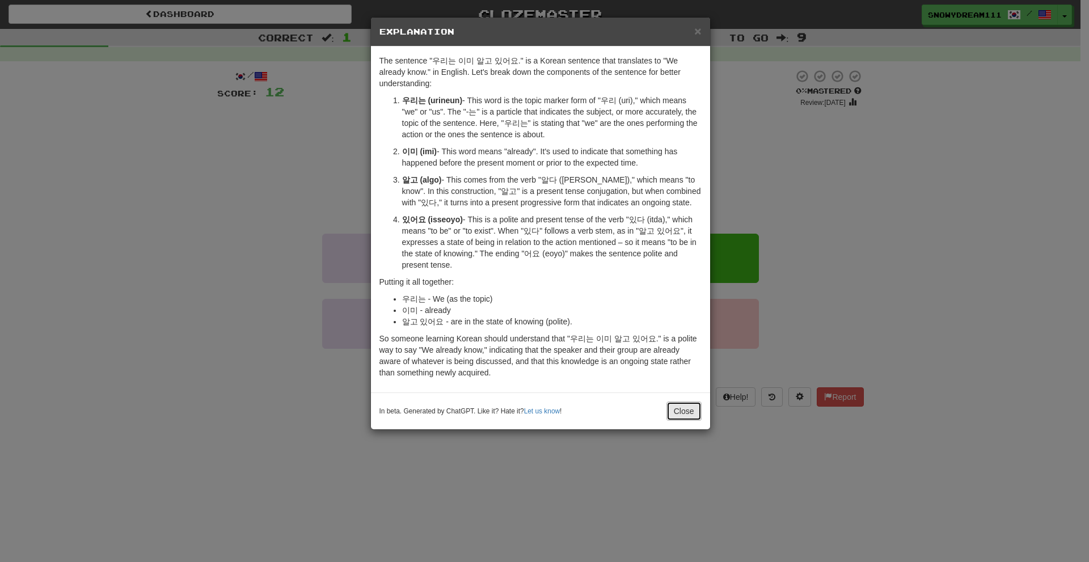
click at [687, 414] on button "Close" at bounding box center [683, 411] width 35 height 19
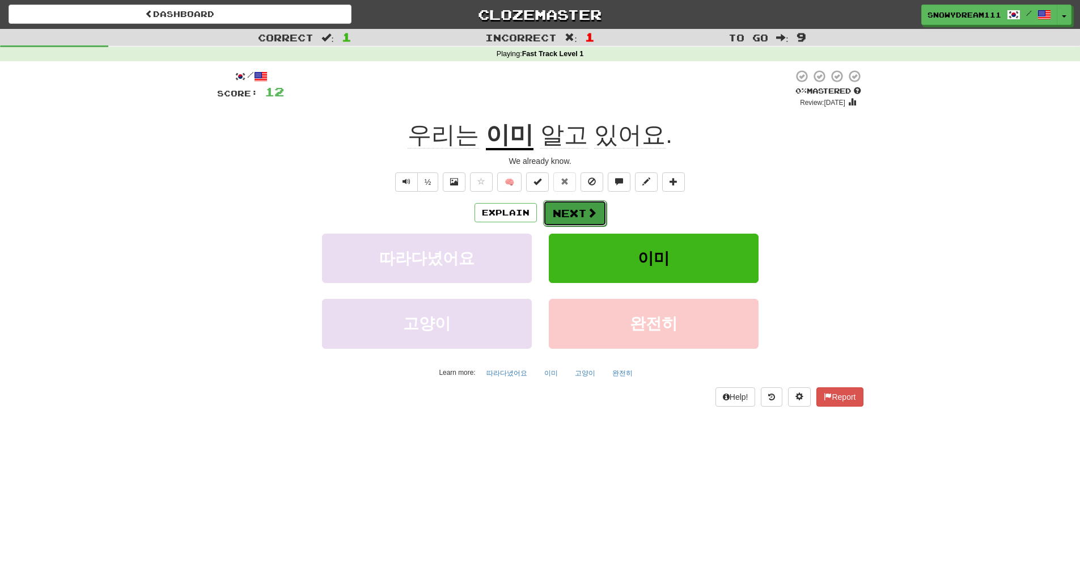
click at [580, 208] on button "Next" at bounding box center [575, 213] width 64 height 26
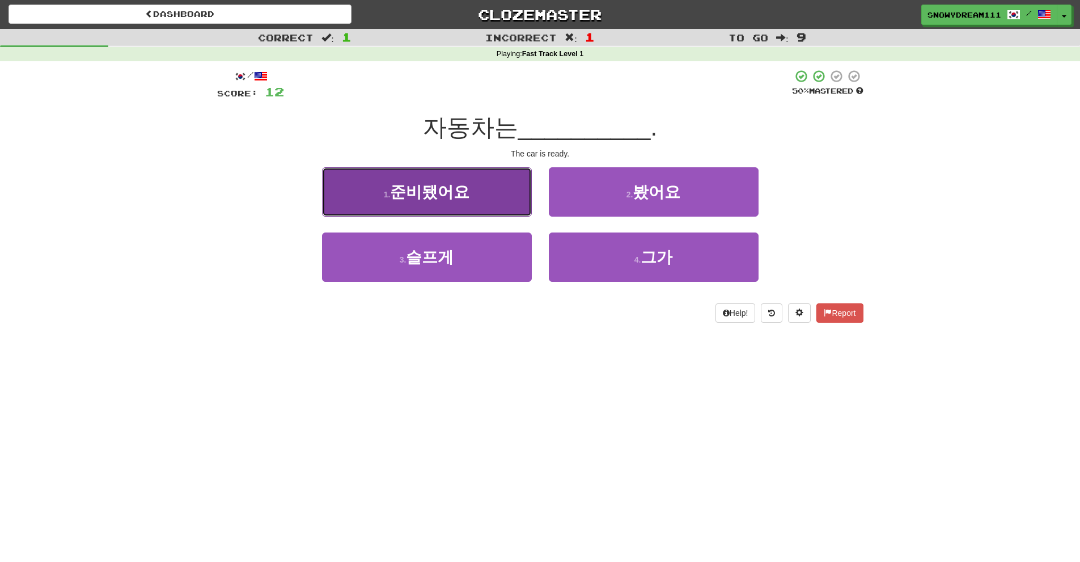
click at [481, 200] on button "1 . 준비됐어요" at bounding box center [427, 191] width 210 height 49
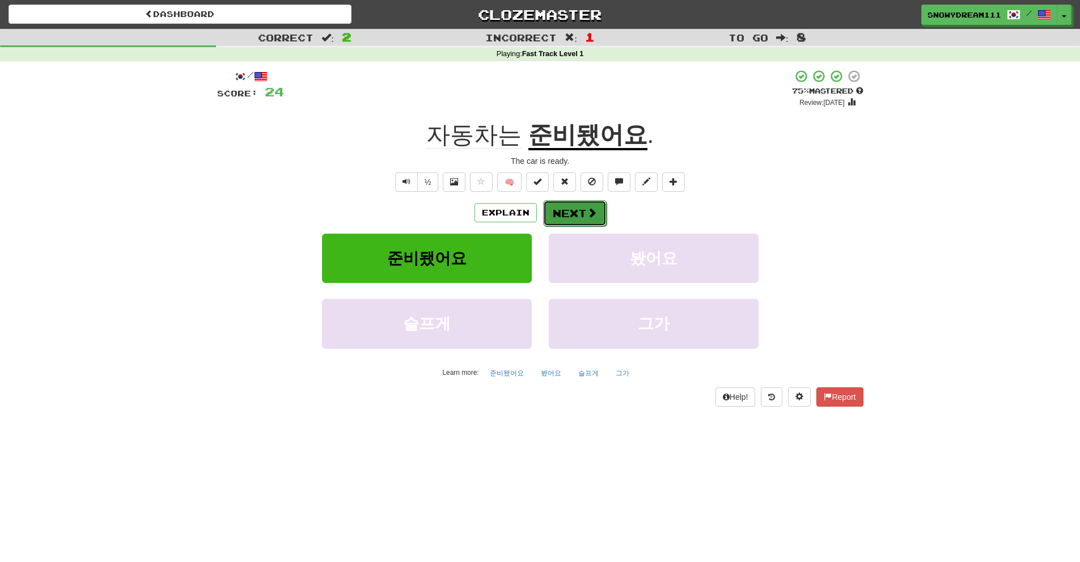
click at [580, 213] on button "Next" at bounding box center [575, 213] width 64 height 26
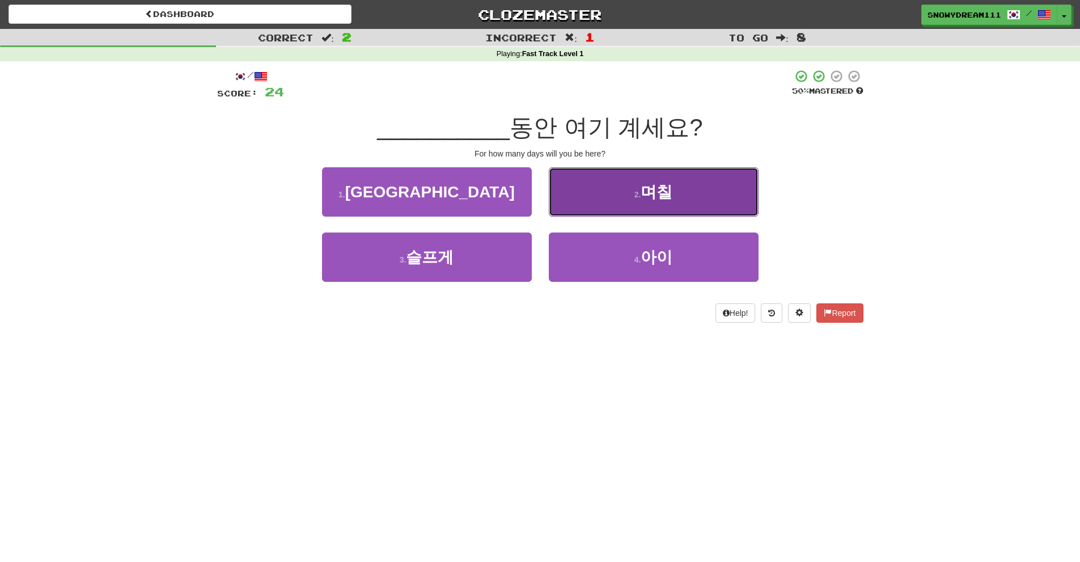
click at [660, 205] on button "2 . 며칠" at bounding box center [654, 191] width 210 height 49
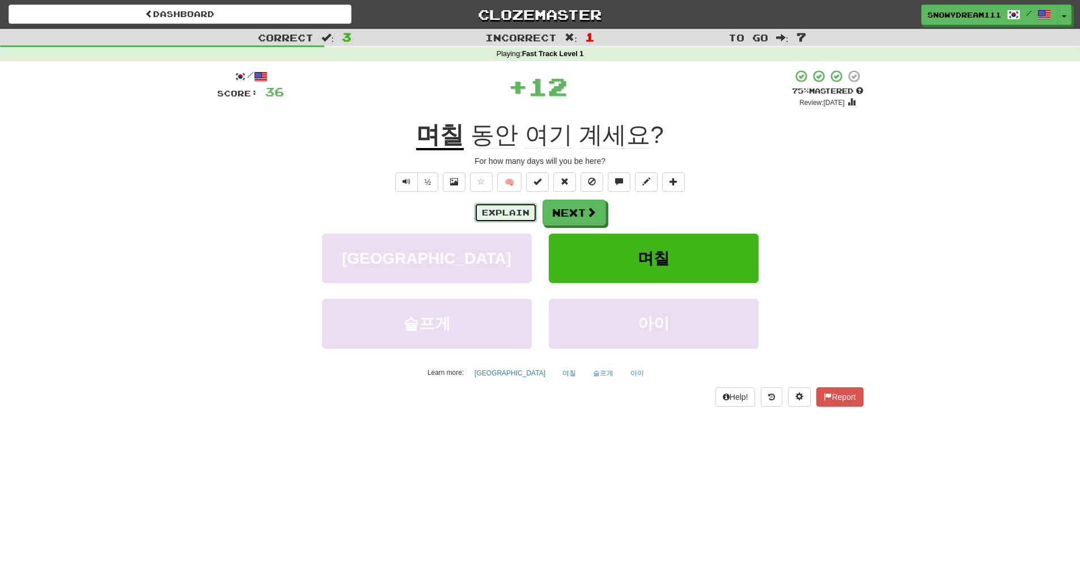
click at [494, 215] on button "Explain" at bounding box center [506, 212] width 62 height 19
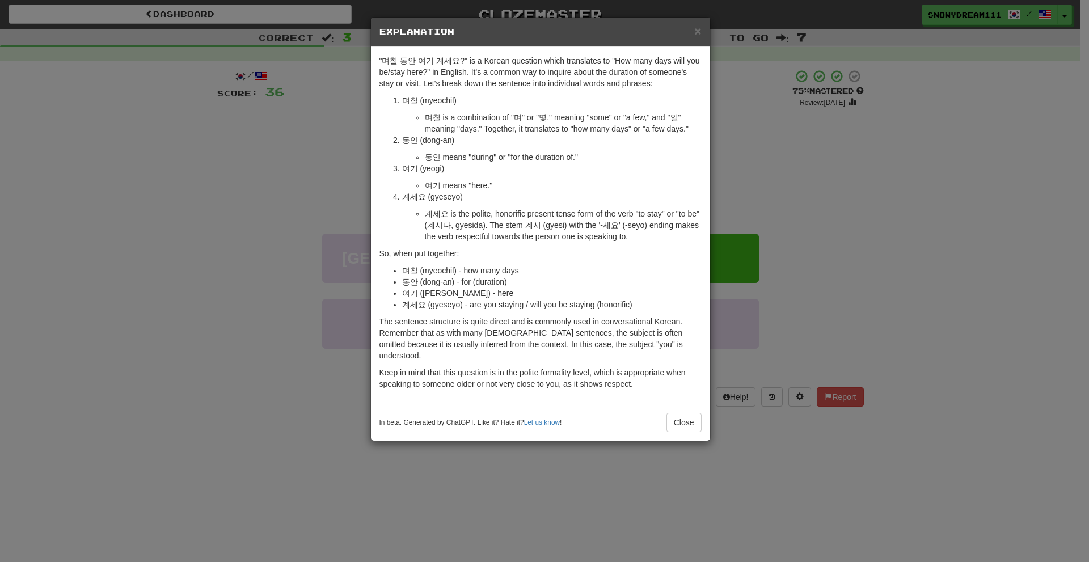
click at [677, 404] on div "In beta. Generated by ChatGPT. Like it? Hate it? Let us know ! Close" at bounding box center [540, 422] width 339 height 37
click at [678, 413] on button "Close" at bounding box center [683, 422] width 35 height 19
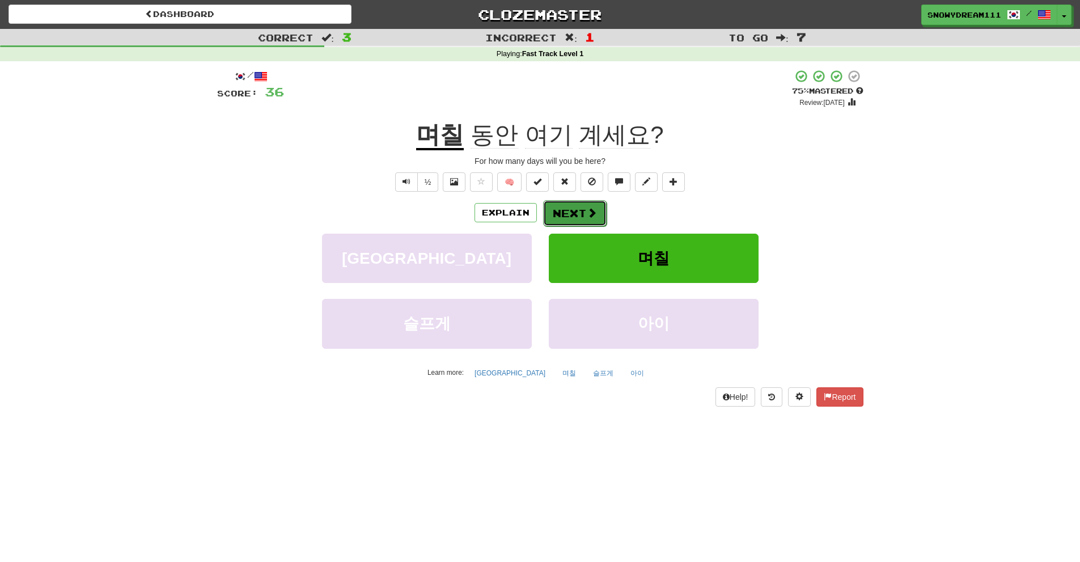
click at [575, 210] on button "Next" at bounding box center [575, 213] width 64 height 26
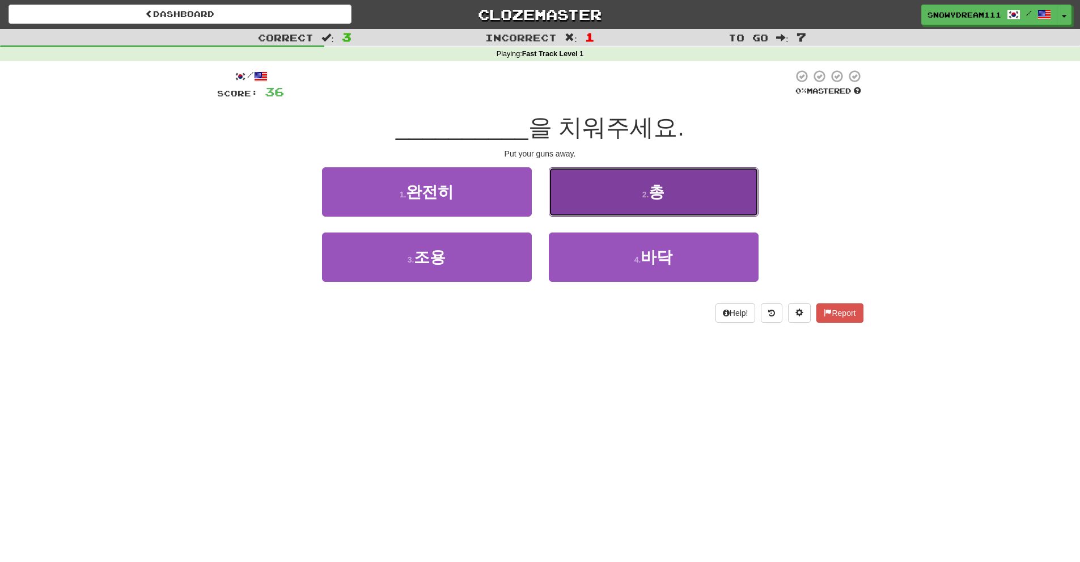
click at [601, 196] on button "2 . 총" at bounding box center [654, 191] width 210 height 49
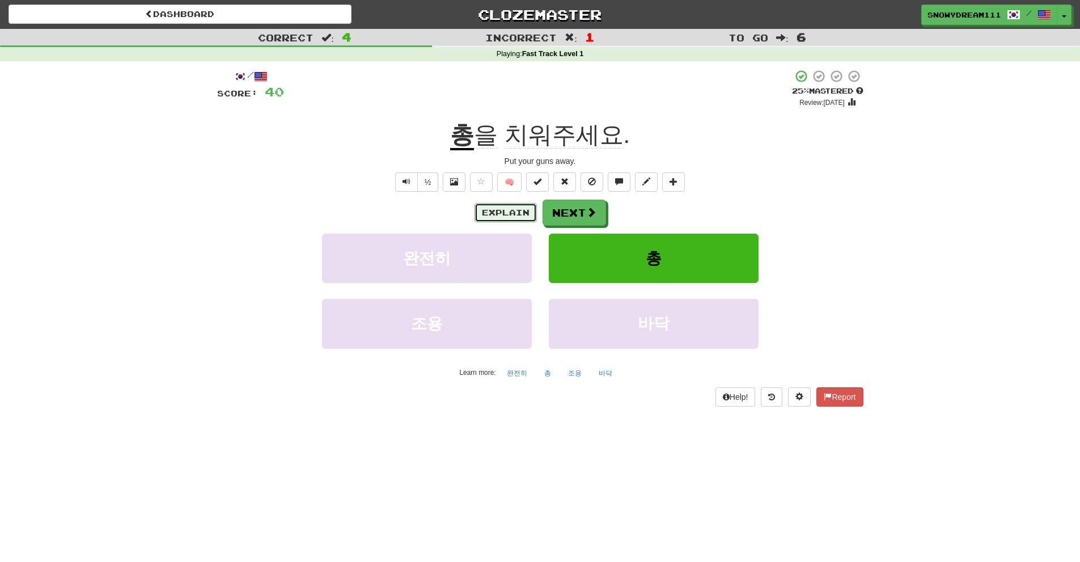
click at [513, 217] on button "Explain" at bounding box center [506, 212] width 62 height 19
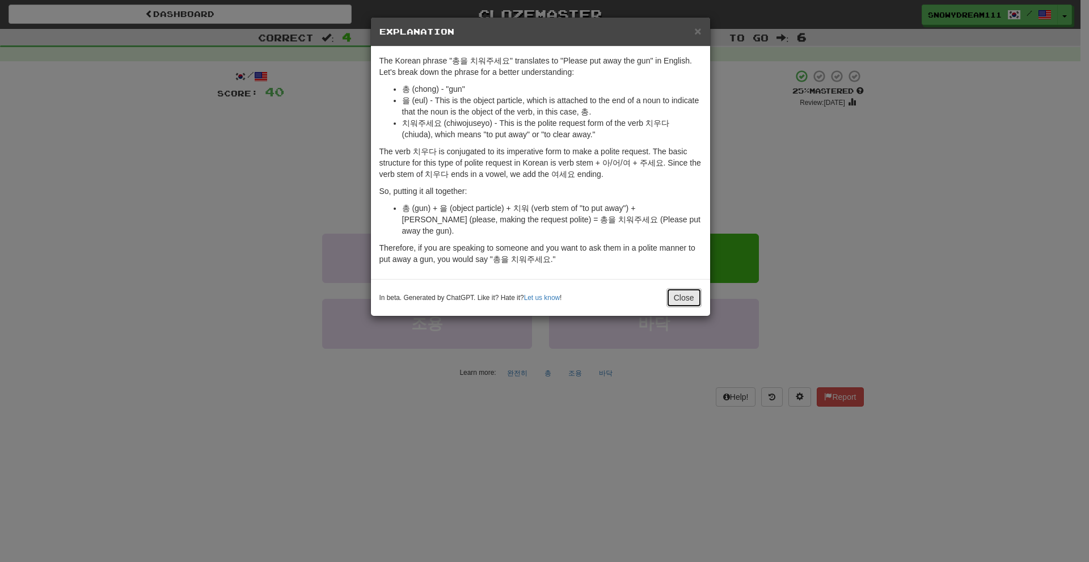
click at [671, 288] on button "Close" at bounding box center [683, 297] width 35 height 19
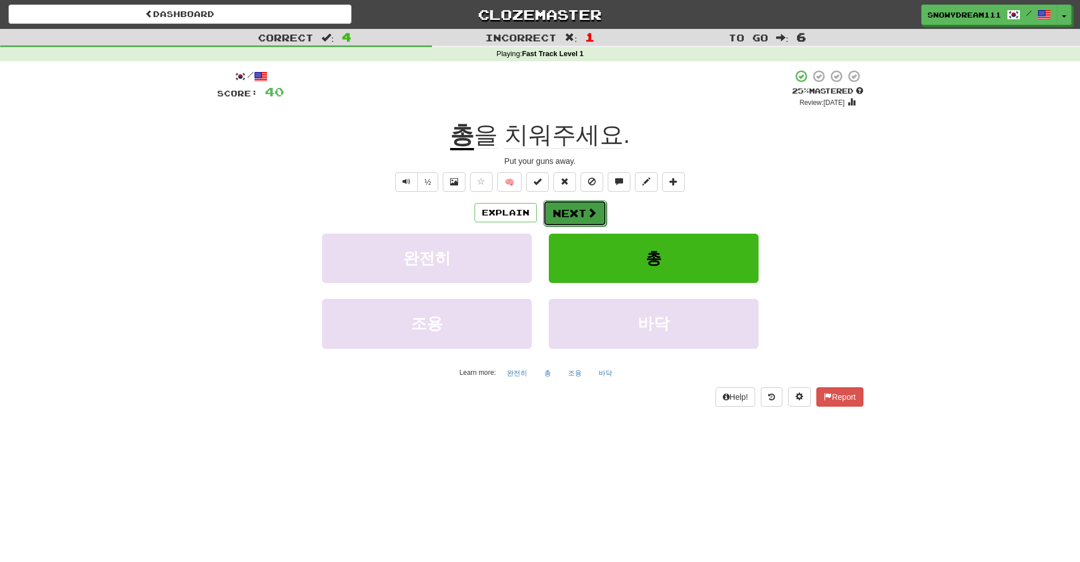
click at [589, 215] on span at bounding box center [592, 213] width 10 height 10
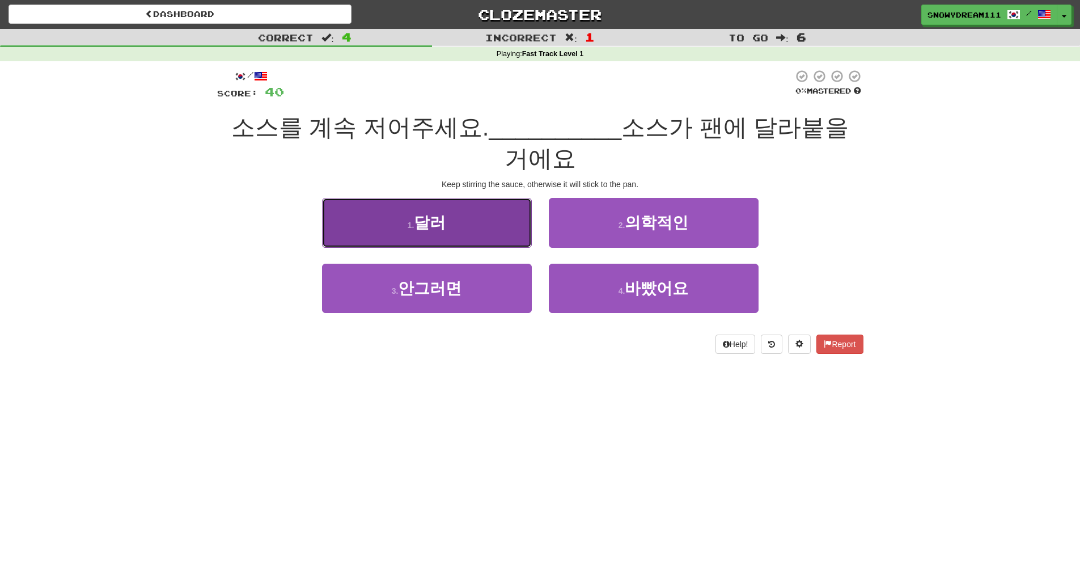
click at [461, 226] on button "1 . 달러" at bounding box center [427, 222] width 210 height 49
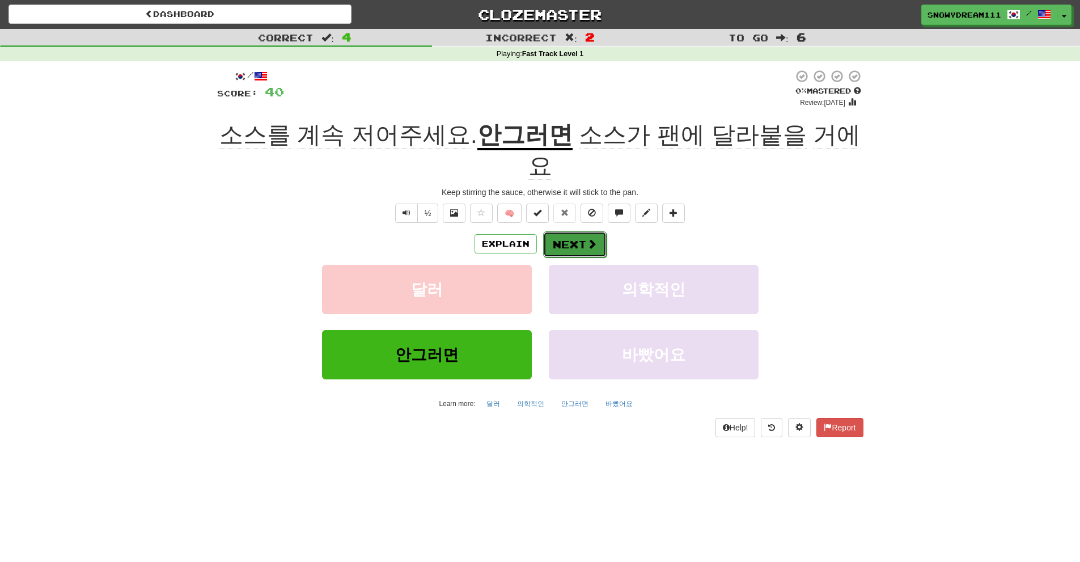
click at [569, 231] on button "Next" at bounding box center [575, 244] width 64 height 26
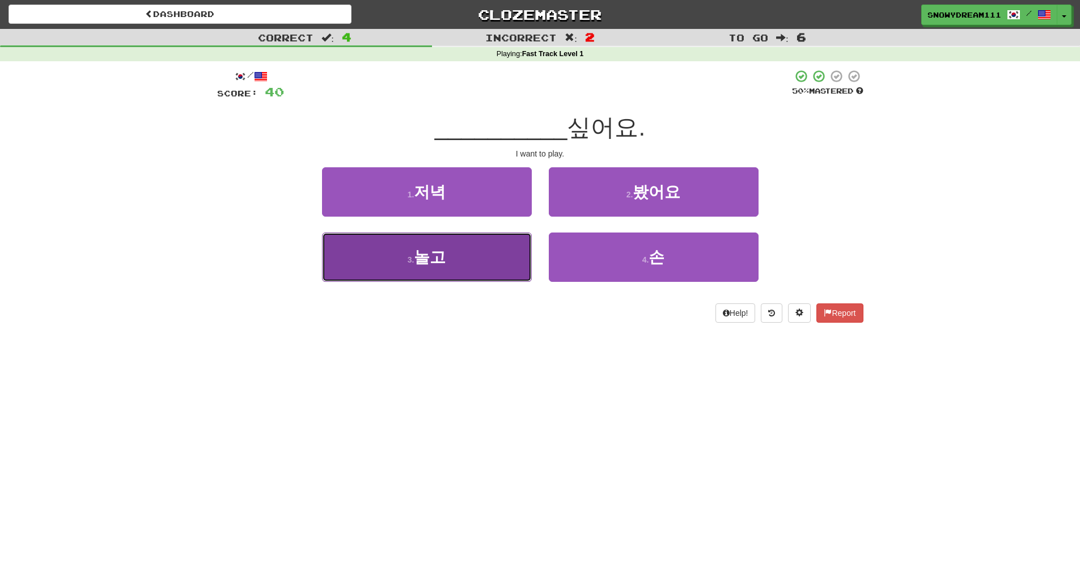
click at [484, 256] on button "3 . 놀고" at bounding box center [427, 257] width 210 height 49
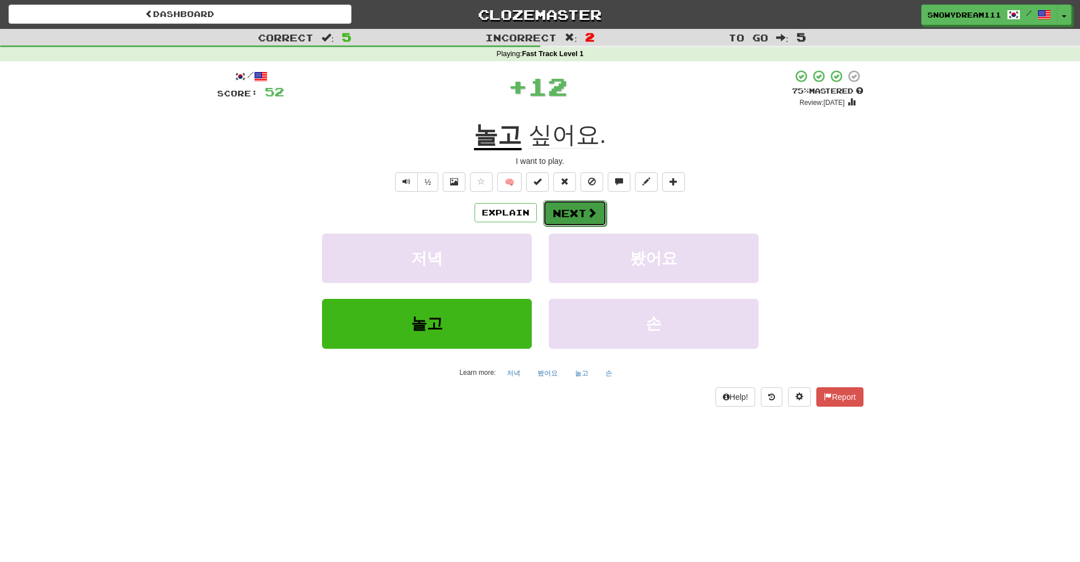
click at [587, 211] on span at bounding box center [592, 213] width 10 height 10
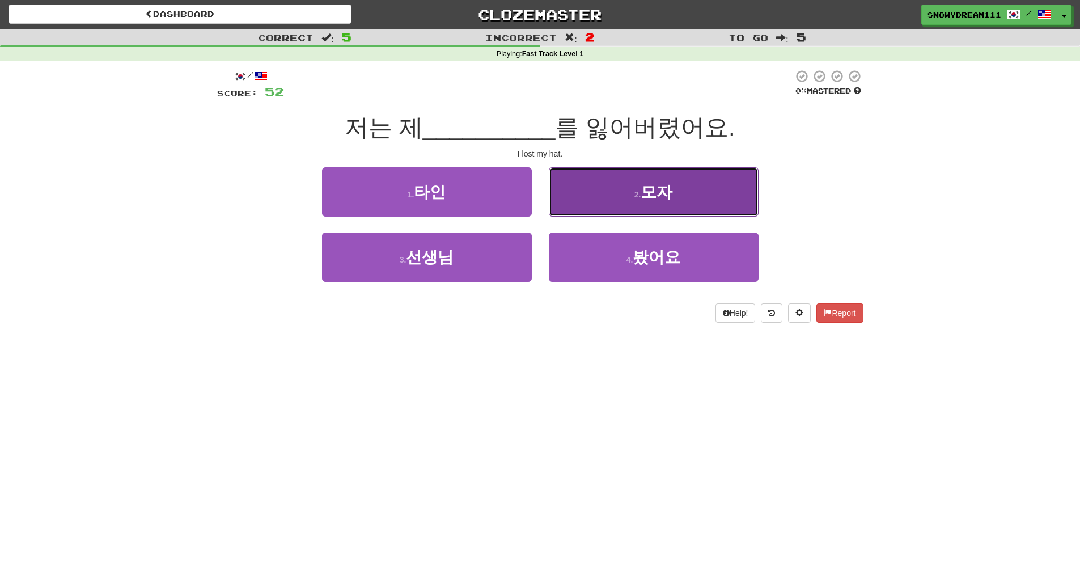
click at [658, 190] on span "모자" at bounding box center [657, 192] width 32 height 18
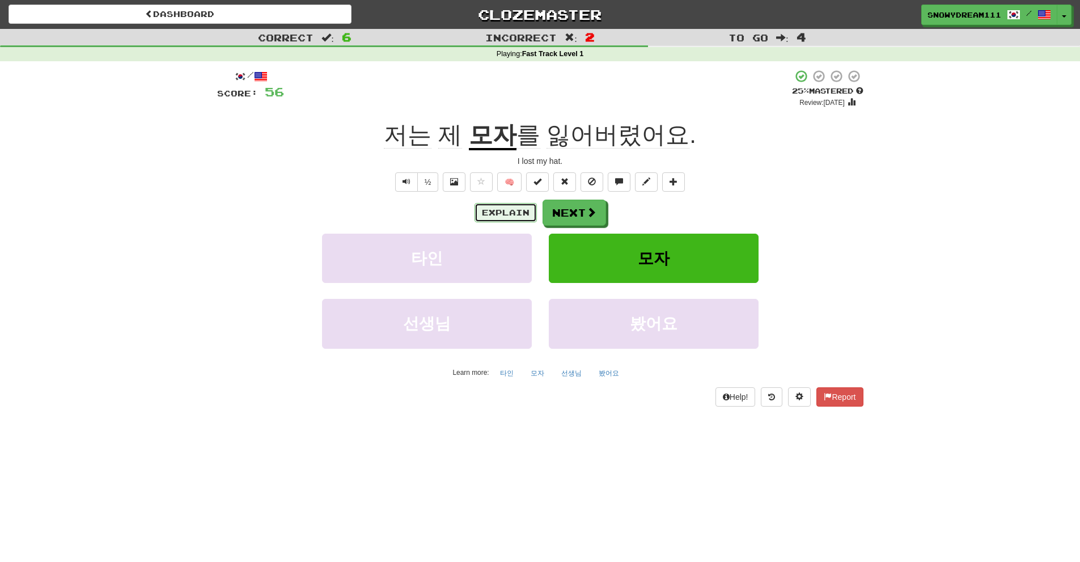
click at [500, 215] on button "Explain" at bounding box center [506, 212] width 62 height 19
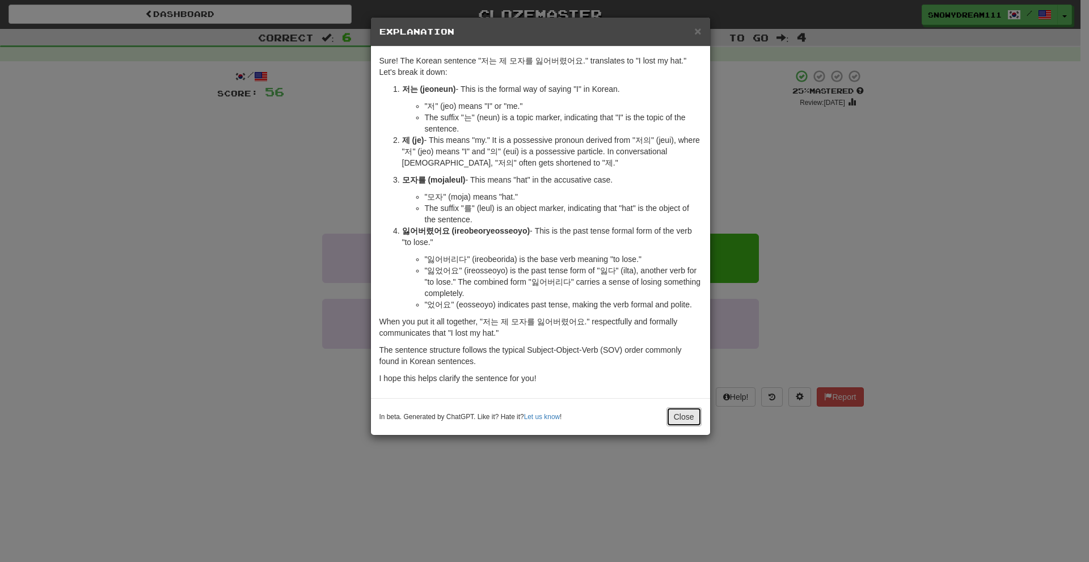
click at [678, 413] on button "Close" at bounding box center [683, 416] width 35 height 19
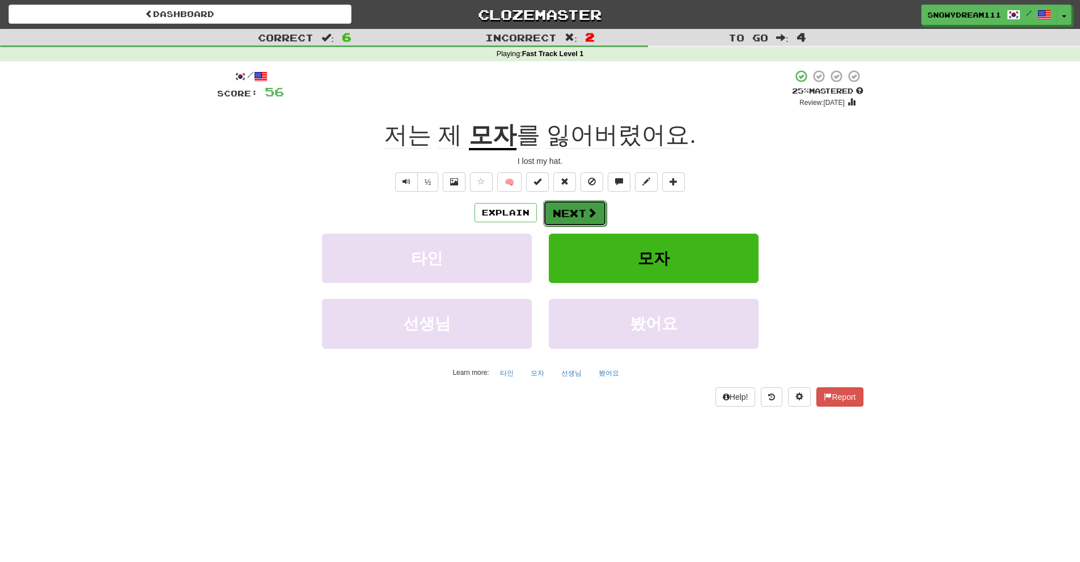
click at [578, 212] on button "Next" at bounding box center [575, 213] width 64 height 26
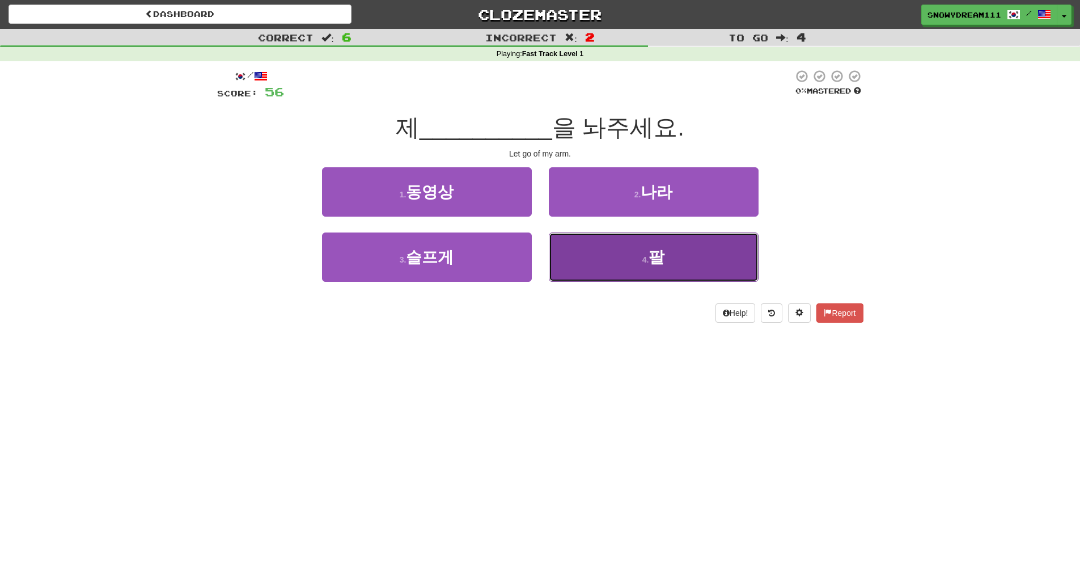
click at [717, 248] on button "4 . 팔" at bounding box center [654, 257] width 210 height 49
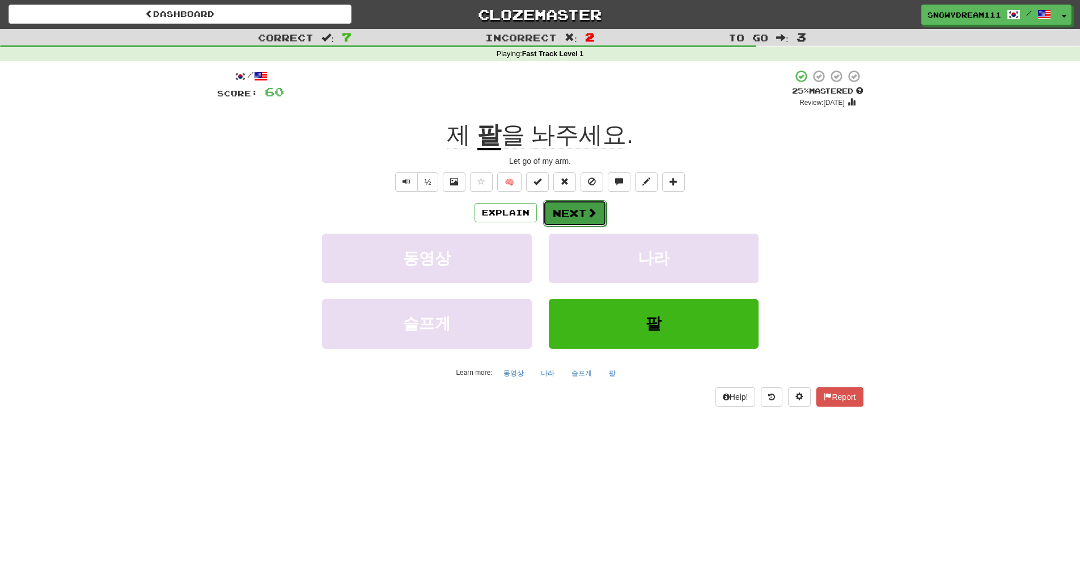
click at [568, 214] on button "Next" at bounding box center [575, 213] width 64 height 26
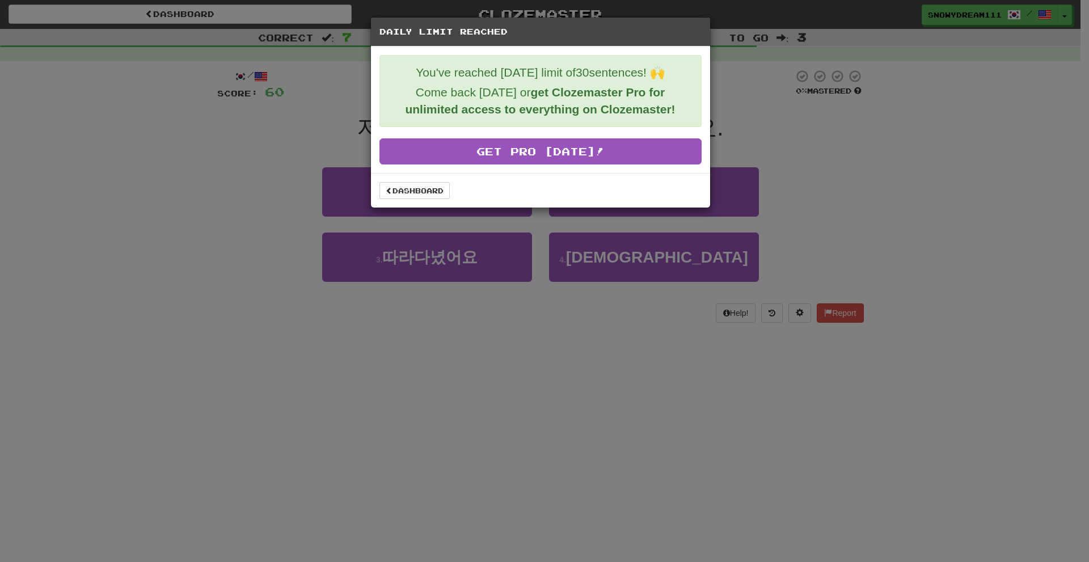
click at [450, 187] on div "Dashboard" at bounding box center [540, 190] width 322 height 17
click at [433, 187] on link "Dashboard" at bounding box center [414, 190] width 70 height 17
